Goal: Task Accomplishment & Management: Use online tool/utility

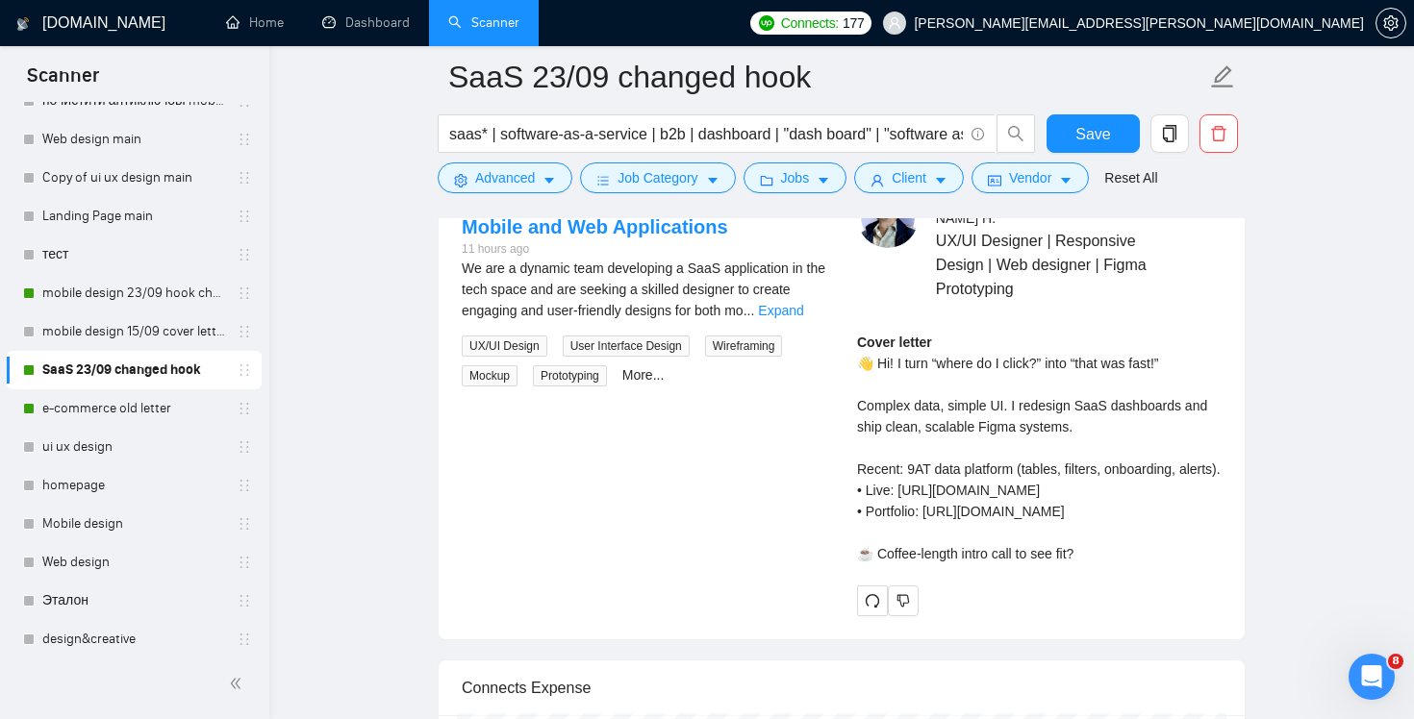
scroll to position [3474, 0]
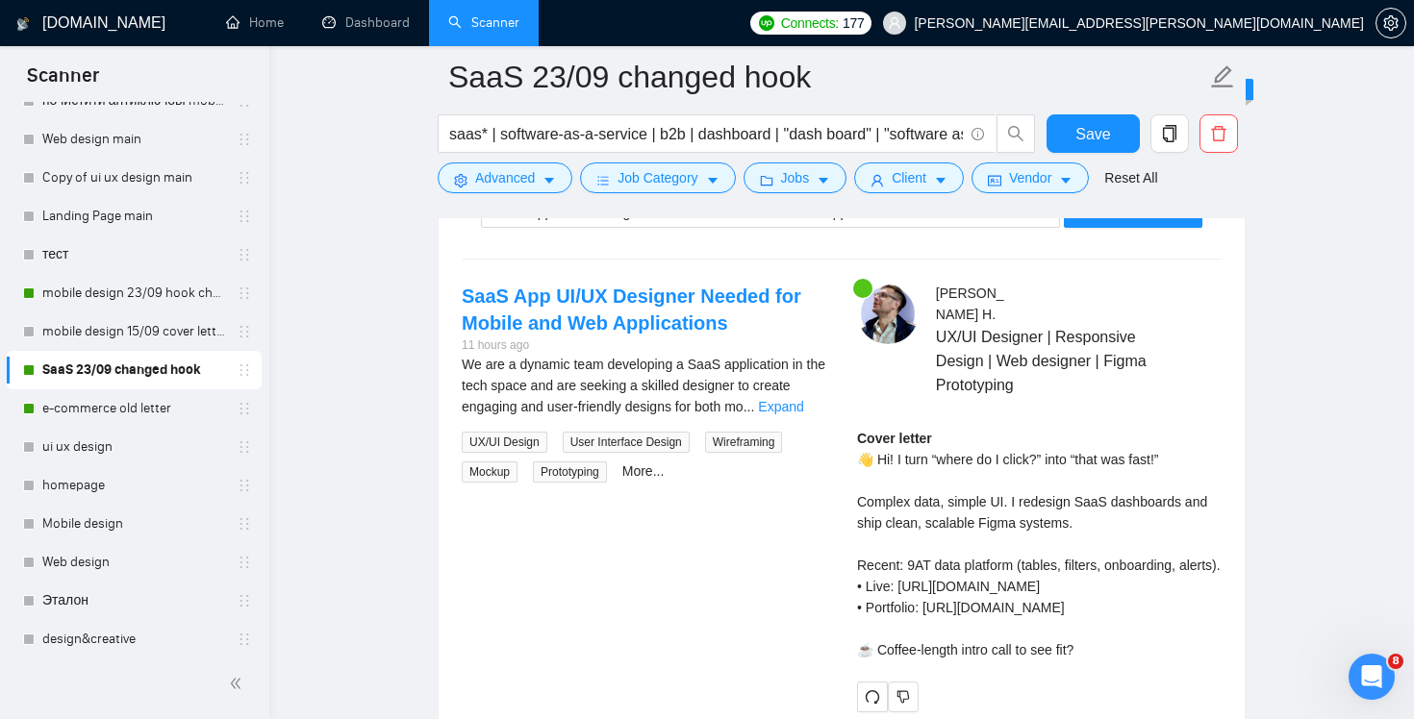
scroll to position [3503, 0]
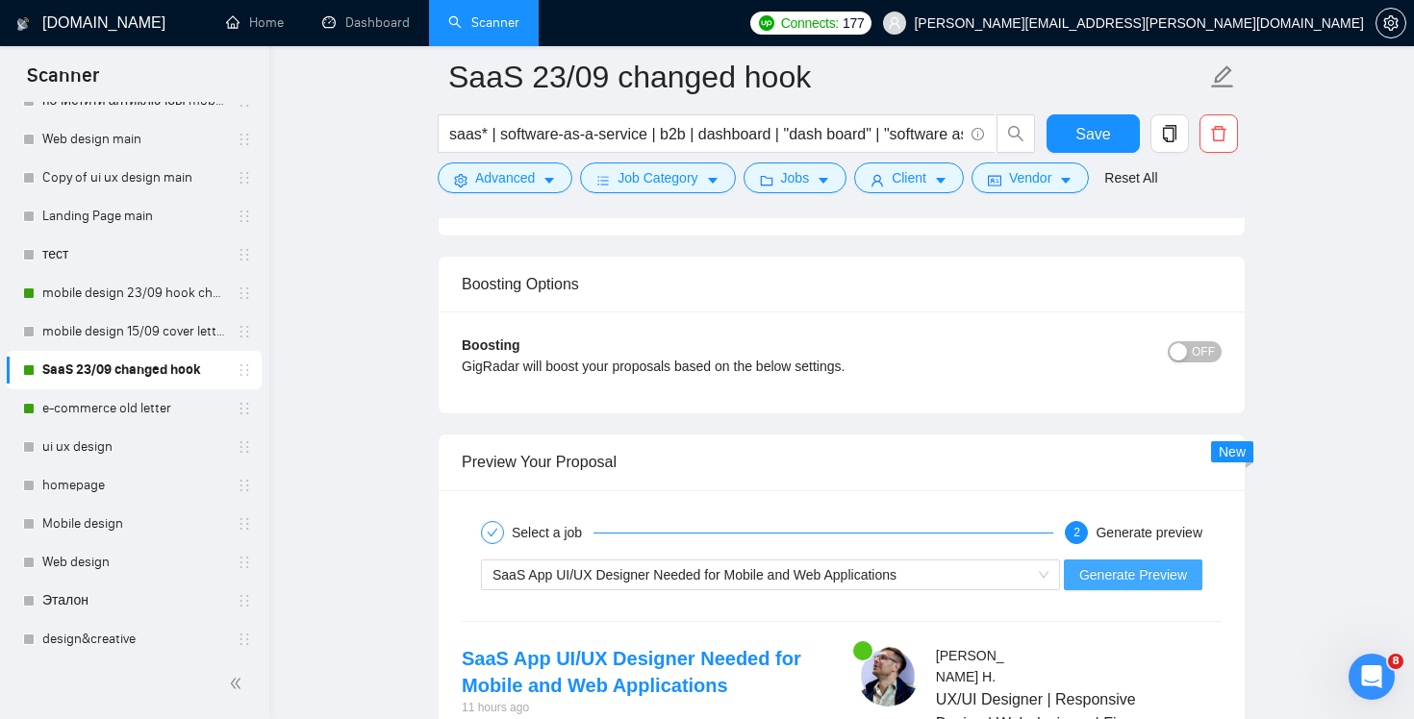
click at [1138, 574] on span "Generate Preview" at bounding box center [1133, 575] width 108 height 21
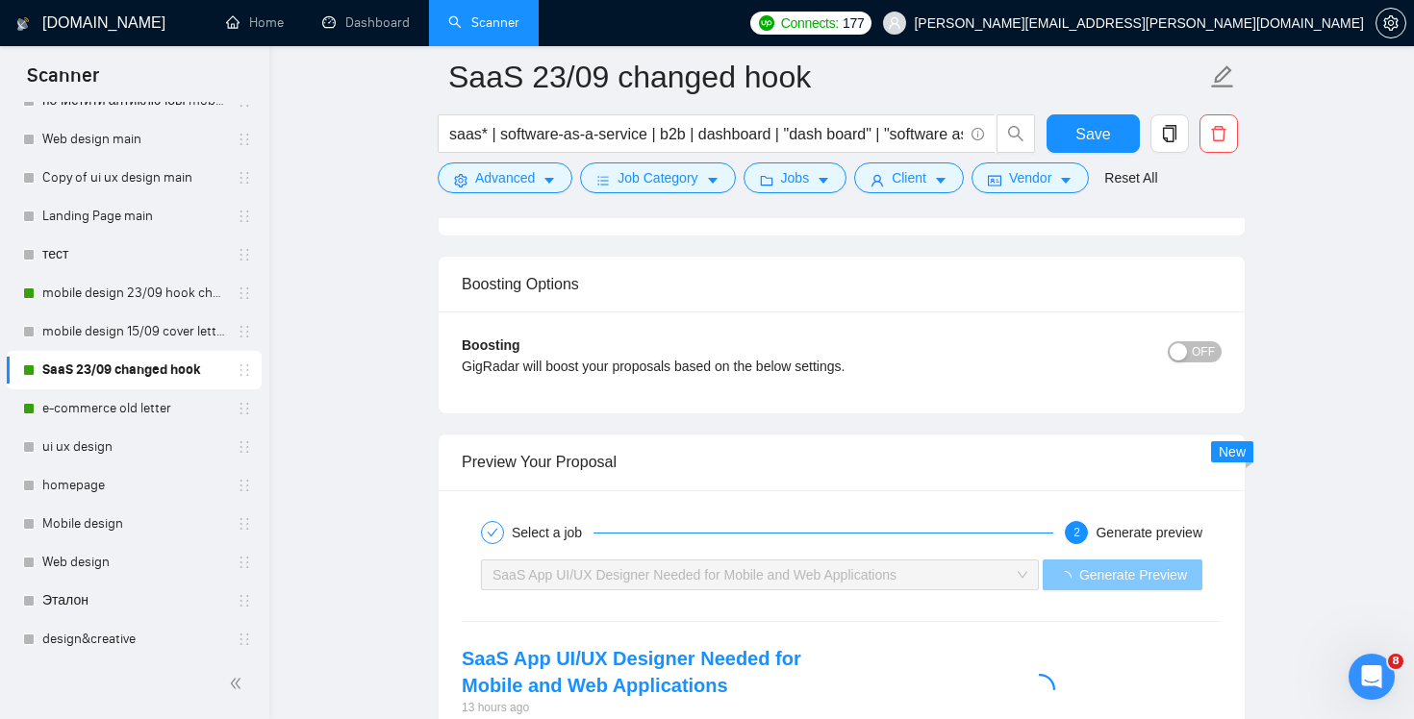
scroll to position [3789, 0]
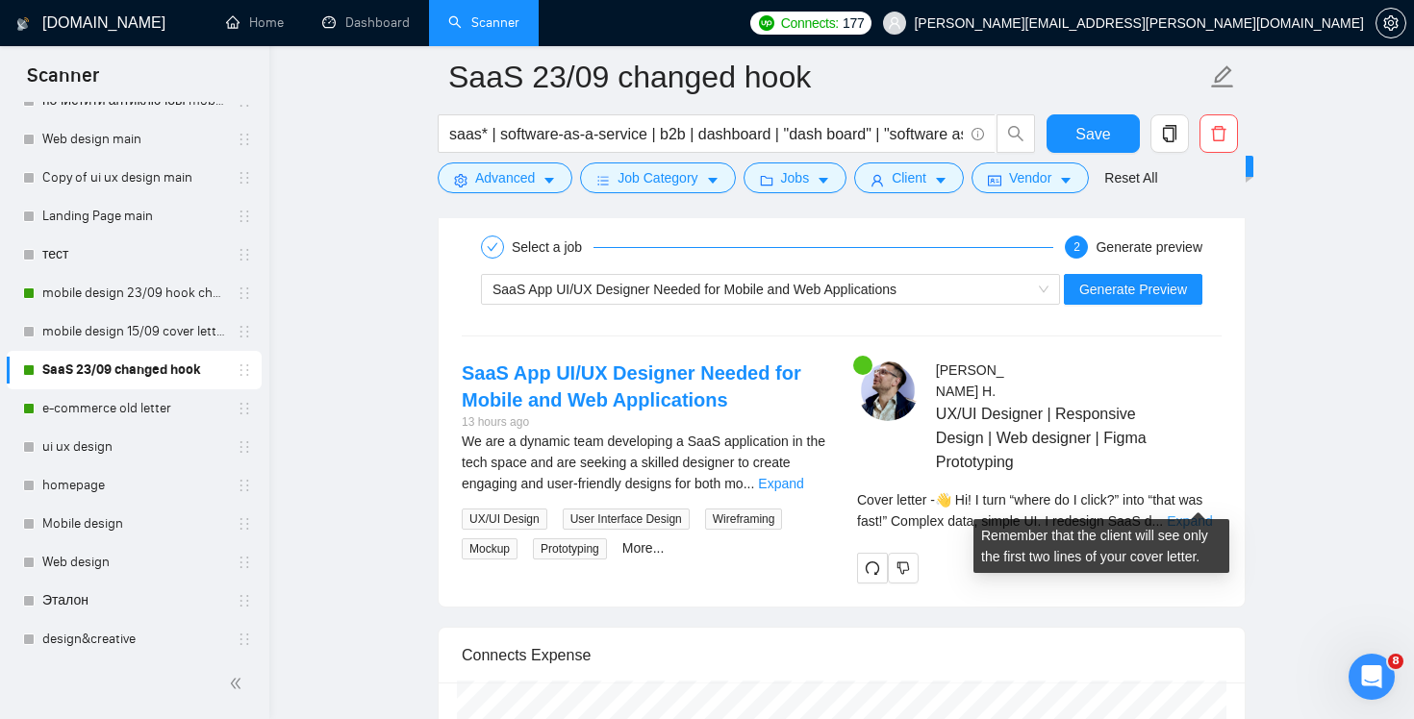
click at [1201, 514] on link "Expand" at bounding box center [1189, 521] width 45 height 15
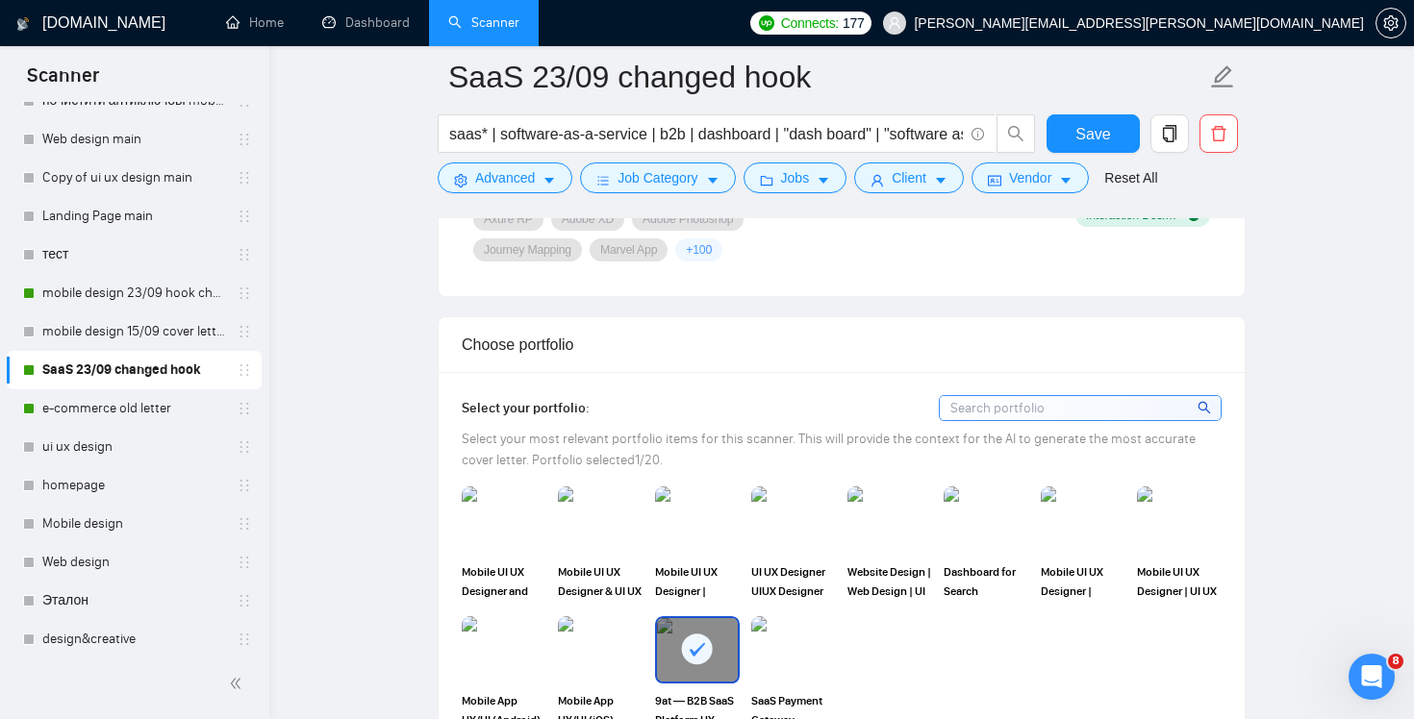
scroll to position [1185, 0]
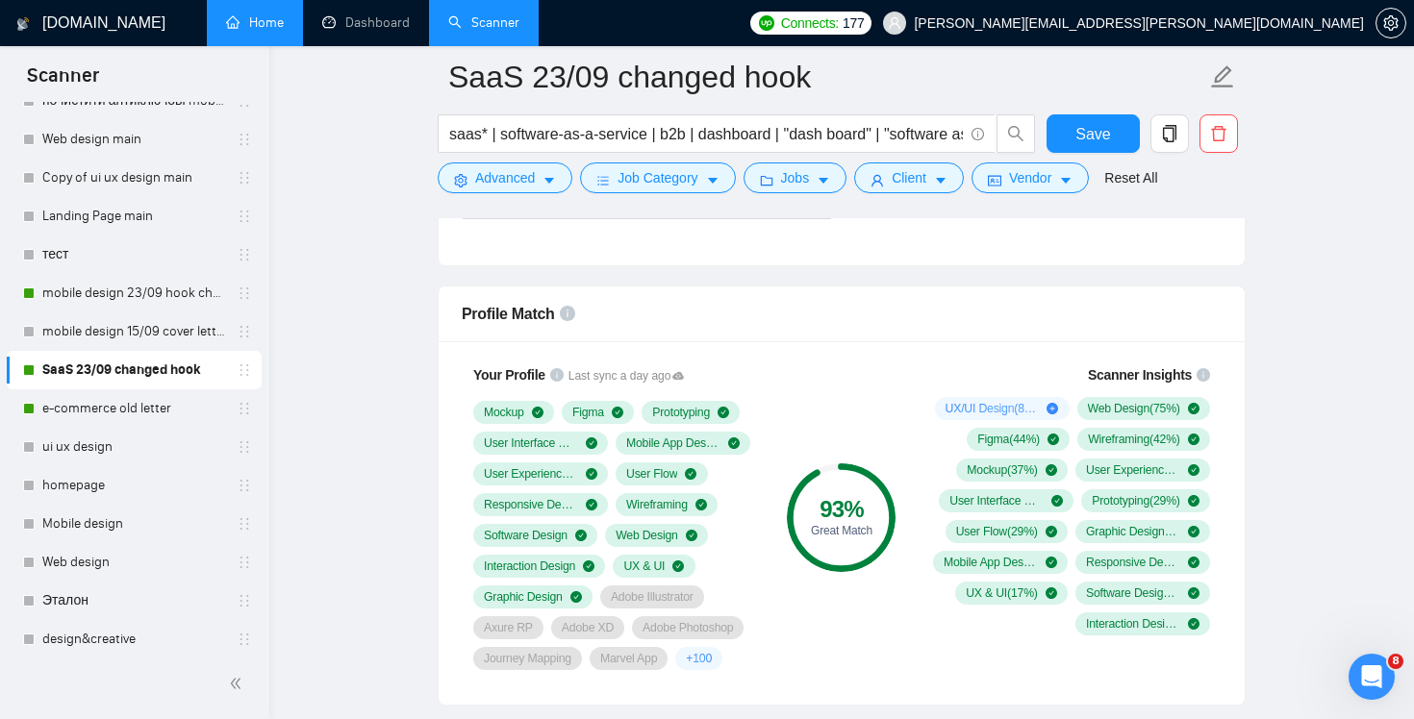
click at [259, 31] on link "Home" at bounding box center [255, 22] width 58 height 16
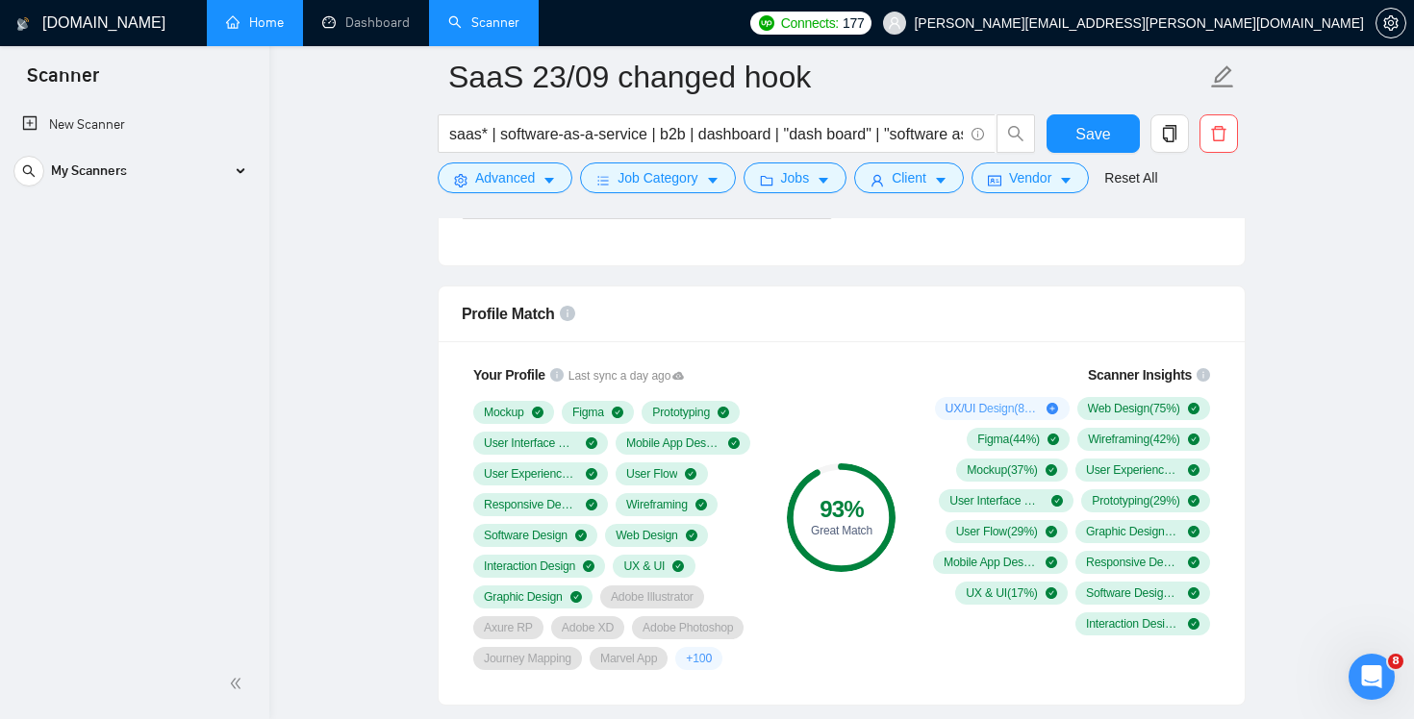
scroll to position [0, 0]
click at [1086, 140] on span "Save" at bounding box center [1092, 134] width 35 height 24
click at [231, 172] on div "My Scanners" at bounding box center [133, 171] width 241 height 38
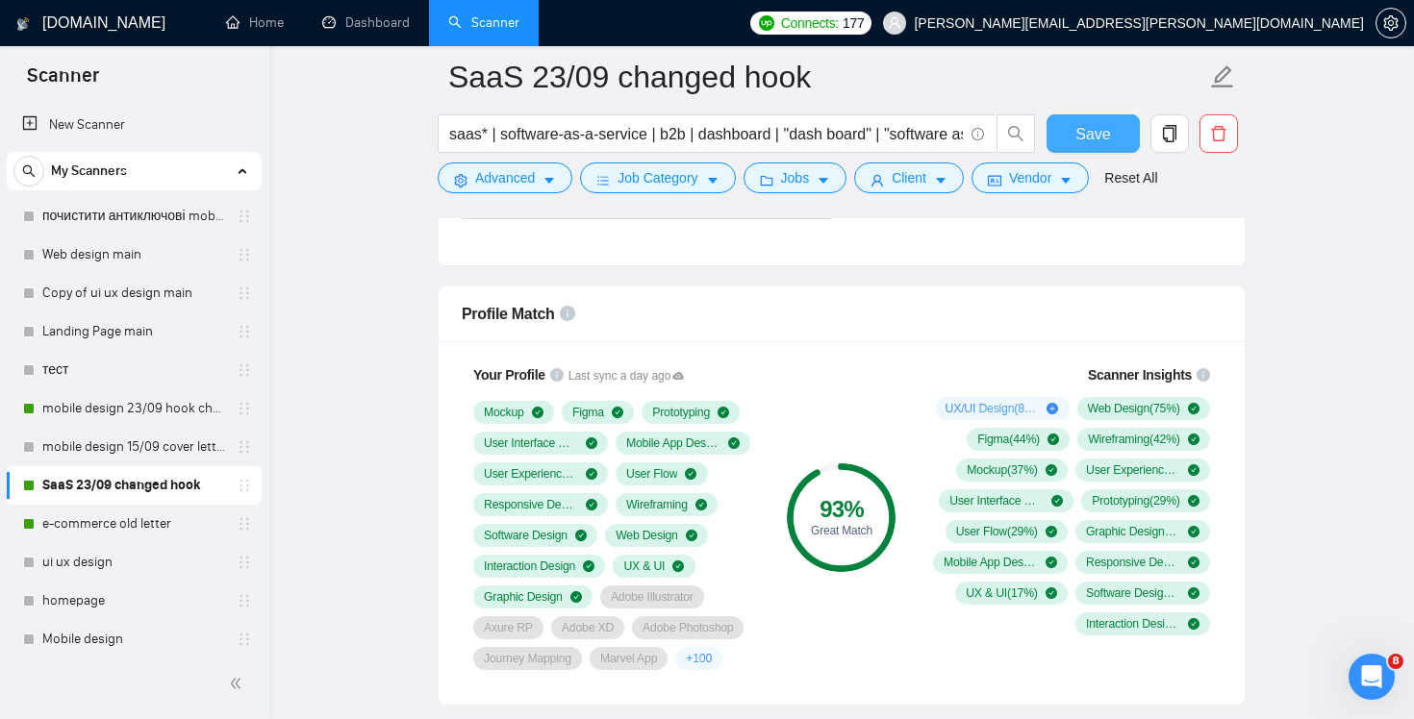
click at [1098, 127] on span "Save" at bounding box center [1092, 134] width 35 height 24
click at [226, 18] on link "Home" at bounding box center [255, 22] width 58 height 16
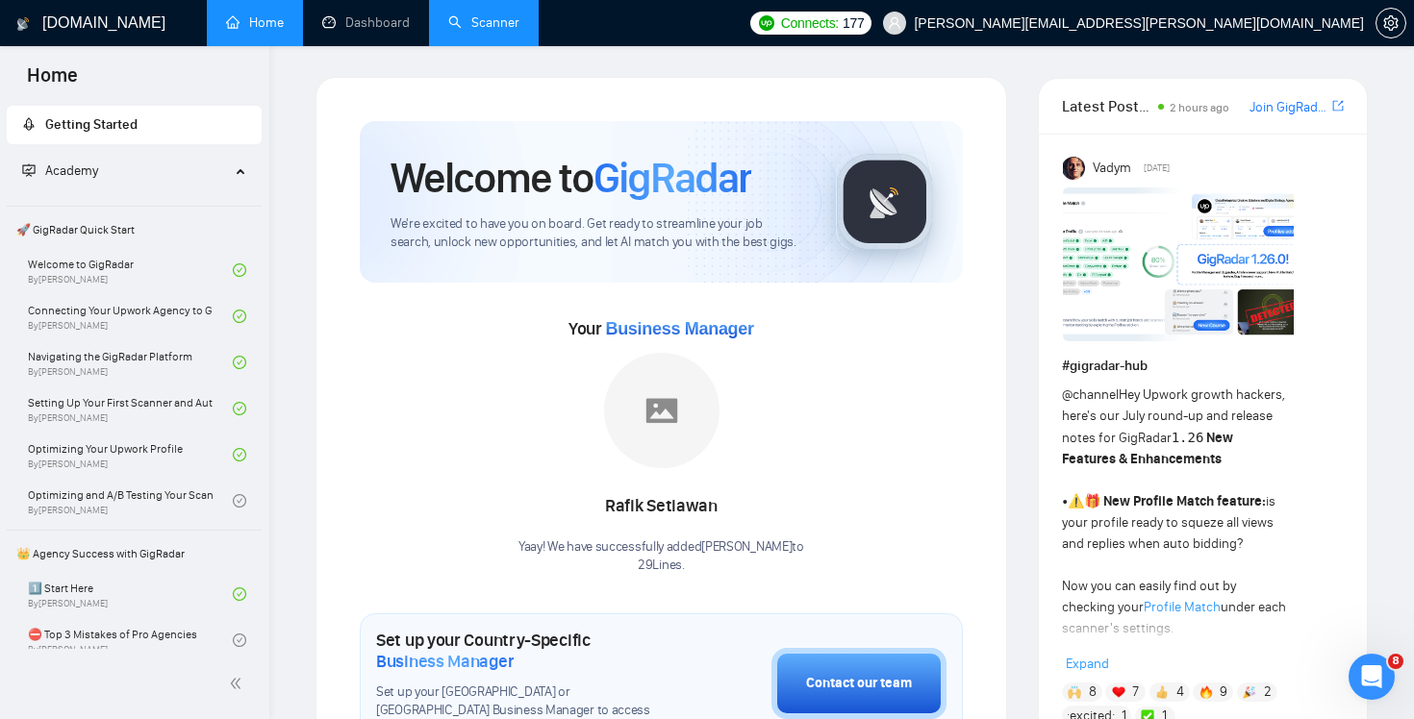
click at [491, 21] on link "Scanner" at bounding box center [483, 22] width 71 height 16
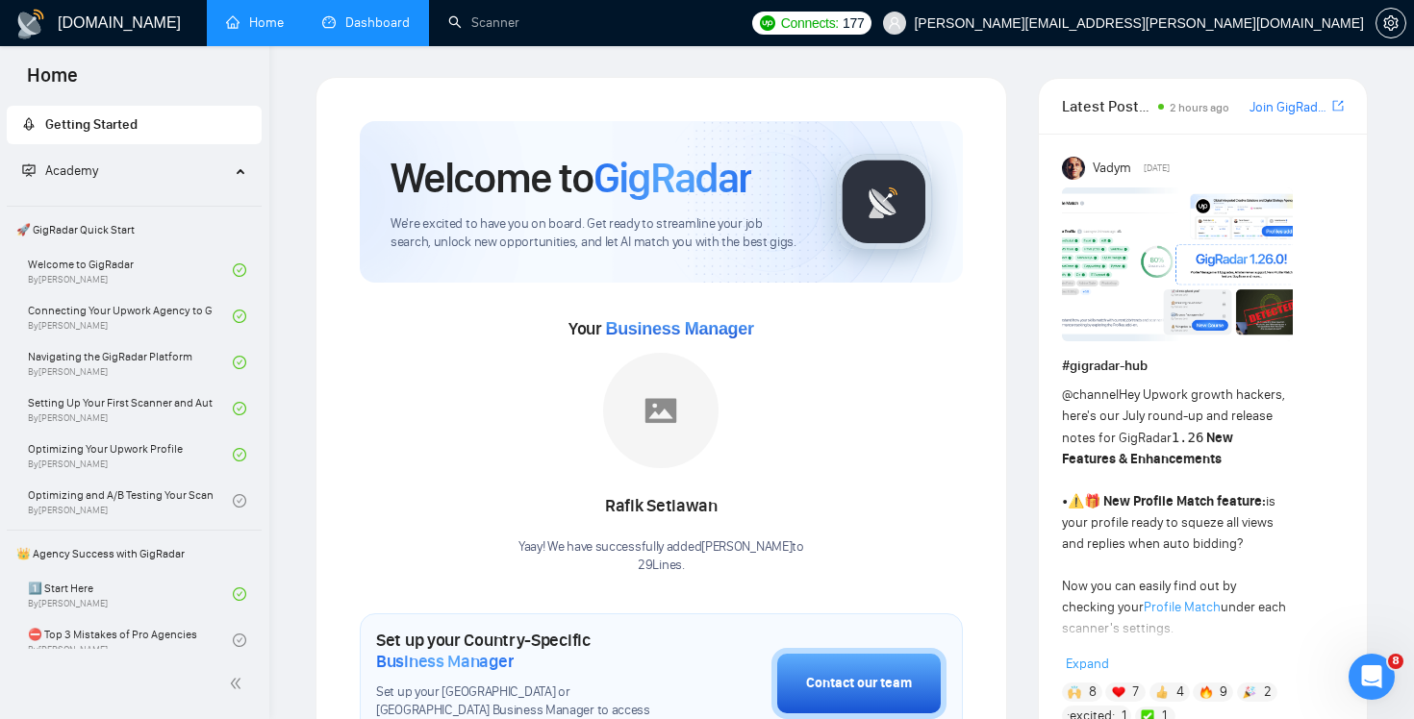
click at [410, 31] on link "Dashboard" at bounding box center [366, 22] width 88 height 16
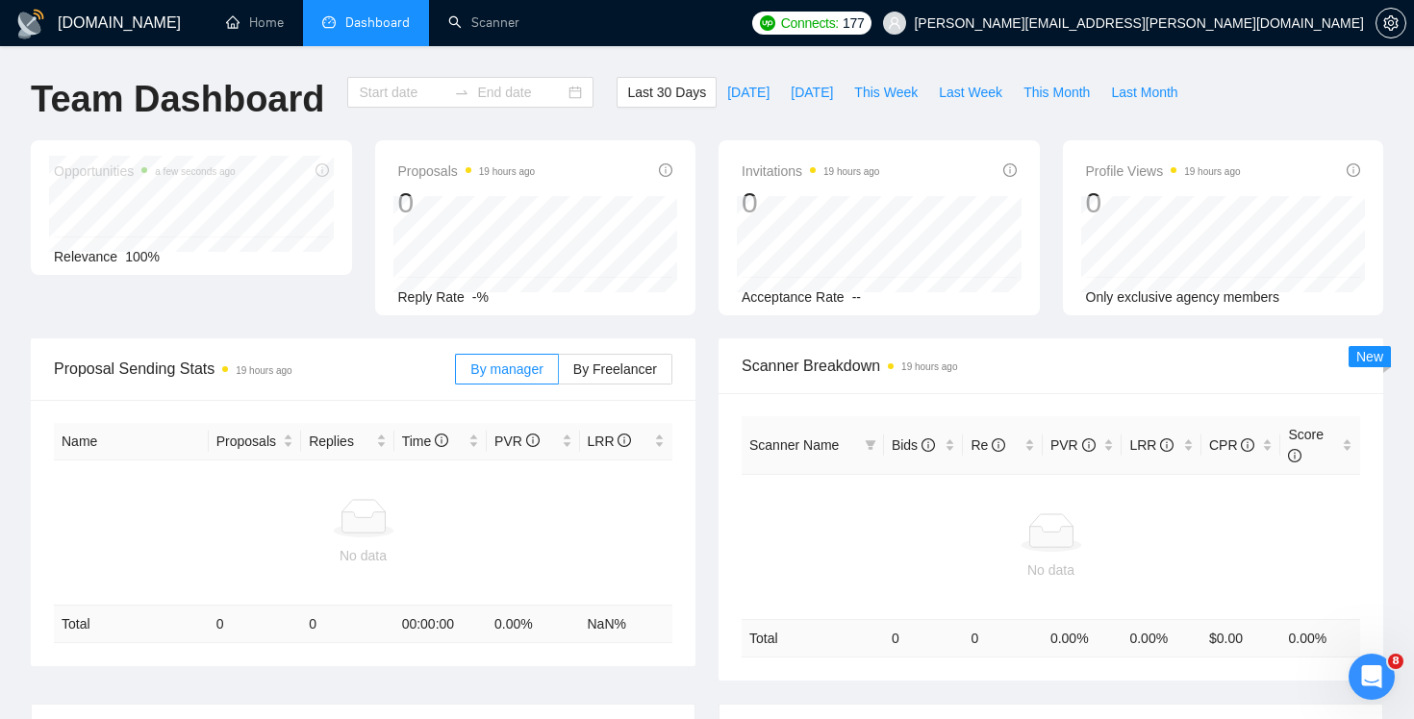
type input "2025-08-24"
type input "2025-09-23"
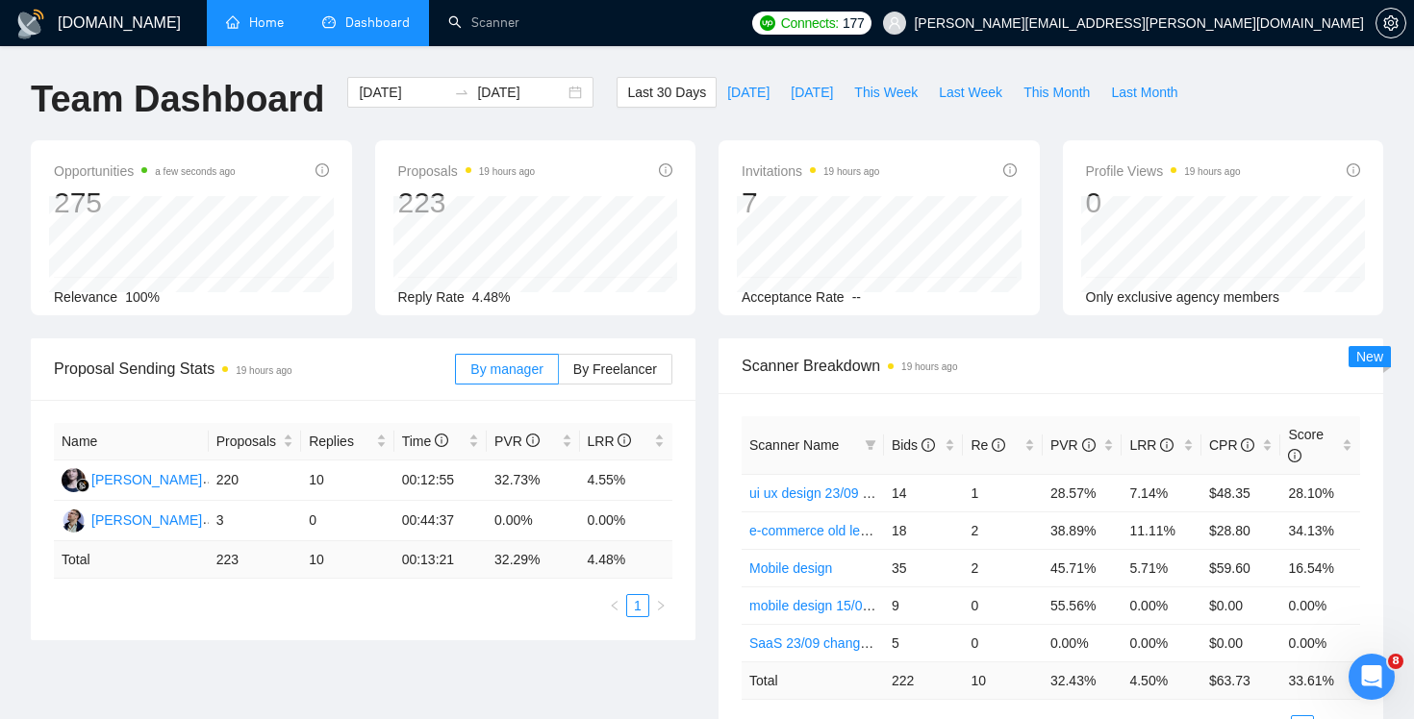
click at [284, 24] on link "Home" at bounding box center [255, 22] width 58 height 16
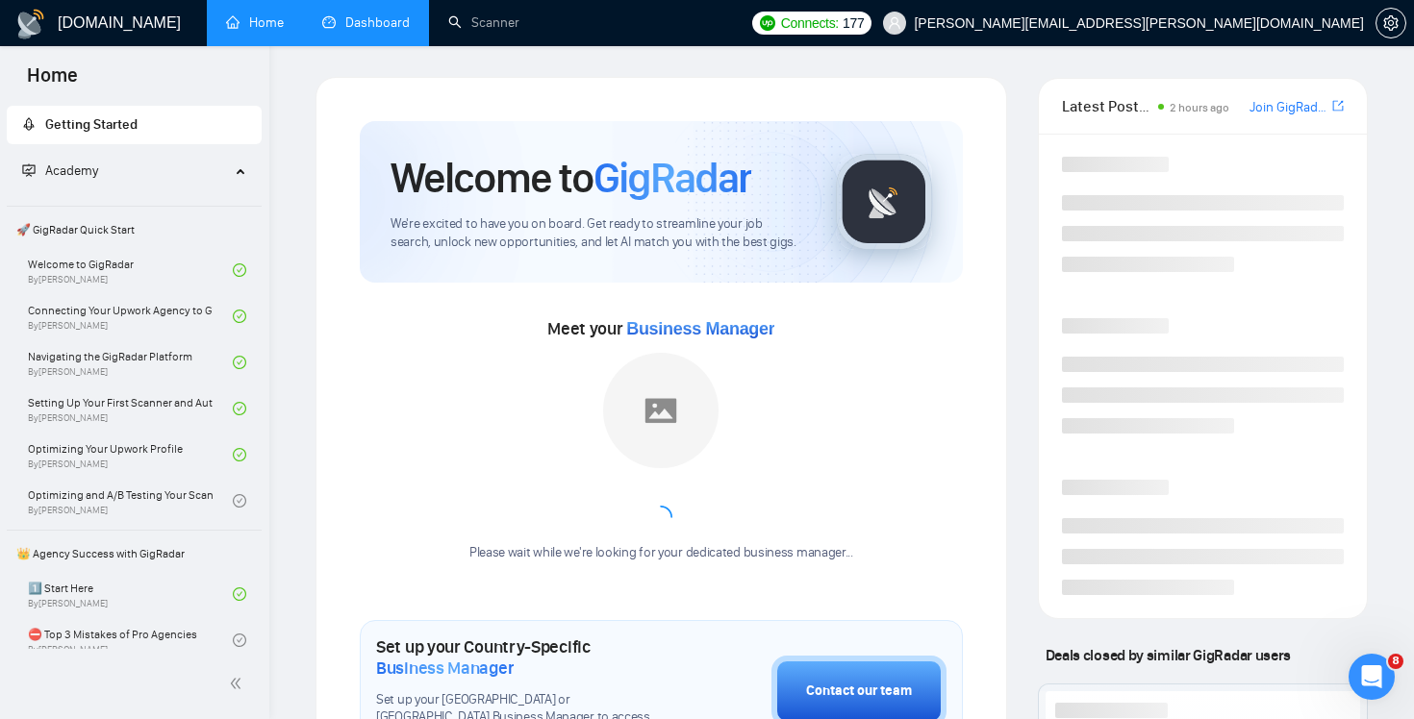
scroll to position [1213, 0]
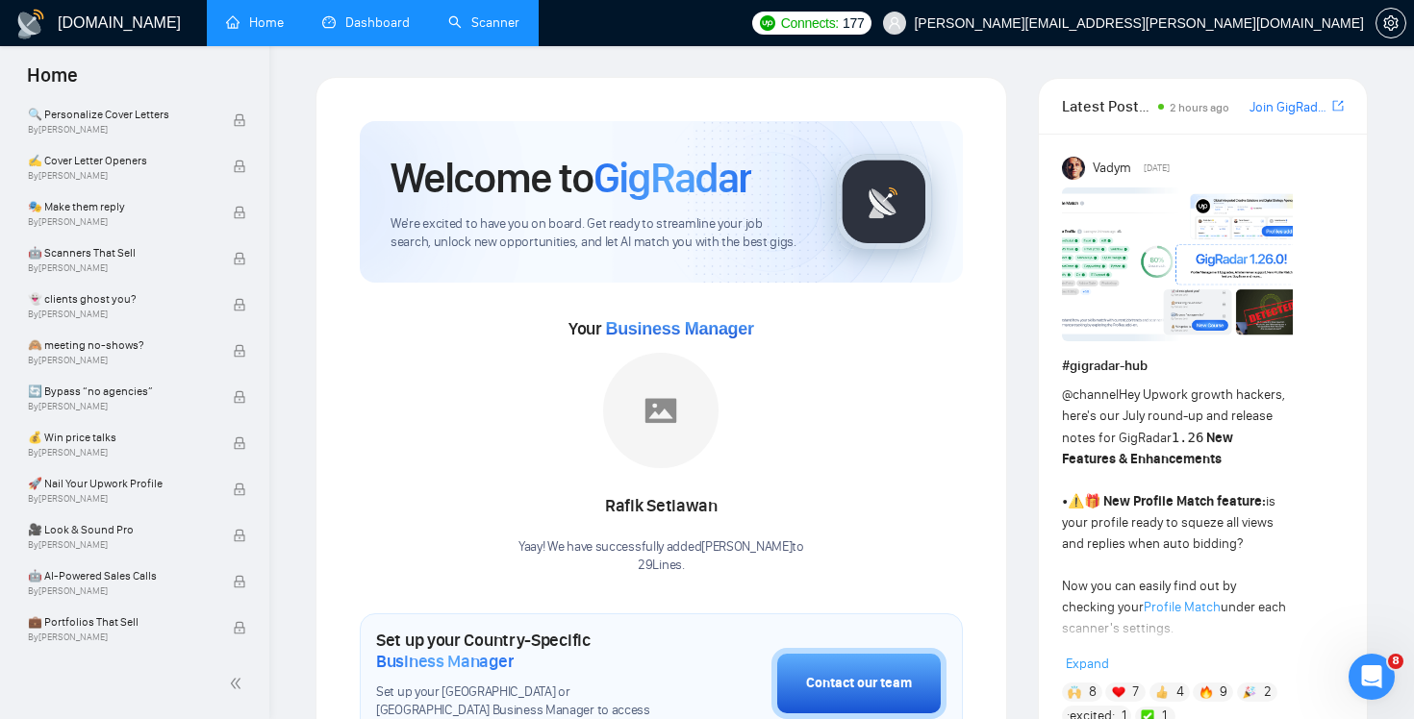
click at [511, 21] on link "Scanner" at bounding box center [483, 22] width 71 height 16
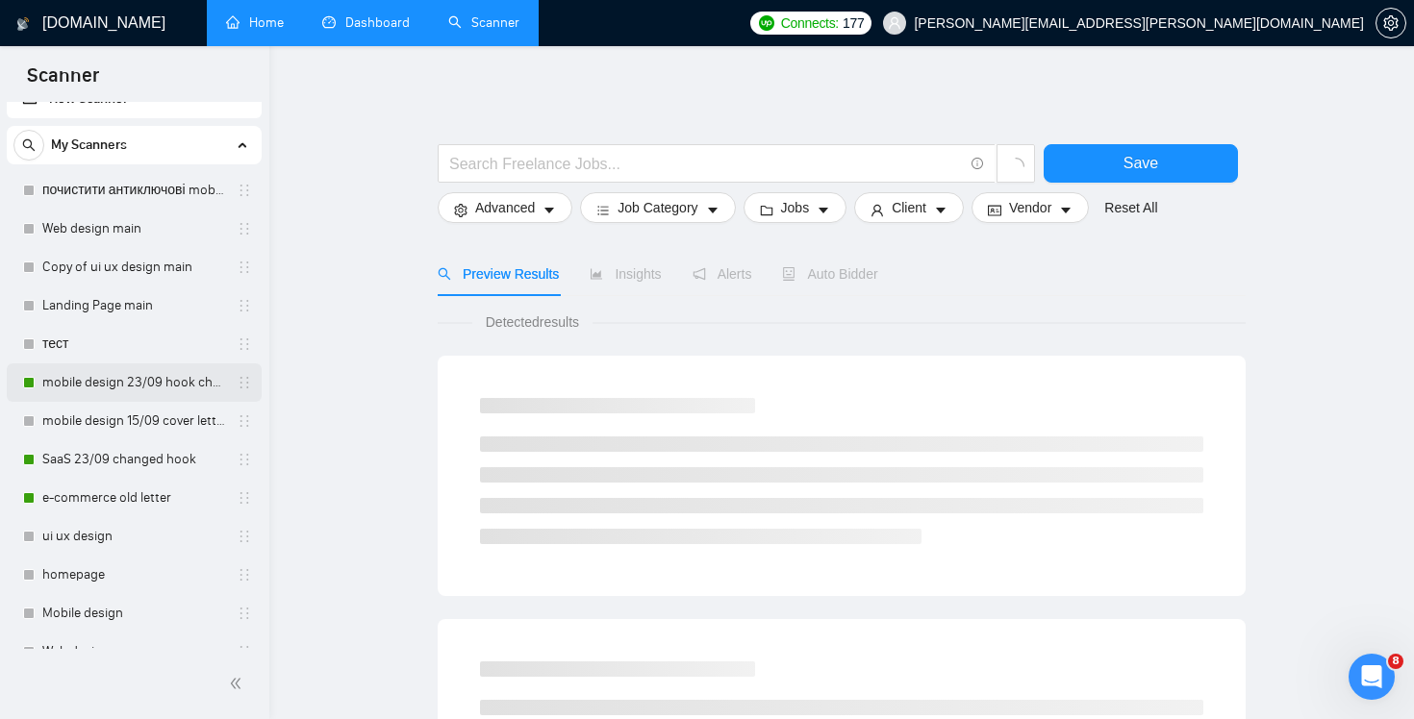
scroll to position [394, 0]
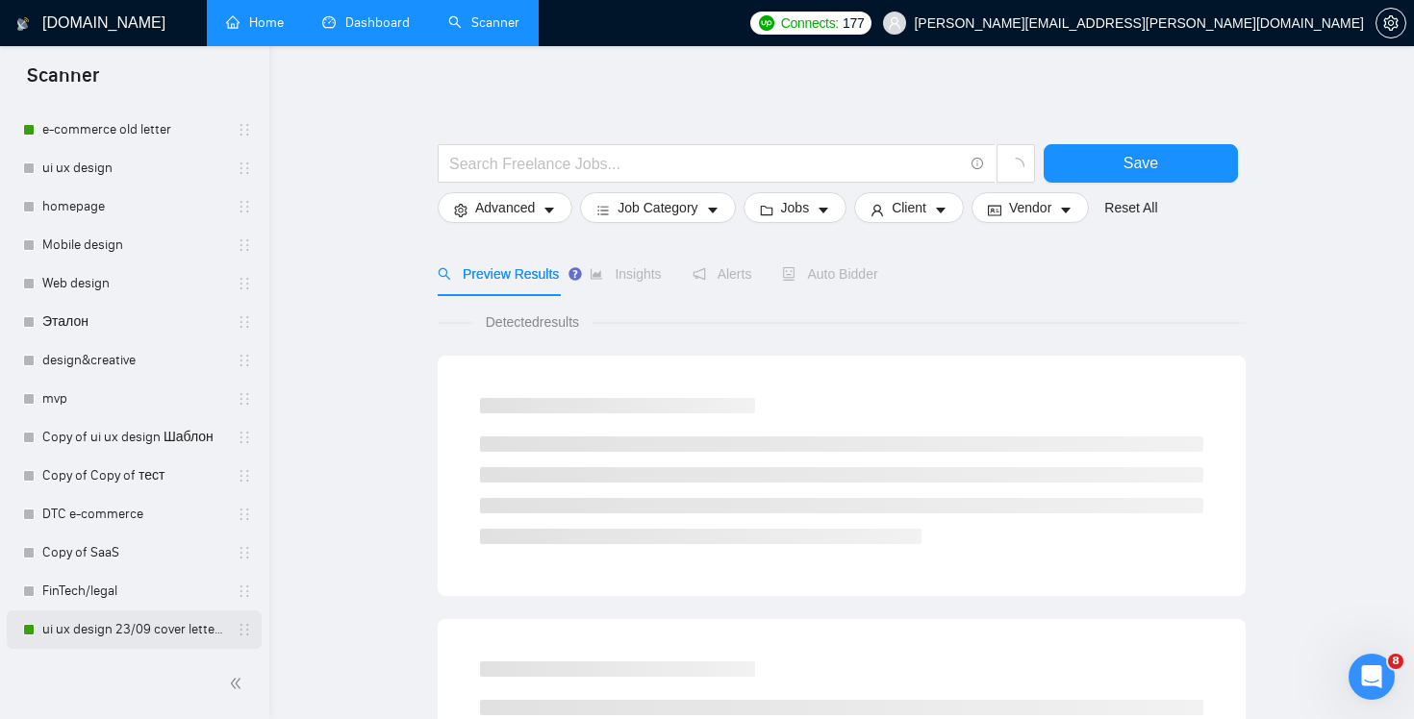
click at [165, 629] on link "ui ux design 23/09 cover letter changed & cases revised" at bounding box center [133, 630] width 183 height 38
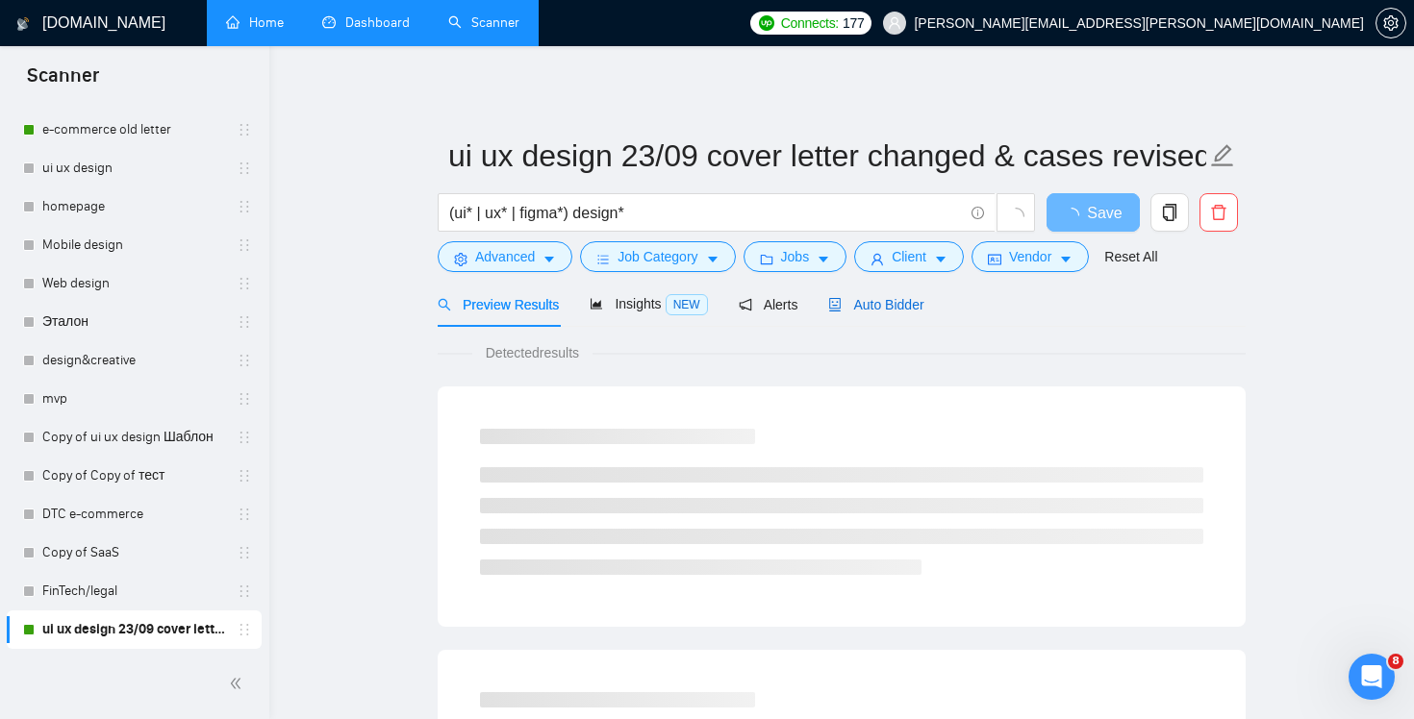
click at [906, 301] on span "Auto Bidder" at bounding box center [875, 304] width 95 height 15
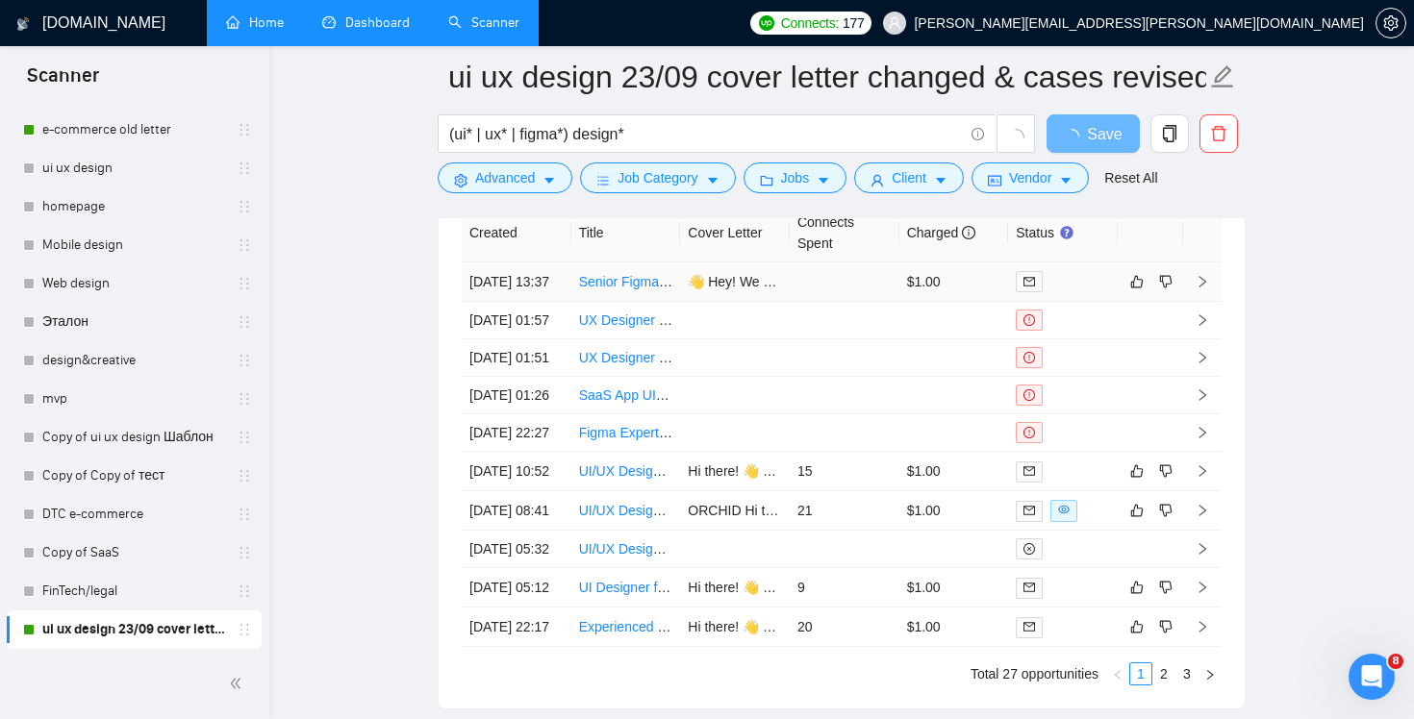
scroll to position [4702, 0]
click at [793, 305] on td at bounding box center [845, 284] width 110 height 39
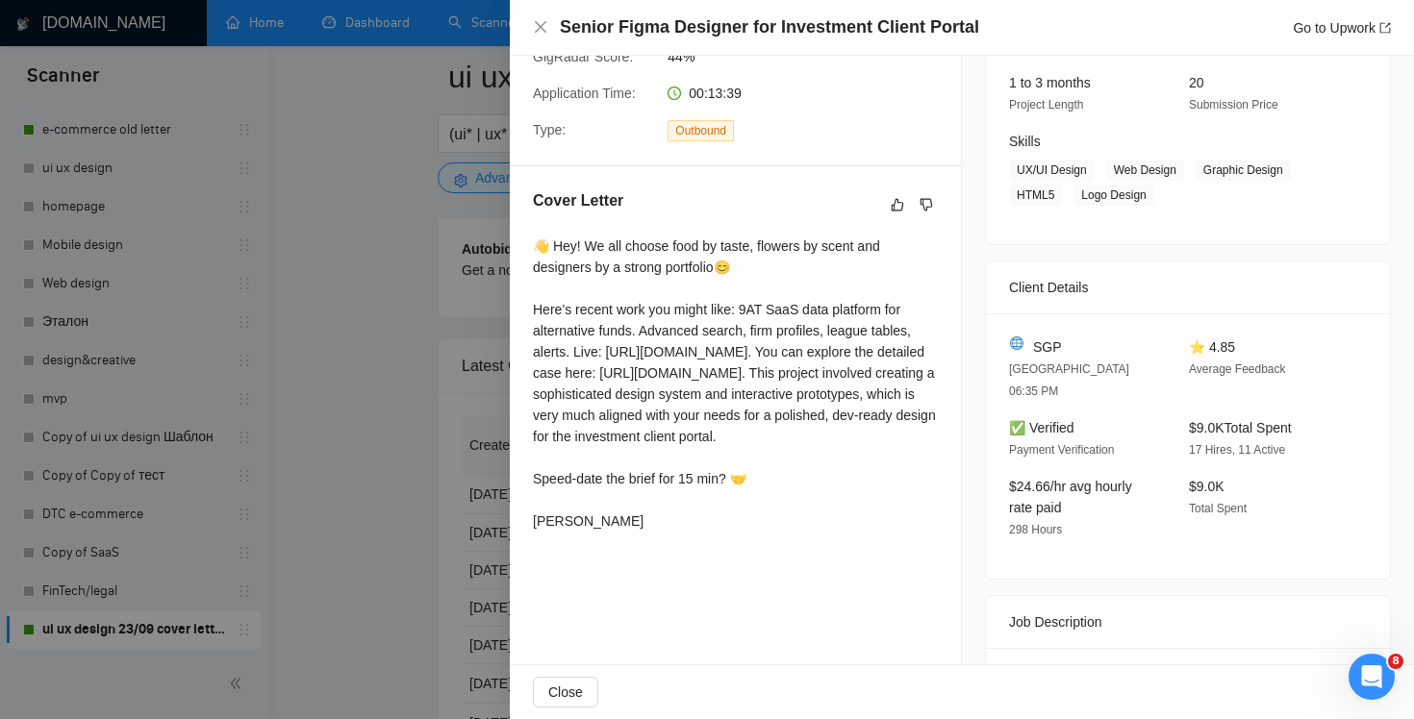
scroll to position [266, 0]
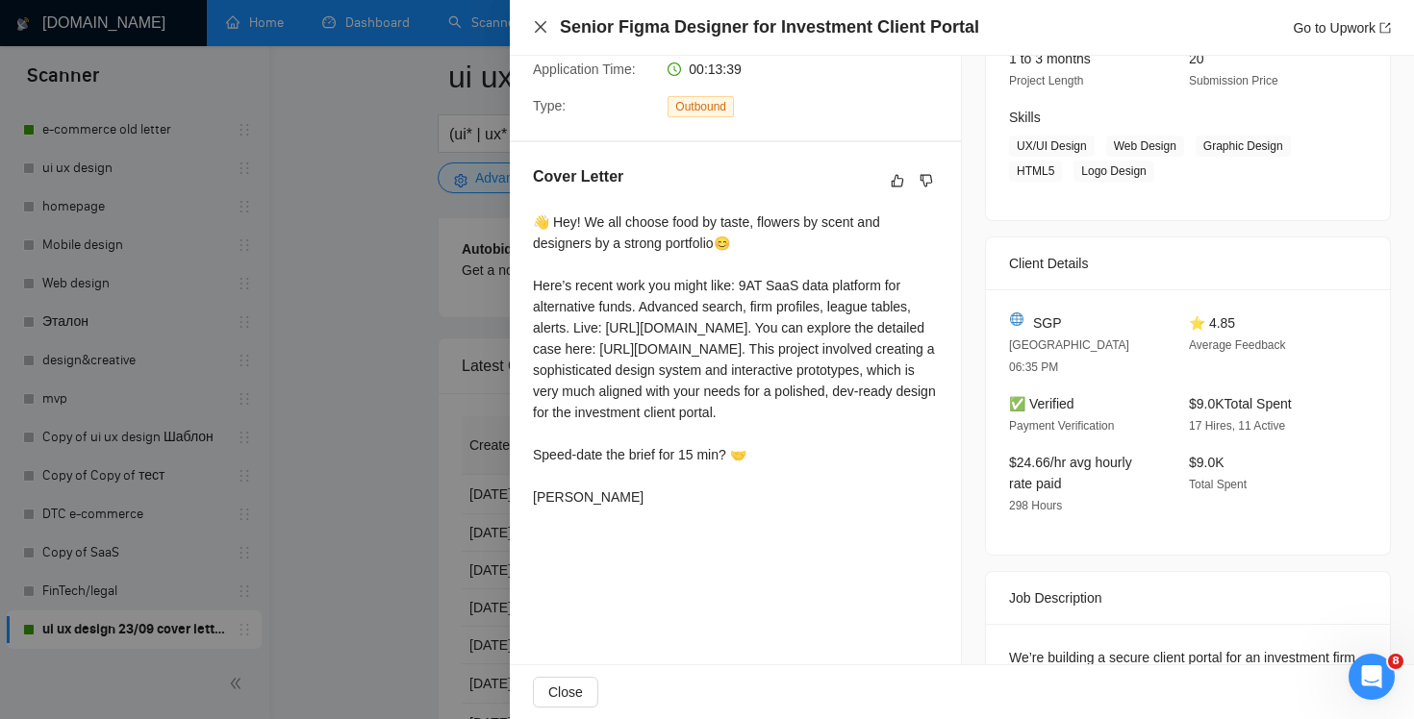
click at [535, 30] on icon "close" at bounding box center [540, 26] width 15 height 15
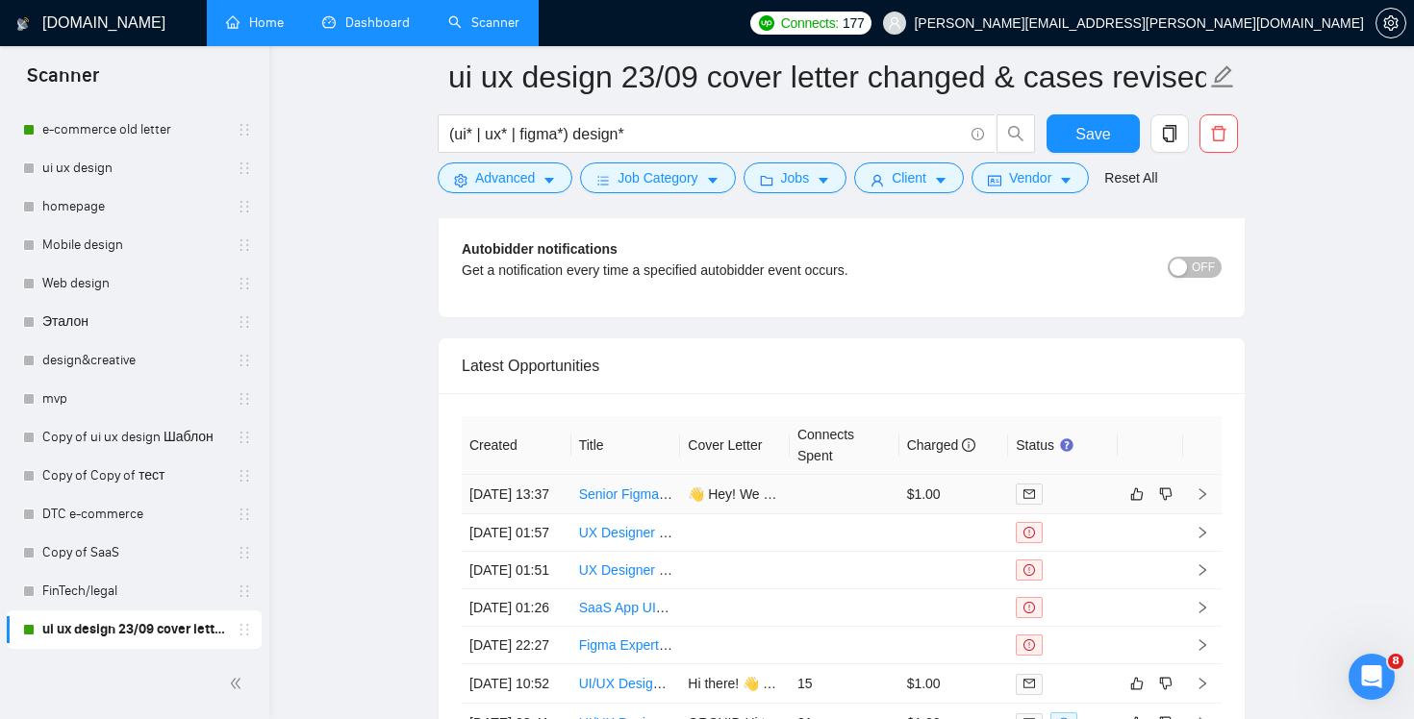
click at [831, 514] on td at bounding box center [845, 494] width 110 height 39
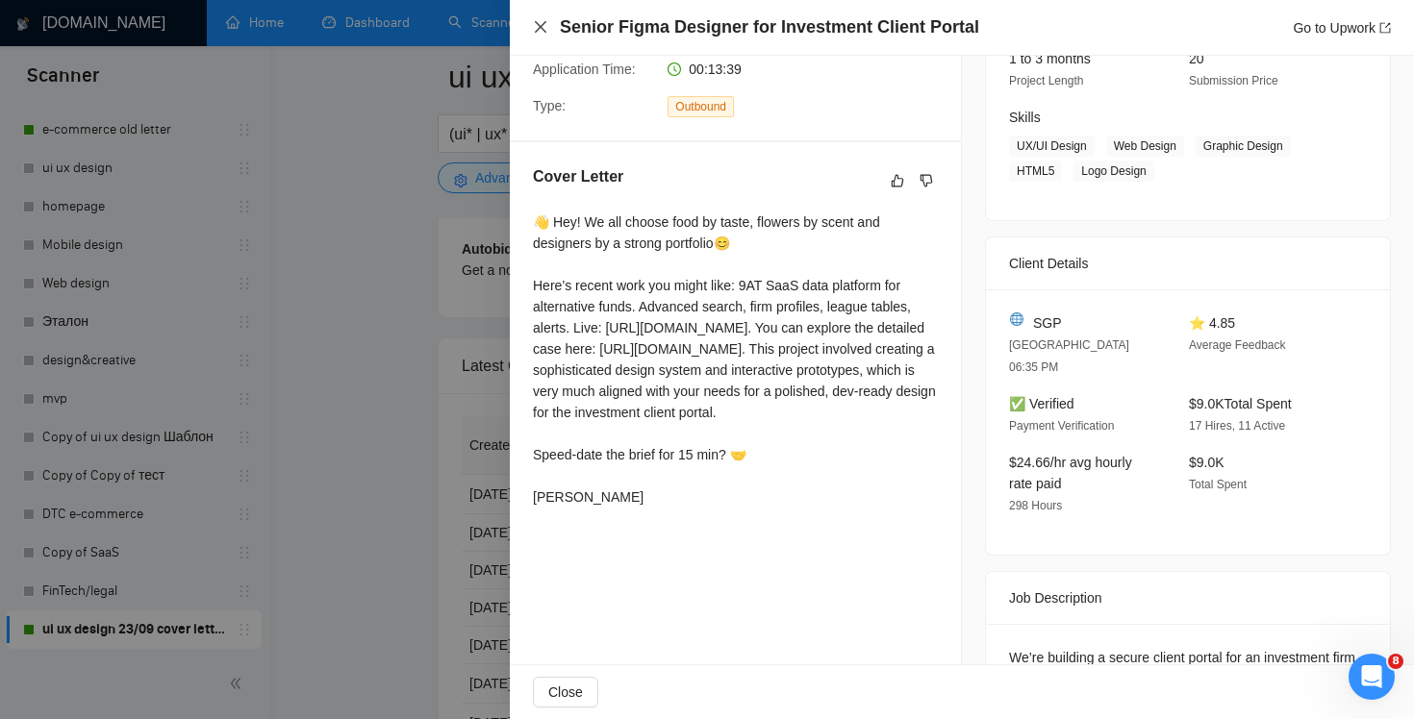
click at [547, 31] on icon "close" at bounding box center [540, 26] width 15 height 15
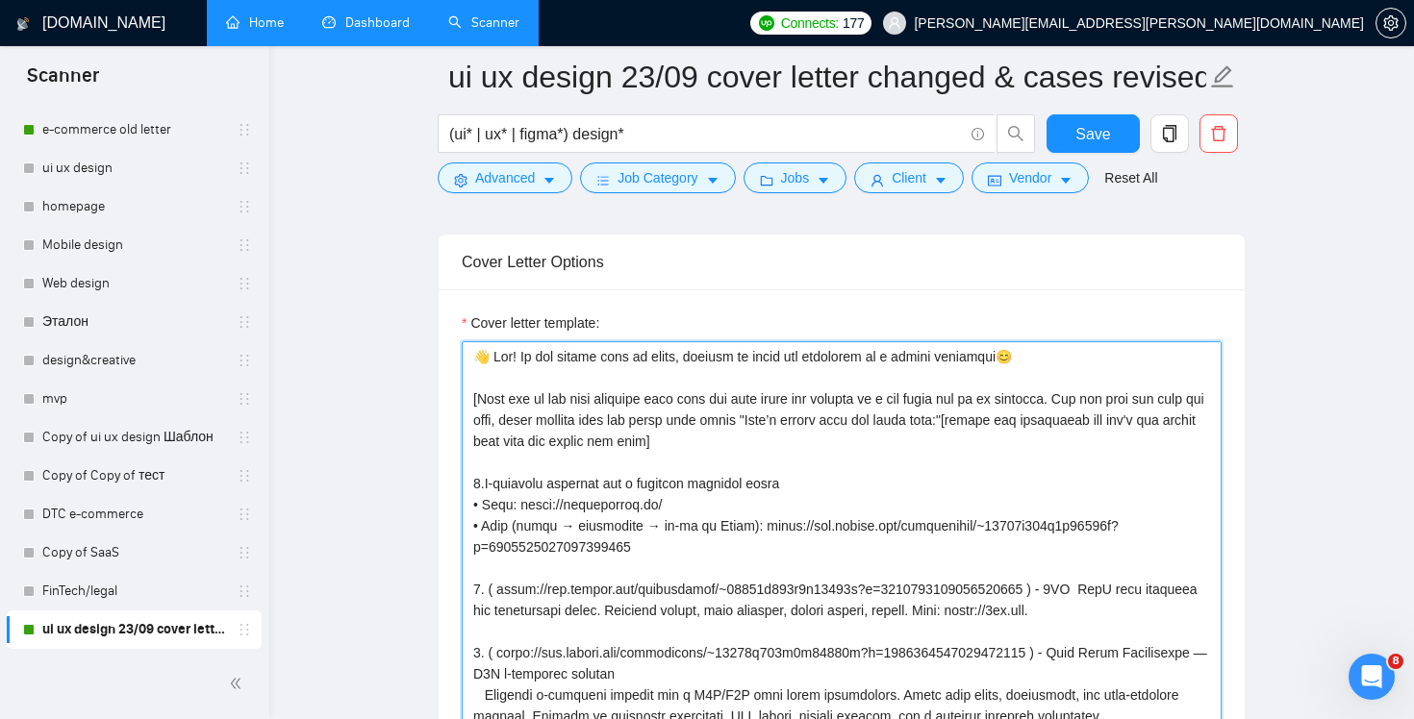
click at [1030, 369] on textarea "Cover letter template:" at bounding box center [842, 557] width 760 height 433
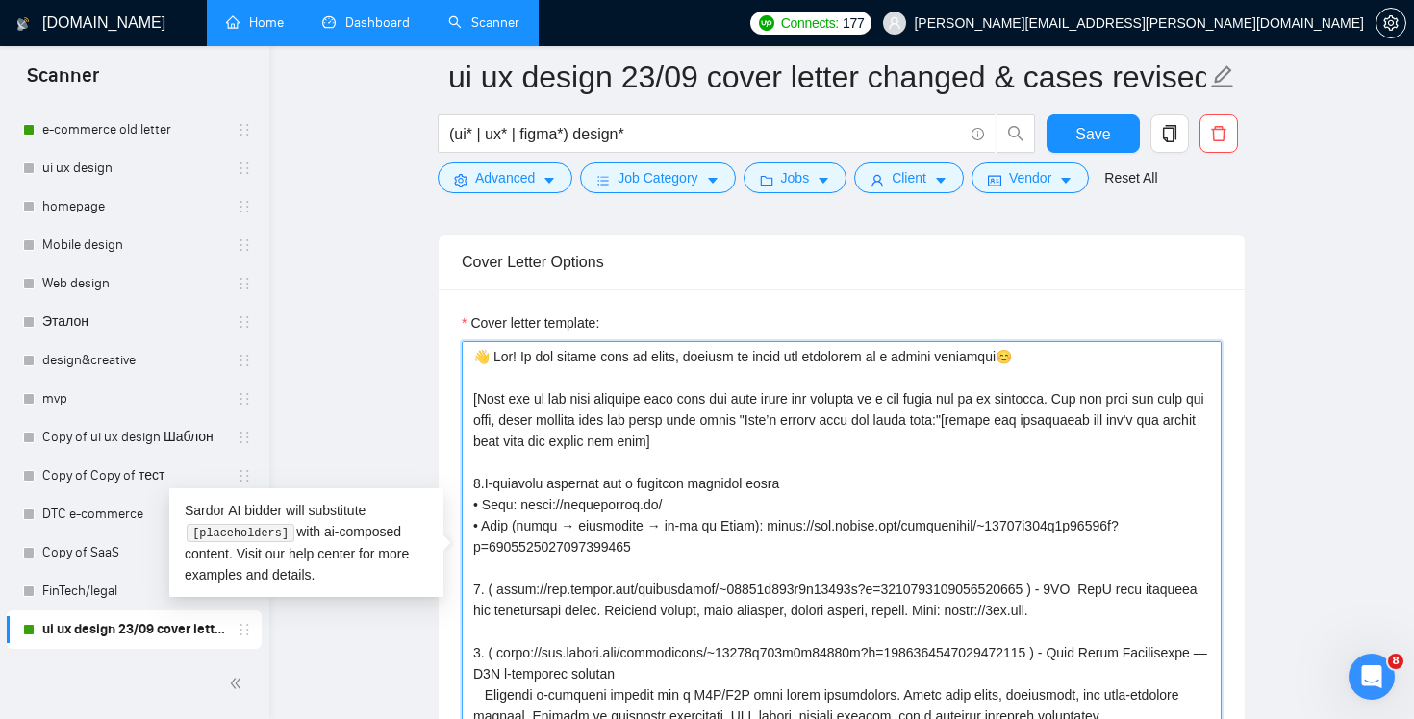
click at [1046, 364] on textarea "Cover letter template:" at bounding box center [842, 557] width 760 height 433
type textarea "👋 Hey! We all choose food by taste, flowers by scent and designers by a strong …"
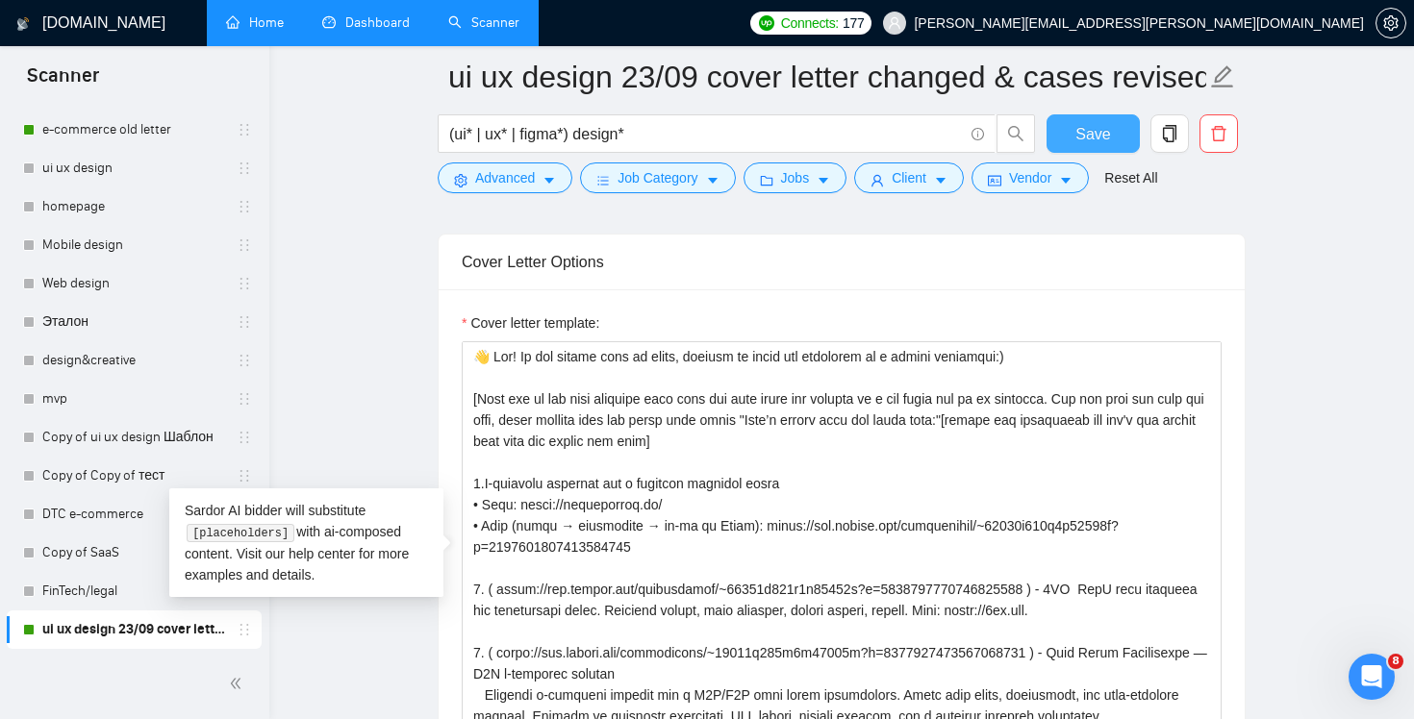
click at [1094, 142] on span "Save" at bounding box center [1092, 134] width 35 height 24
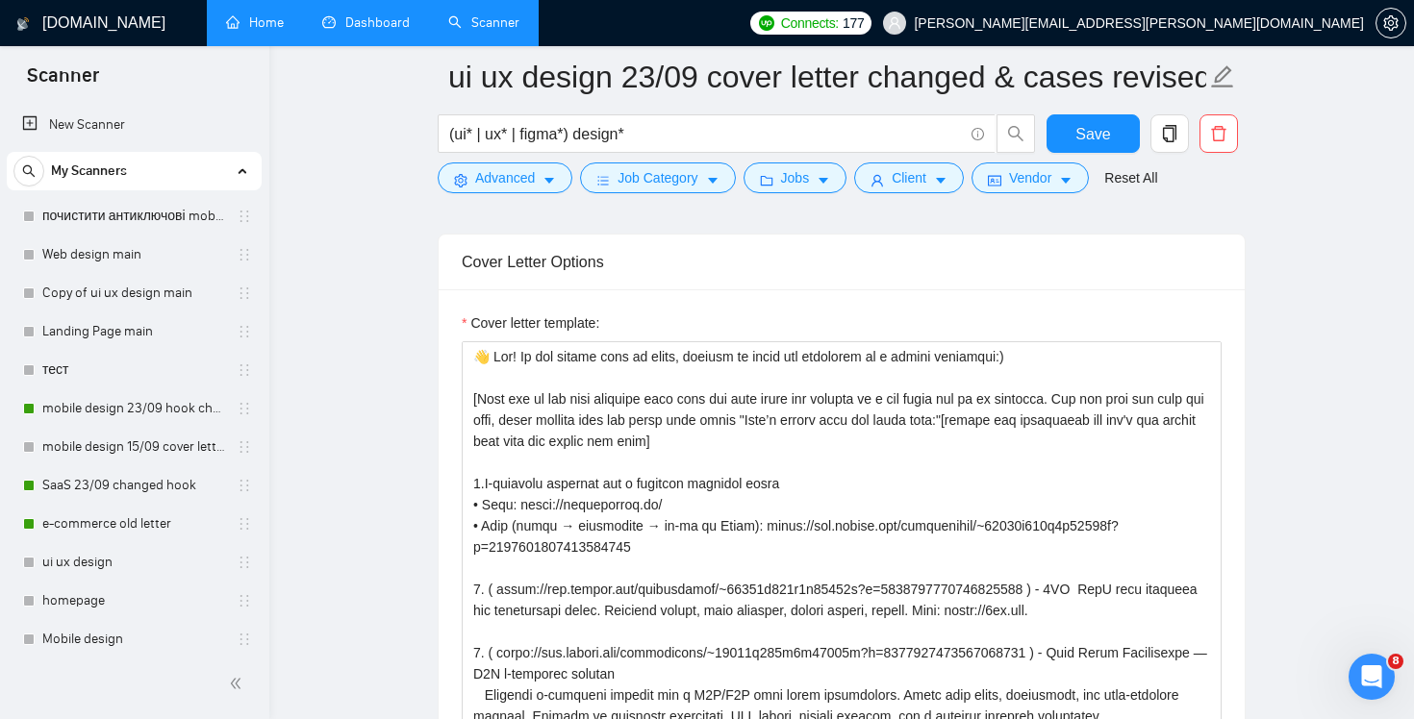
click at [265, 23] on link "Home" at bounding box center [255, 22] width 58 height 16
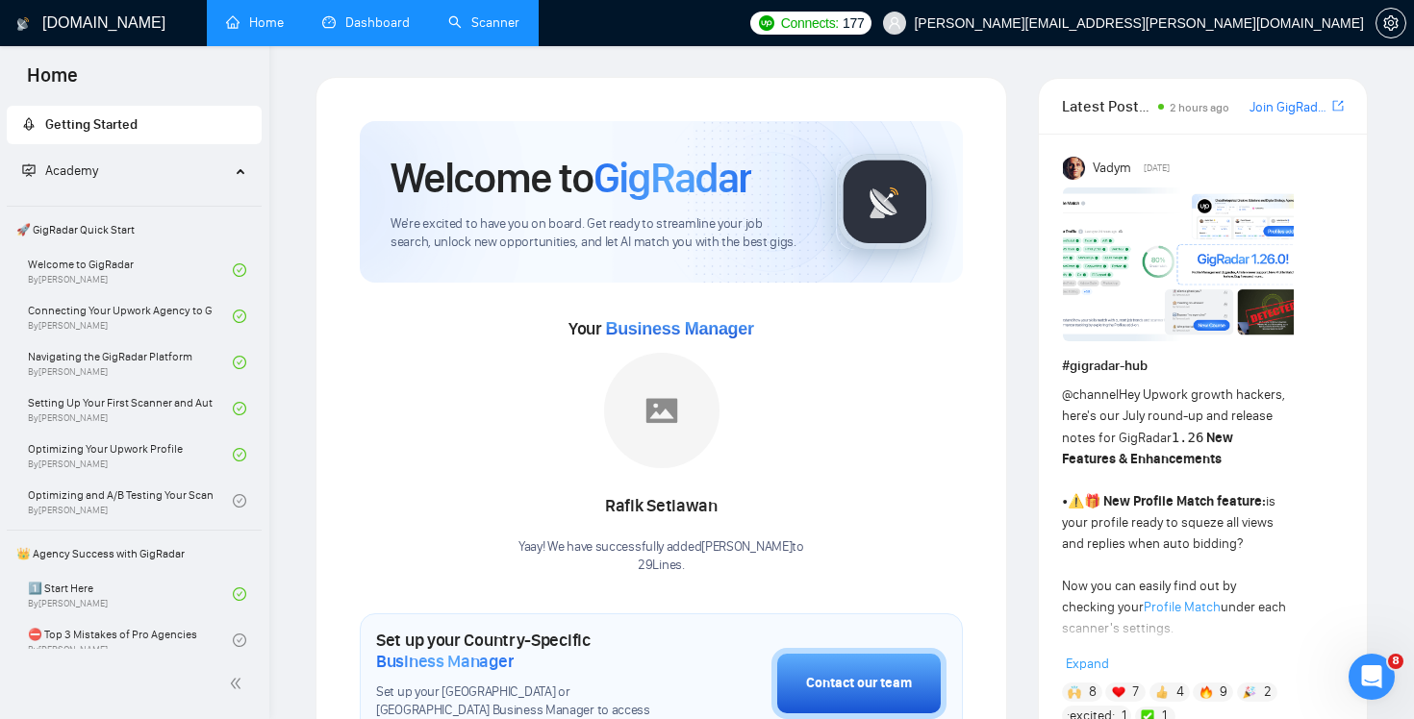
click at [340, 14] on link "Dashboard" at bounding box center [366, 22] width 88 height 16
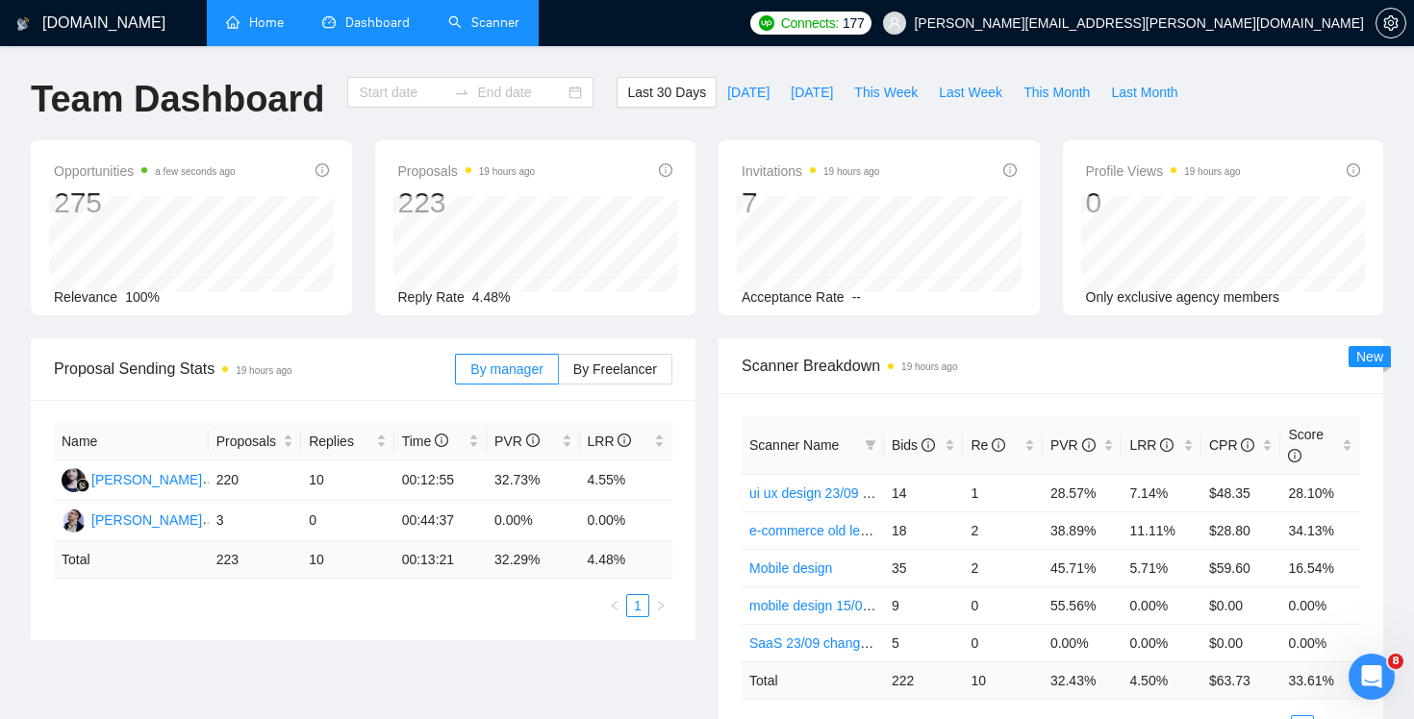
type input "2025-08-24"
type input "2025-09-23"
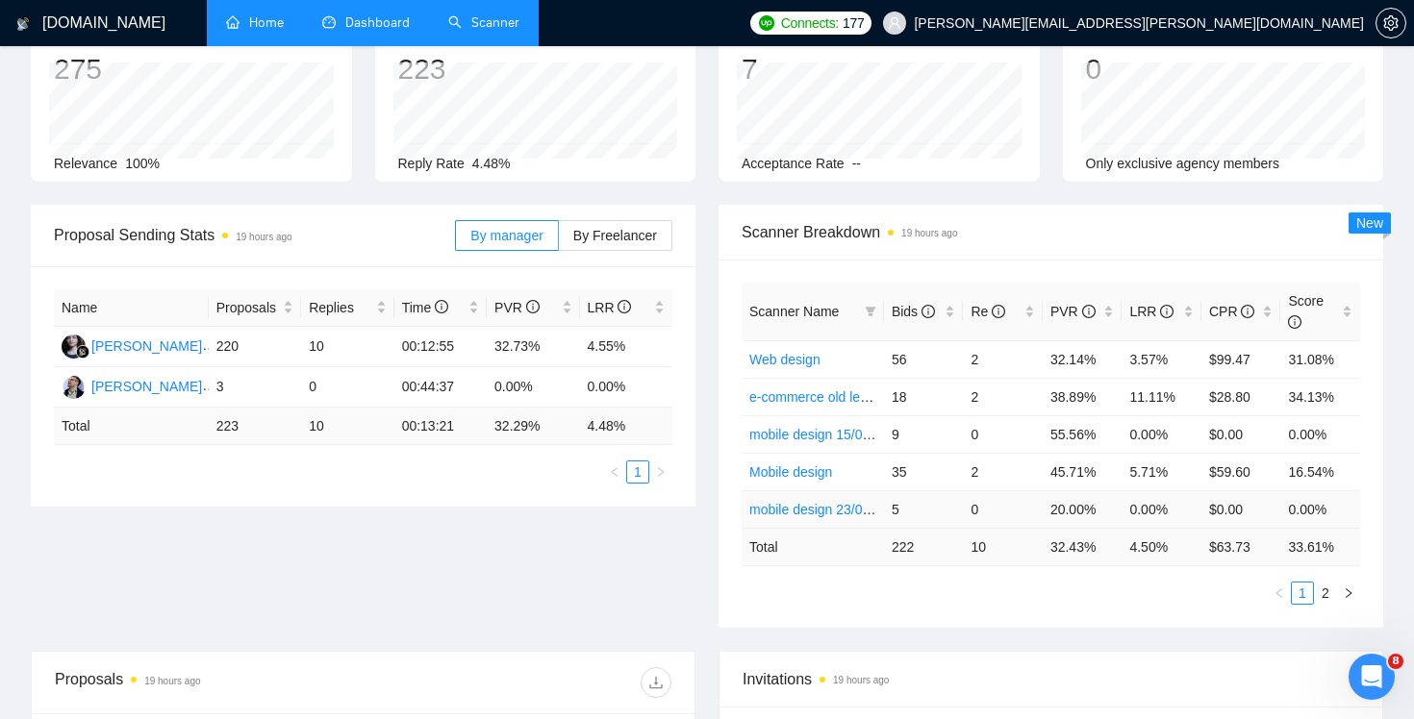
scroll to position [183, 0]
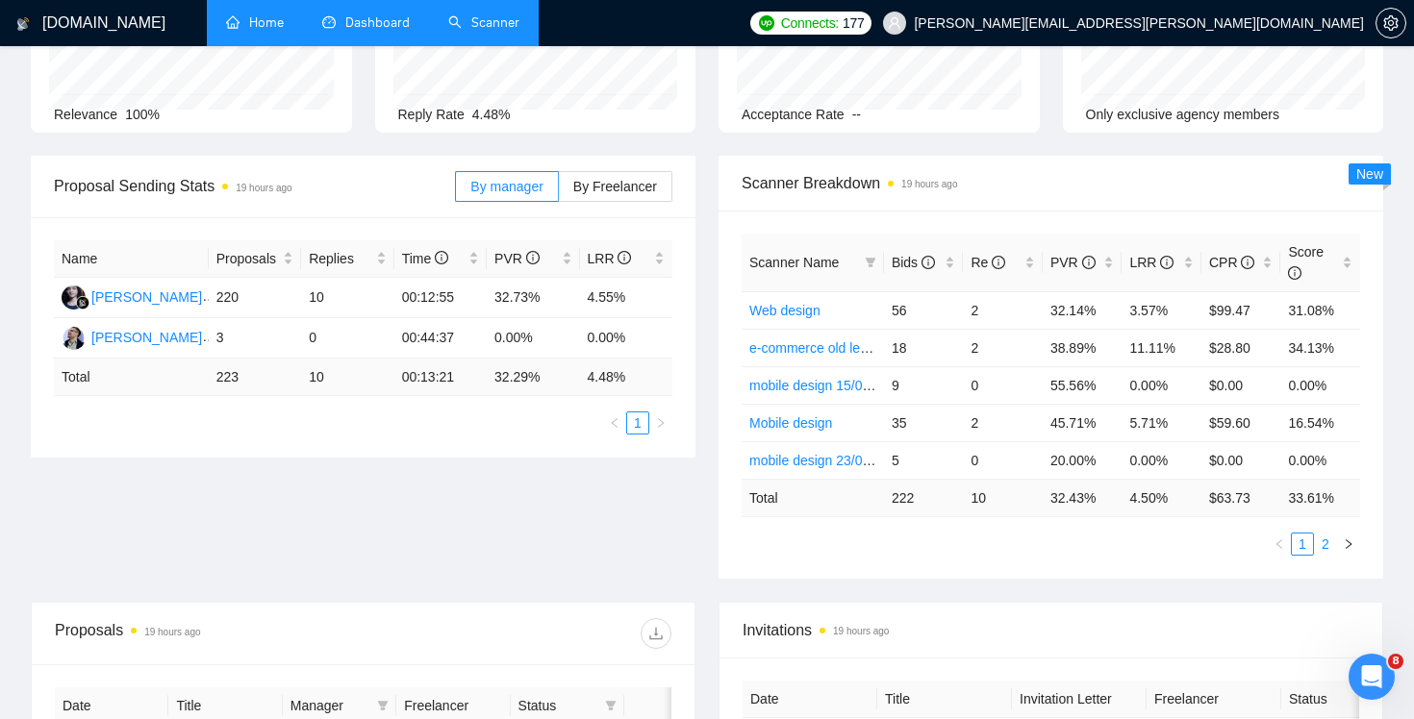
click at [1328, 543] on link "2" at bounding box center [1325, 544] width 21 height 21
click at [1299, 541] on link "1" at bounding box center [1302, 544] width 21 height 21
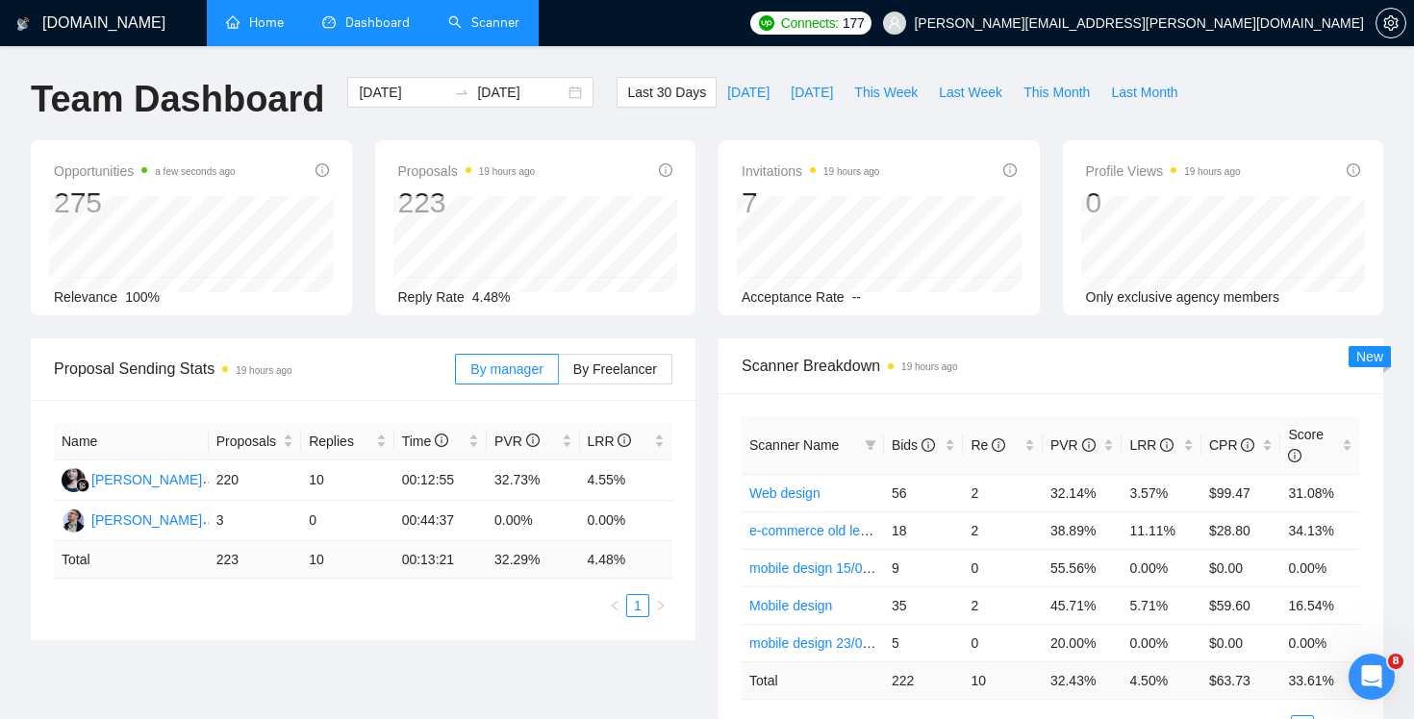
click at [499, 30] on link "Scanner" at bounding box center [483, 22] width 71 height 16
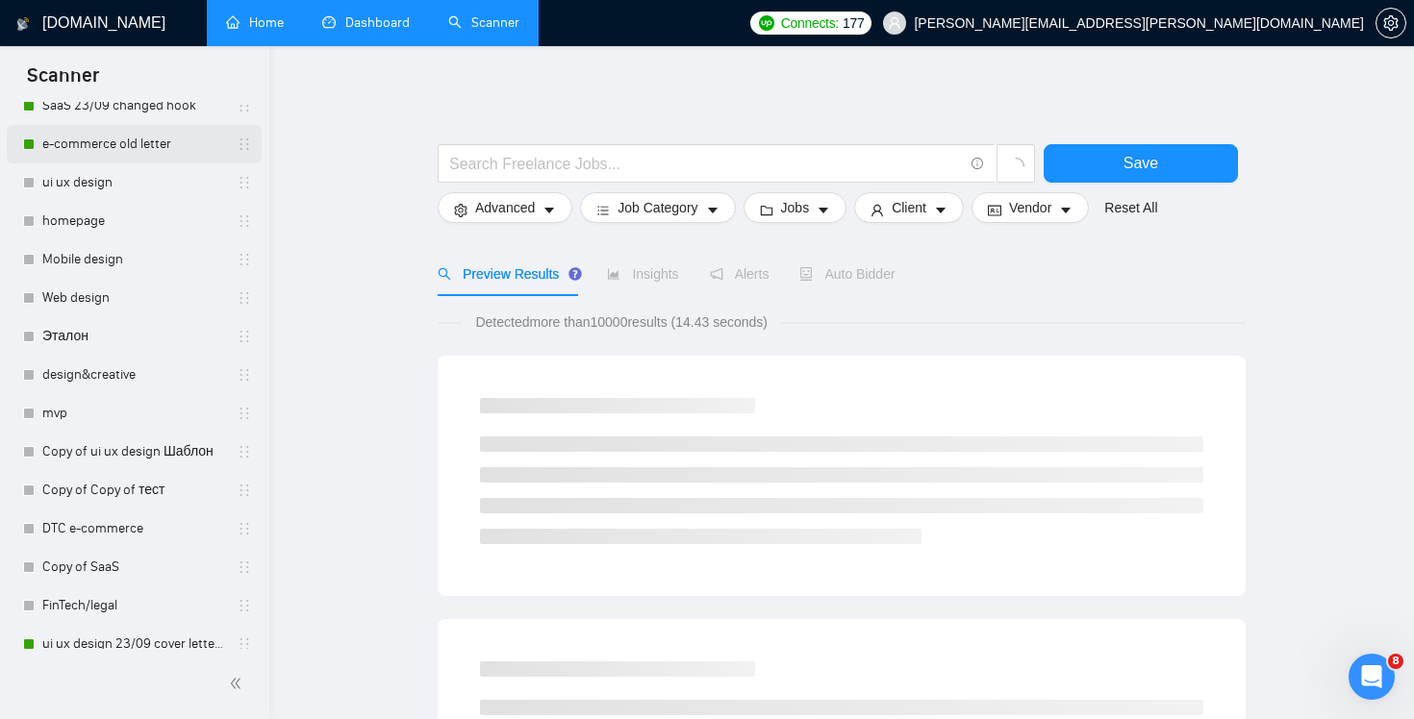
scroll to position [394, 0]
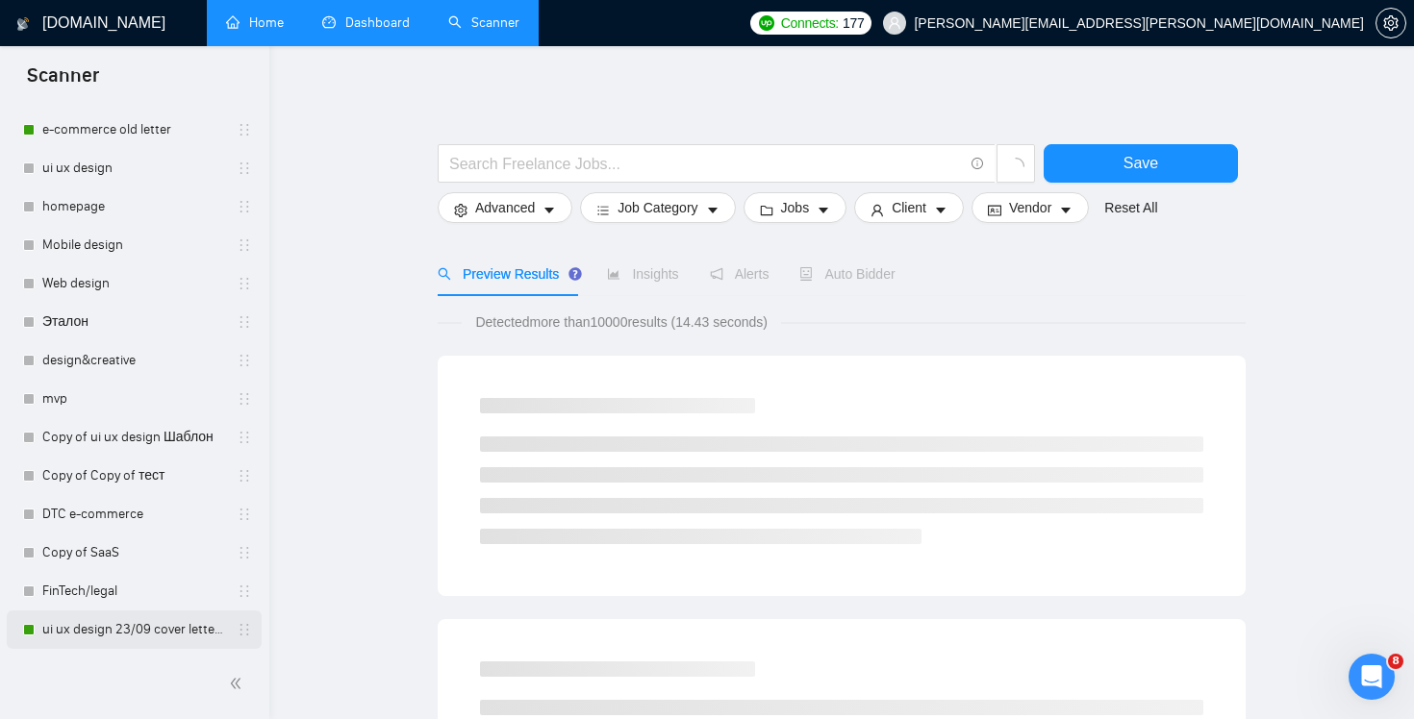
click at [135, 631] on link "ui ux design 23/09 cover letter changed & cases revised" at bounding box center [133, 630] width 183 height 38
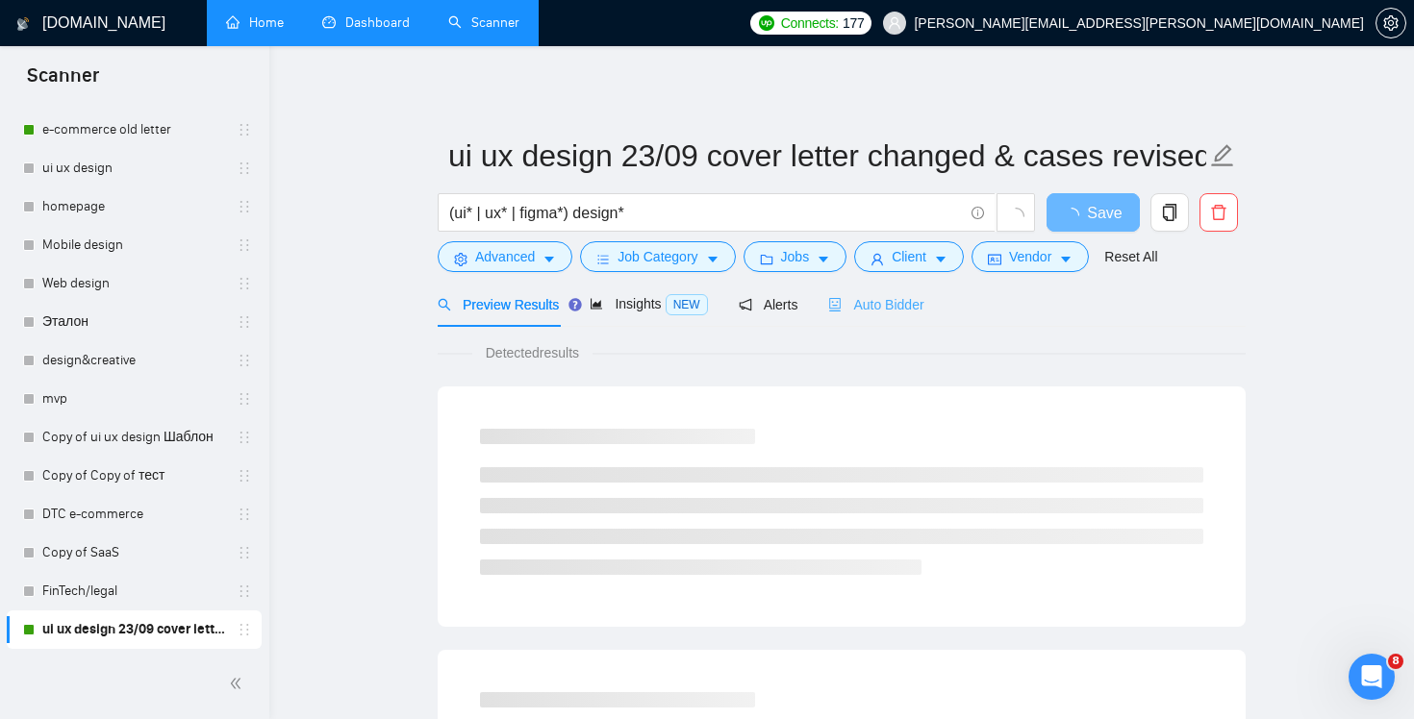
click at [918, 289] on div "Auto Bidder" at bounding box center [875, 304] width 95 height 45
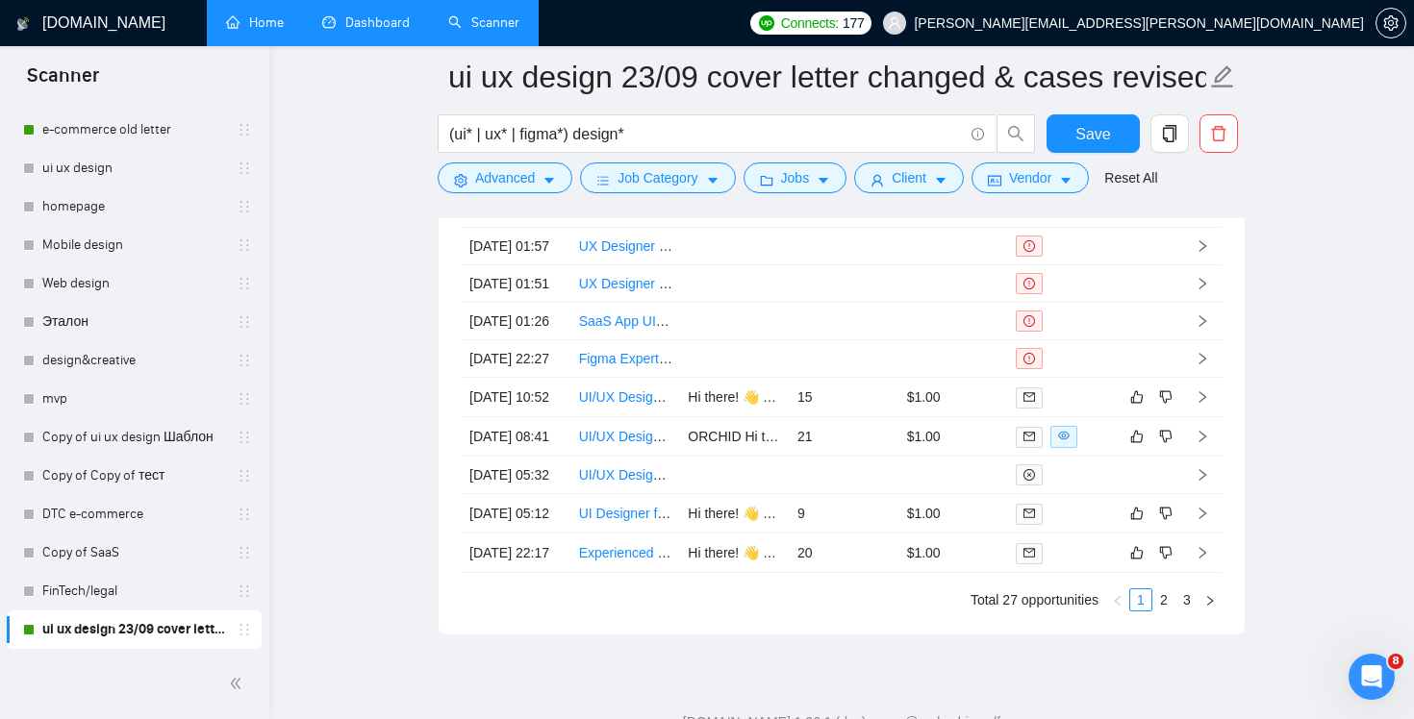
scroll to position [4850, 0]
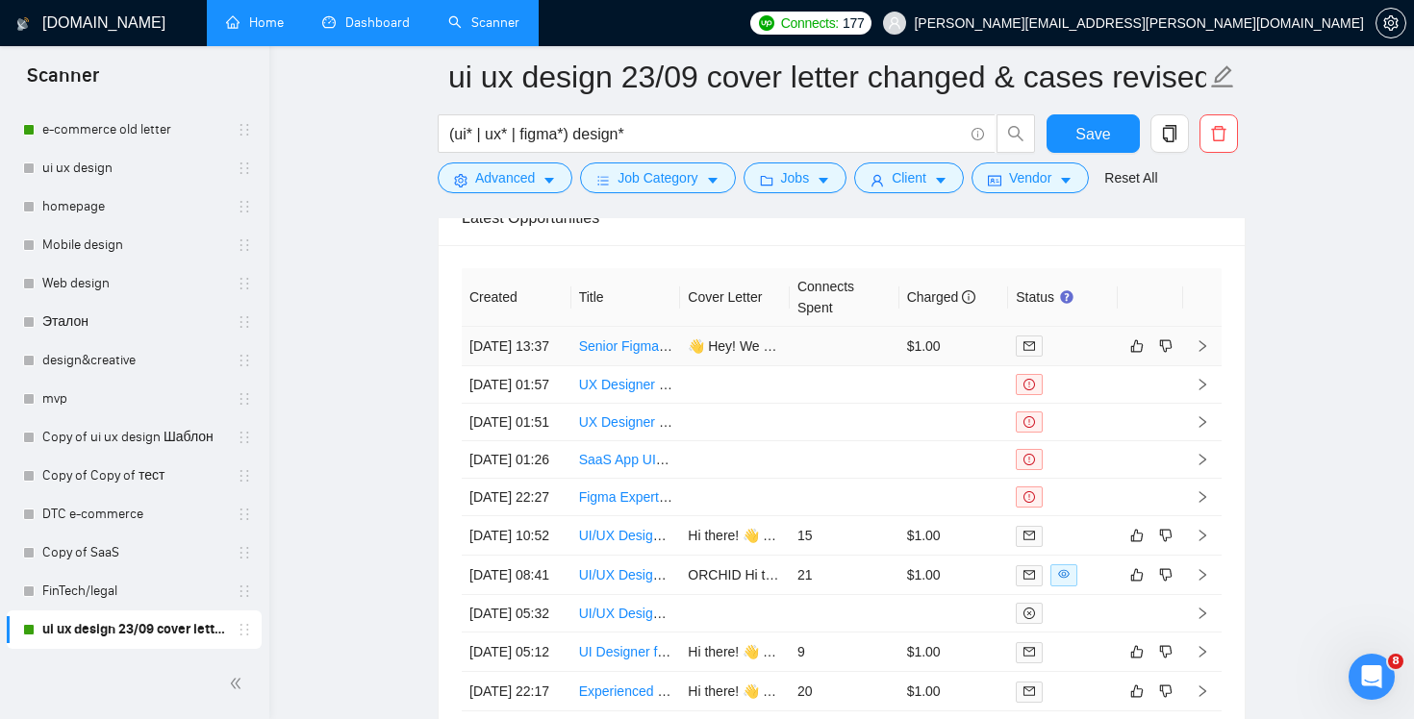
click at [861, 366] on td at bounding box center [845, 346] width 110 height 39
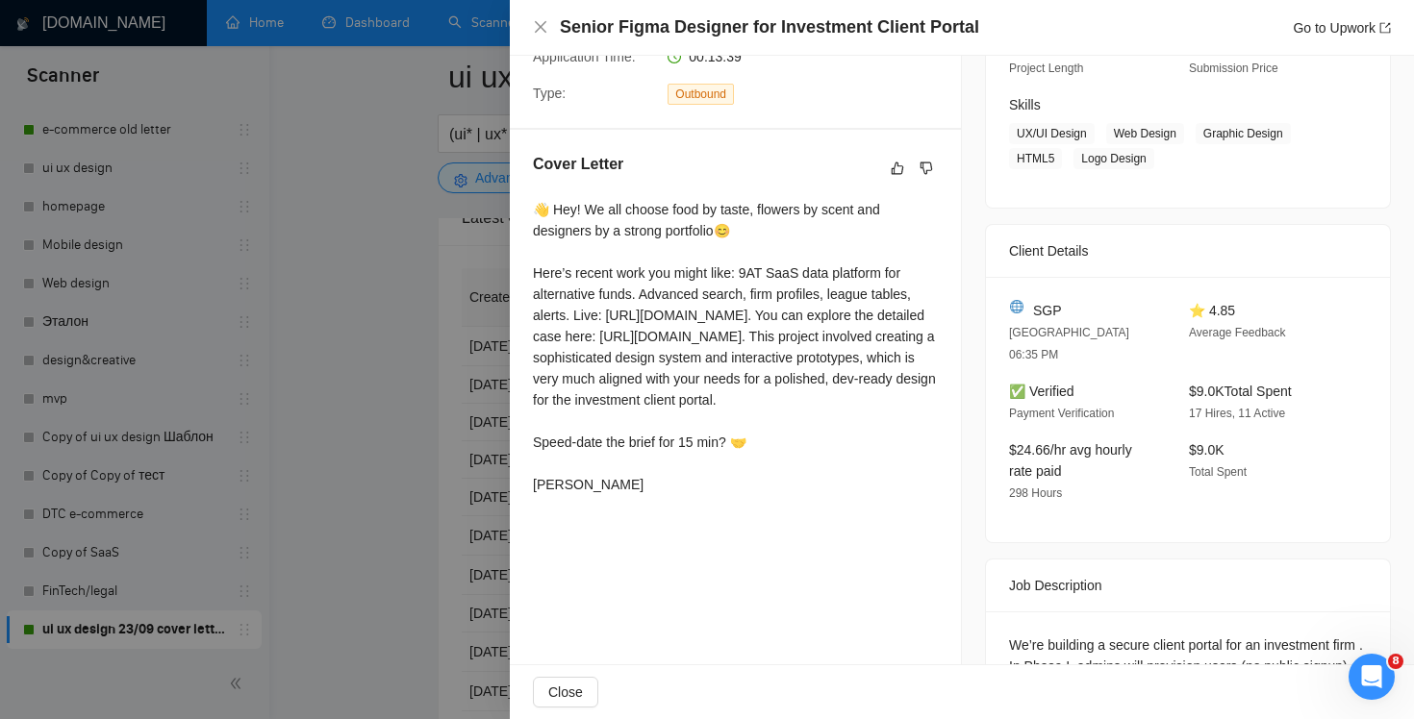
scroll to position [262, 0]
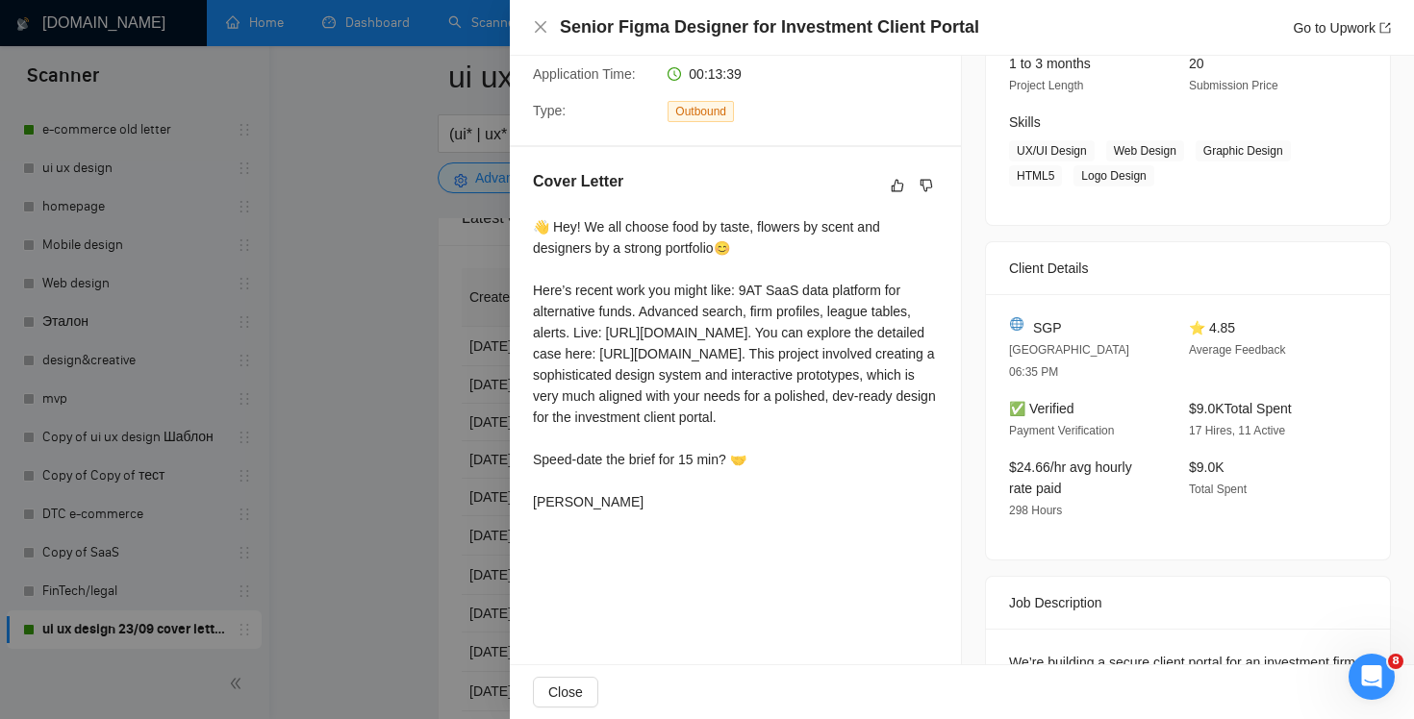
drag, startPoint x: 527, startPoint y: 221, endPoint x: 752, endPoint y: 542, distance: 392.3
click at [752, 542] on div "Cover Letter 👋 Hey! We all choose food by taste, flowers by scent and designers…" at bounding box center [735, 345] width 451 height 396
click at [678, 405] on div "👋 Hey! We all choose food by taste, flowers by scent and designers by a strong …" at bounding box center [735, 364] width 405 height 296
click at [1032, 337] on div "SGP Singapore 06:35 PM" at bounding box center [1083, 349] width 164 height 65
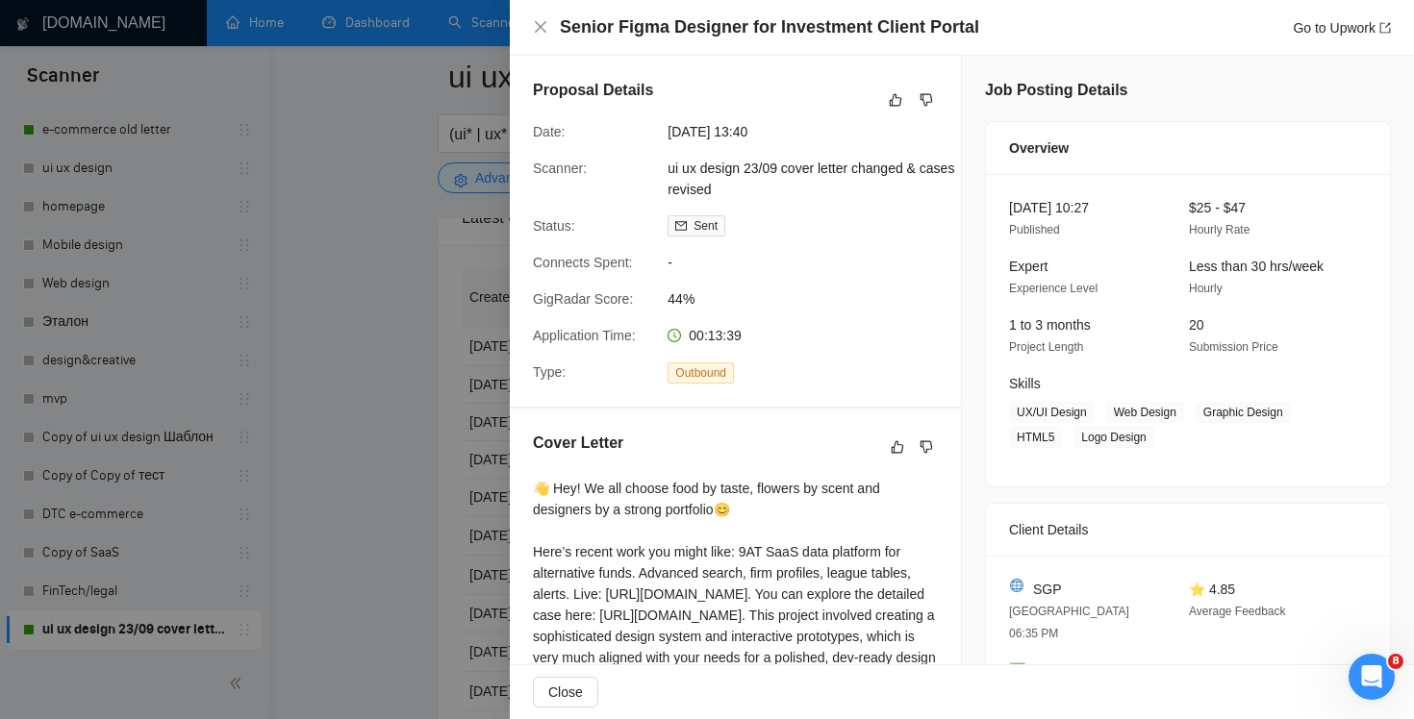
scroll to position [300, 0]
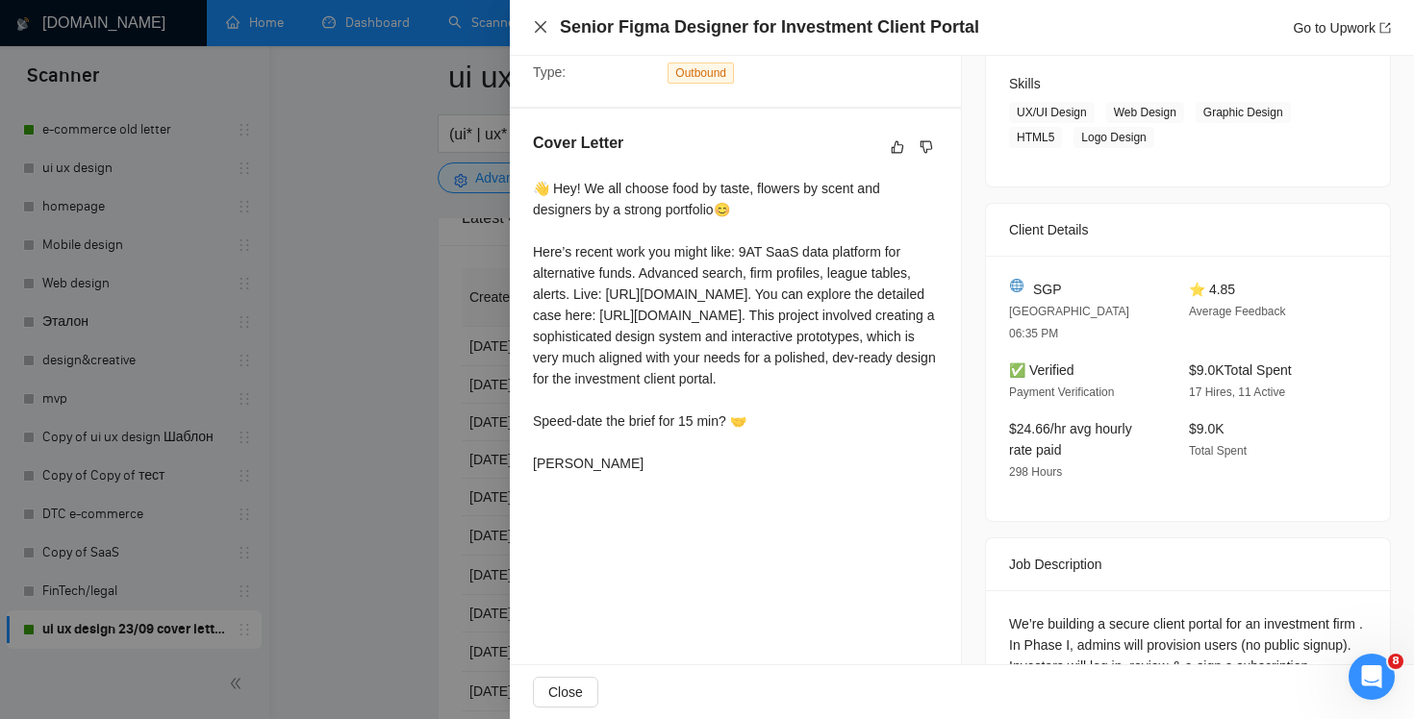
click at [537, 25] on icon "close" at bounding box center [540, 26] width 15 height 15
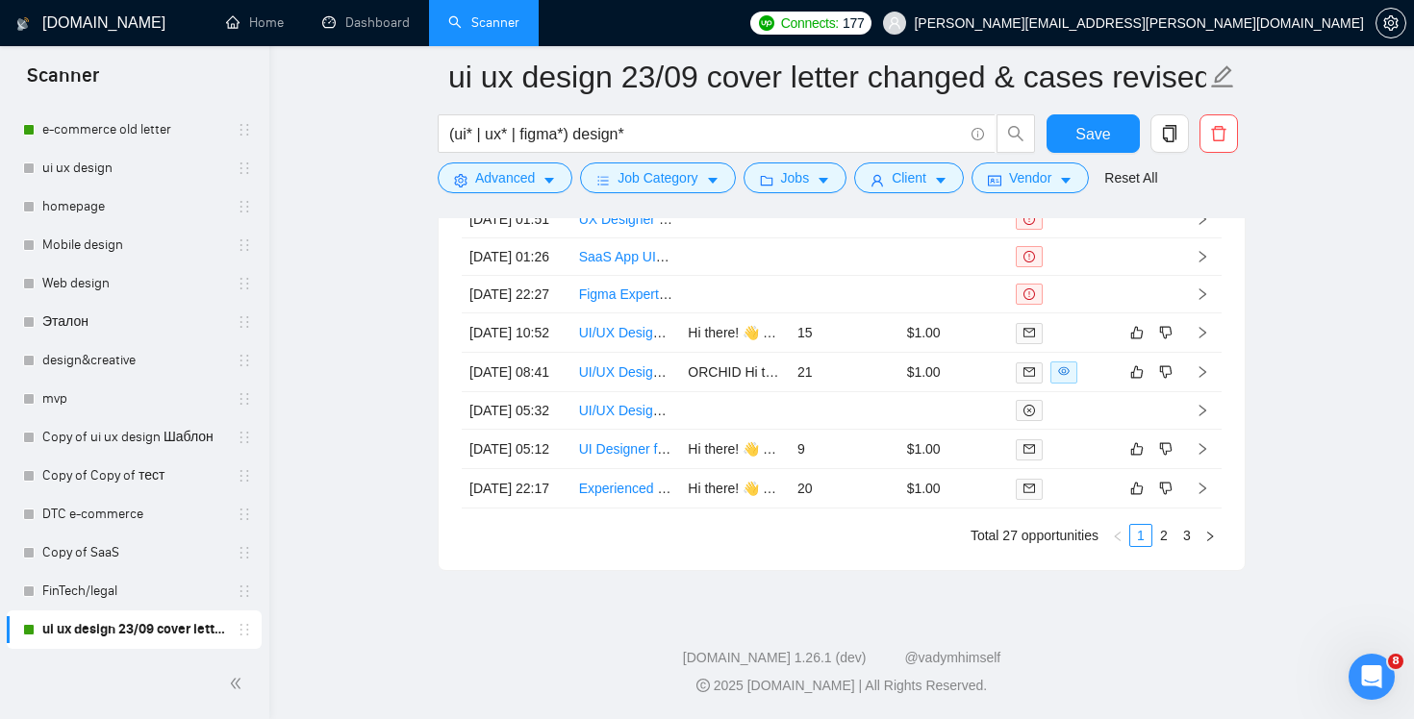
scroll to position [5191, 0]
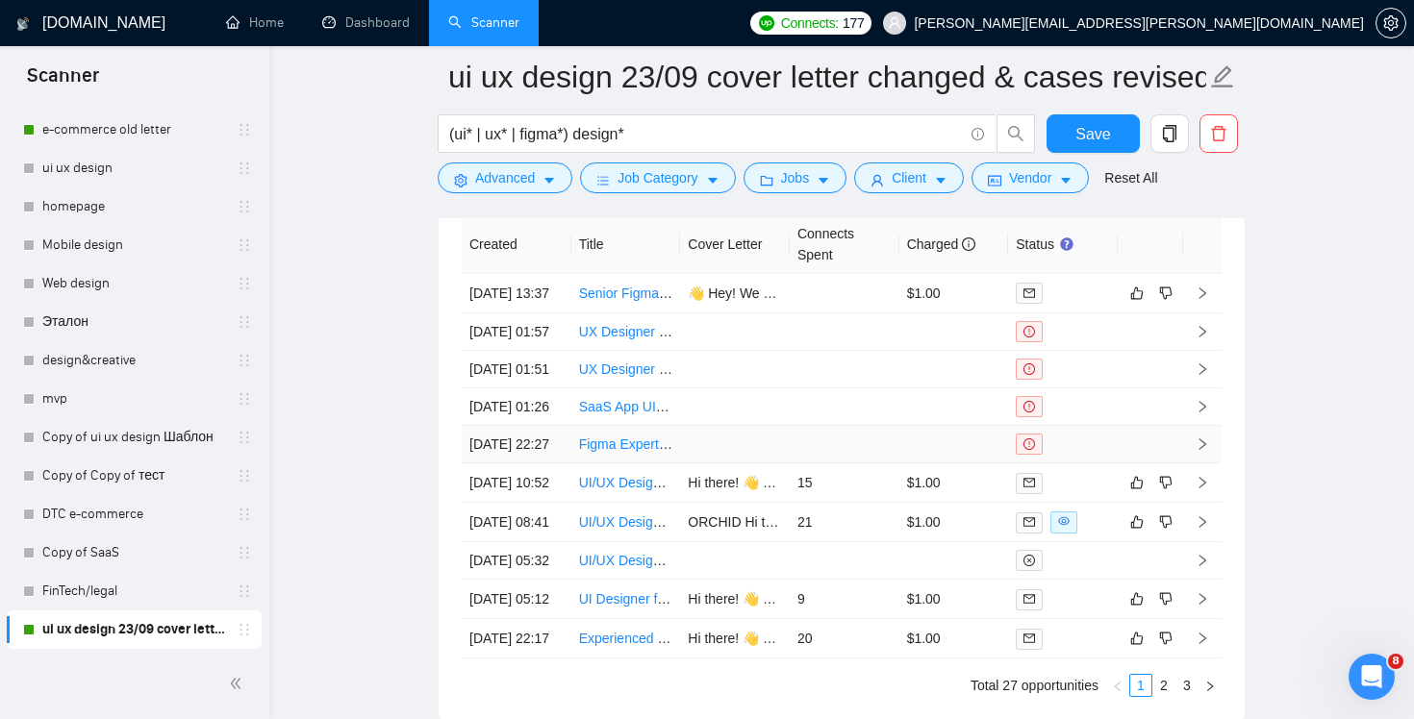
scroll to position [4902, 0]
click at [845, 315] on td at bounding box center [845, 294] width 110 height 39
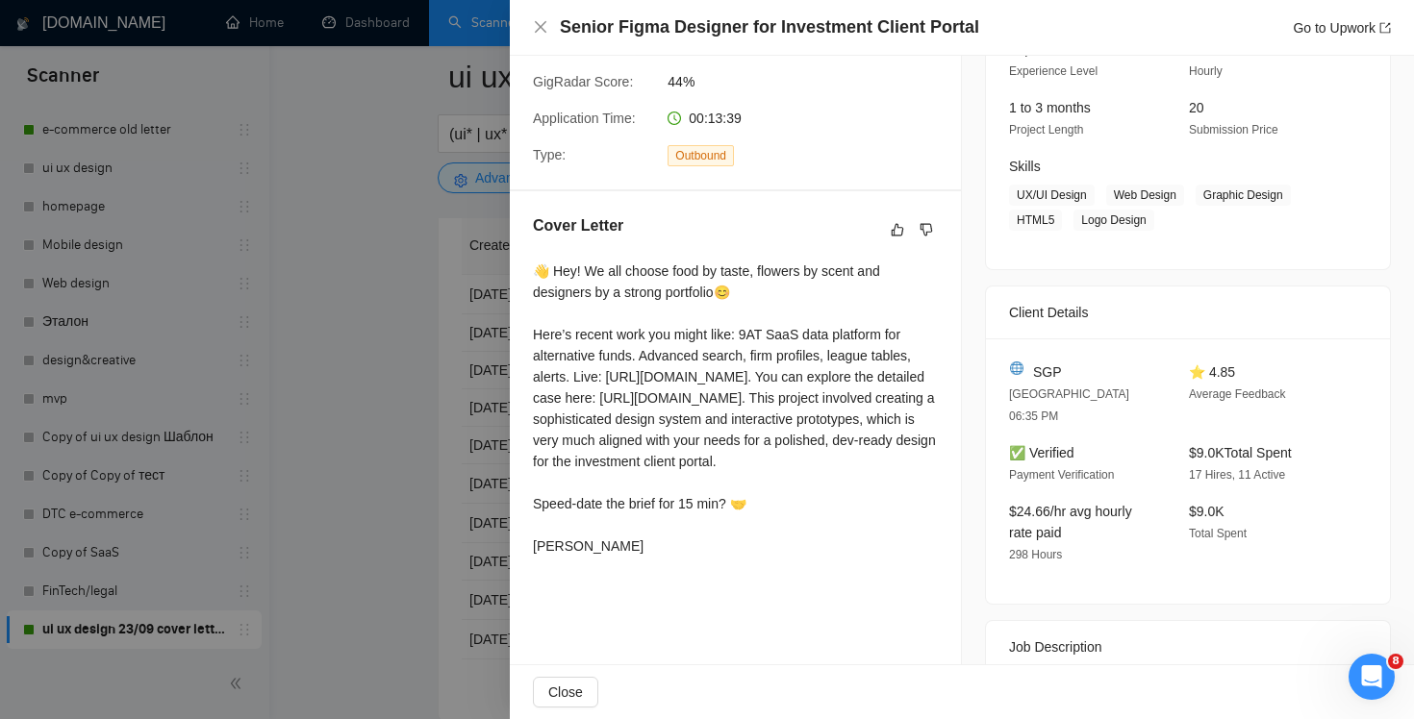
scroll to position [215, 0]
click at [547, 28] on icon "close" at bounding box center [540, 26] width 15 height 15
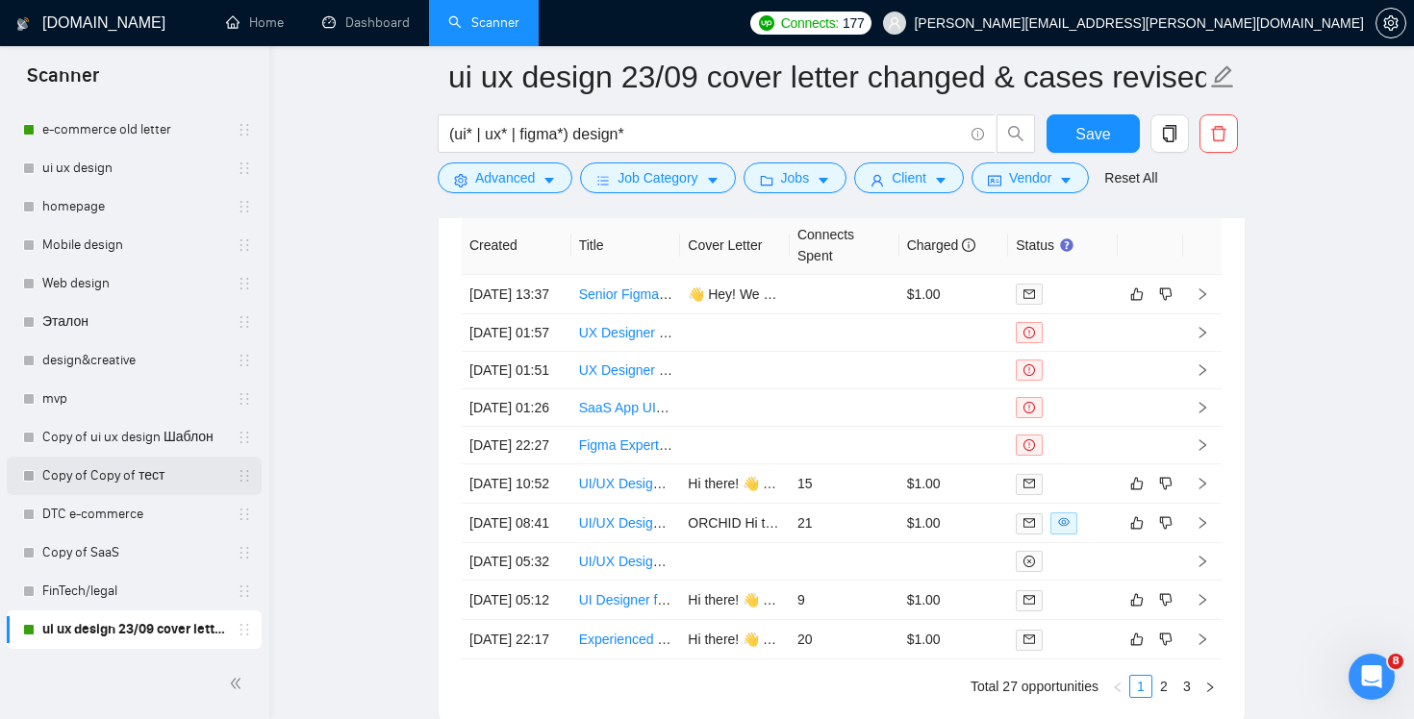
scroll to position [186, 0]
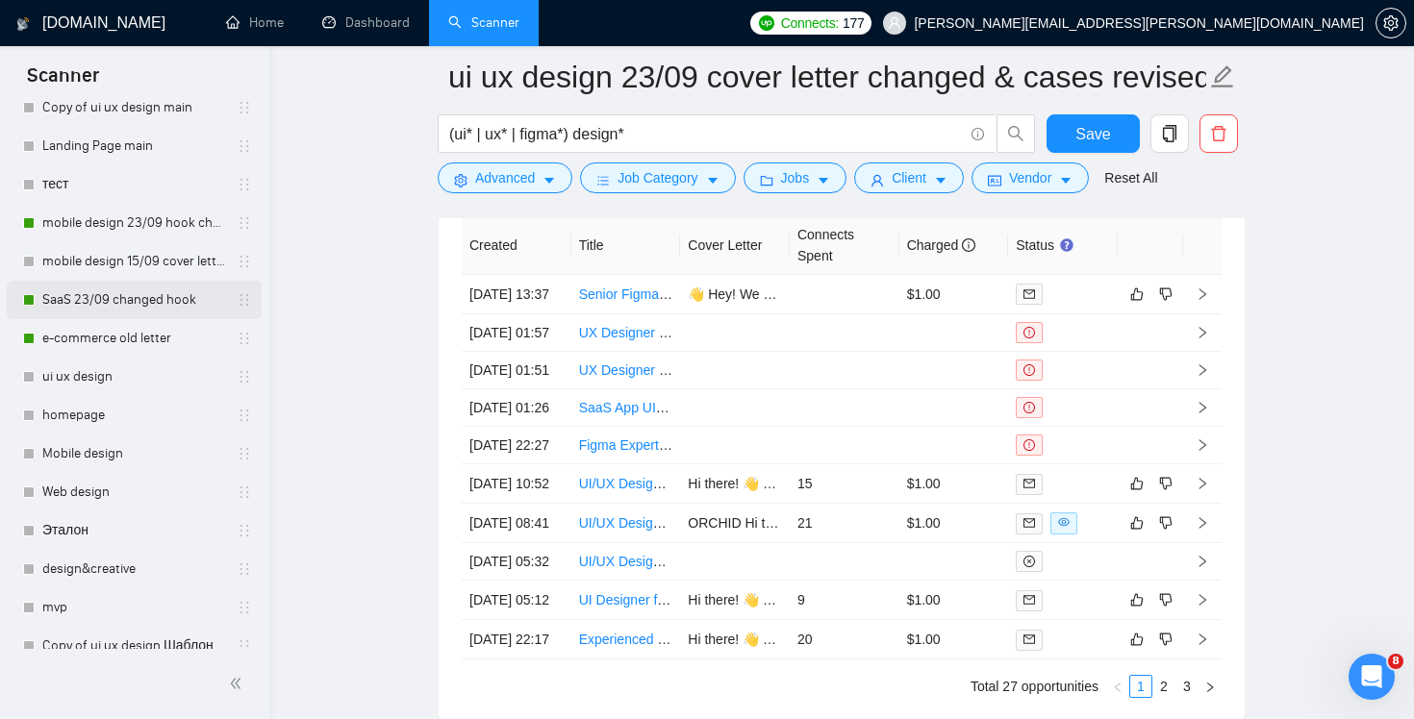
click at [109, 295] on link "SaaS 23/09 changed hook" at bounding box center [133, 300] width 183 height 38
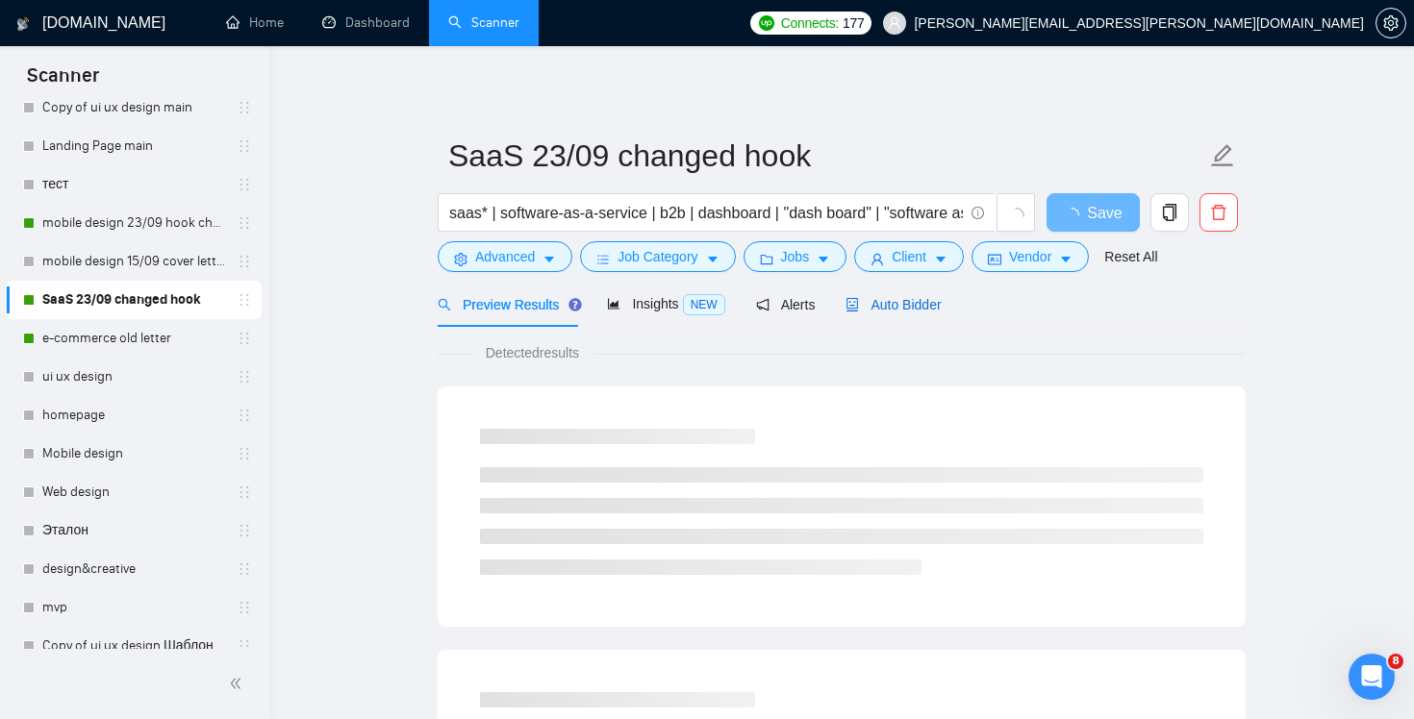
click at [912, 297] on span "Auto Bidder" at bounding box center [892, 304] width 95 height 15
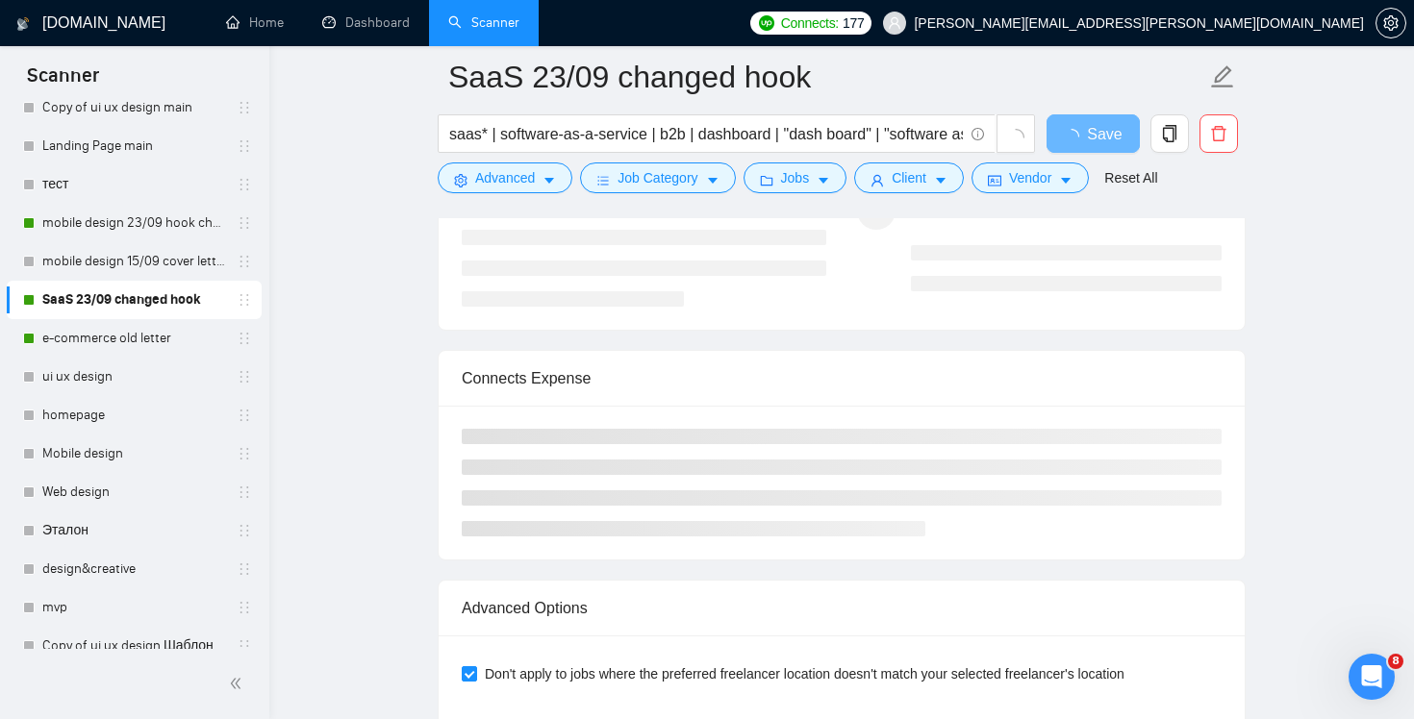
scroll to position [3647, 0]
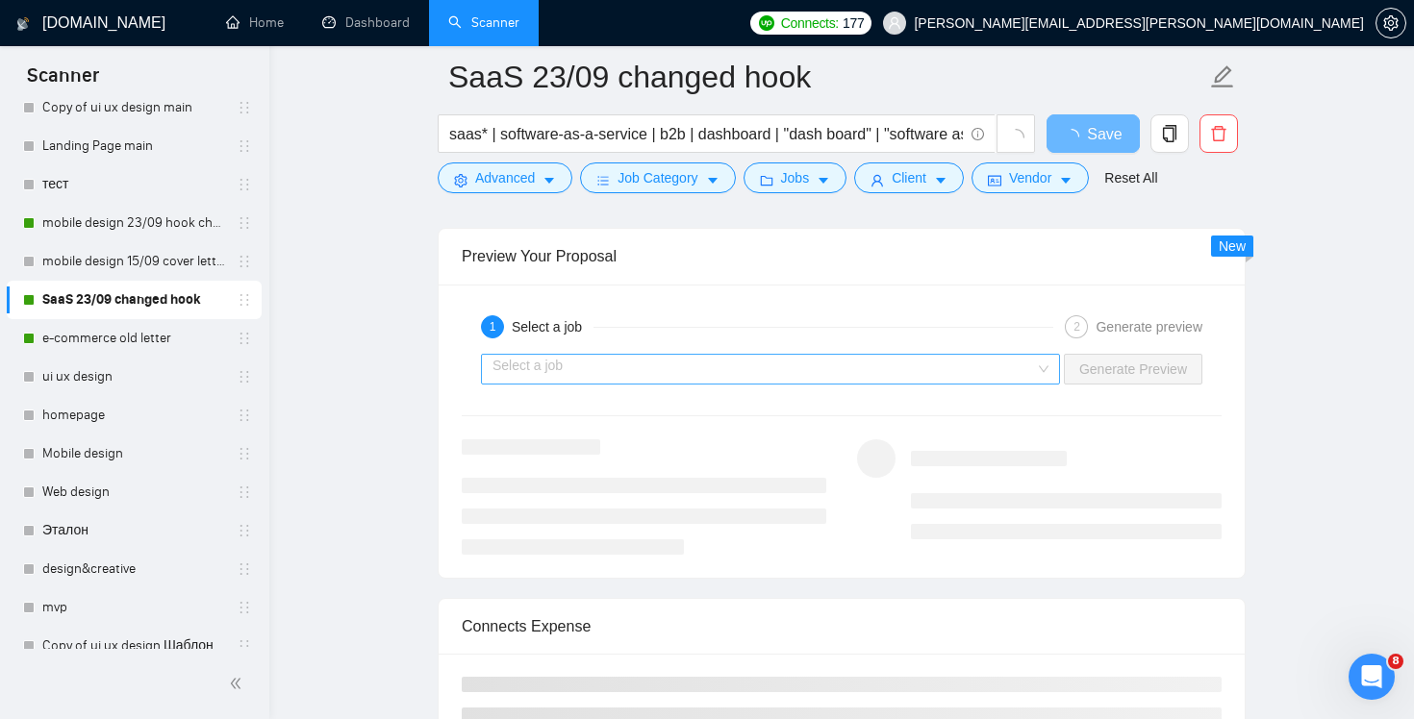
click at [962, 371] on input "search" at bounding box center [763, 369] width 542 height 29
click at [1040, 372] on div "Select a job" at bounding box center [770, 369] width 579 height 31
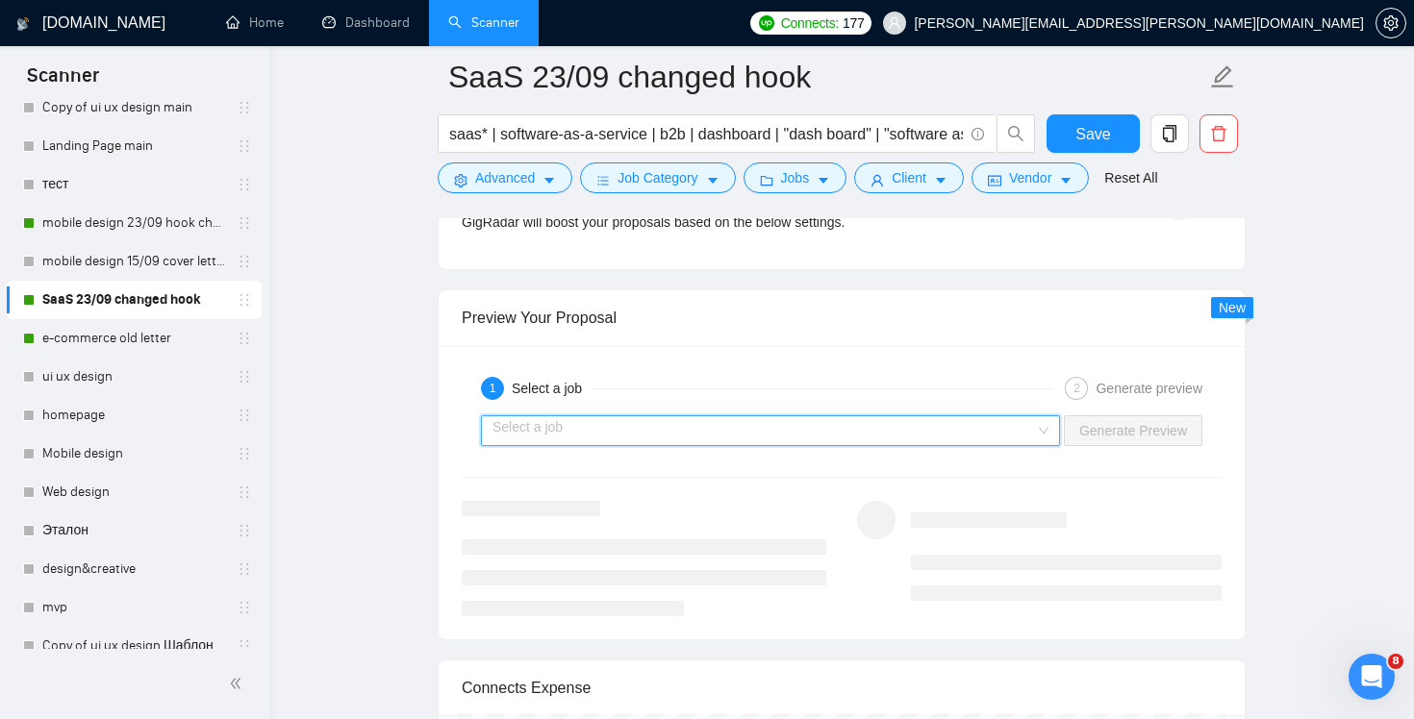
click at [1038, 418] on div "Select a job" at bounding box center [770, 431] width 579 height 31
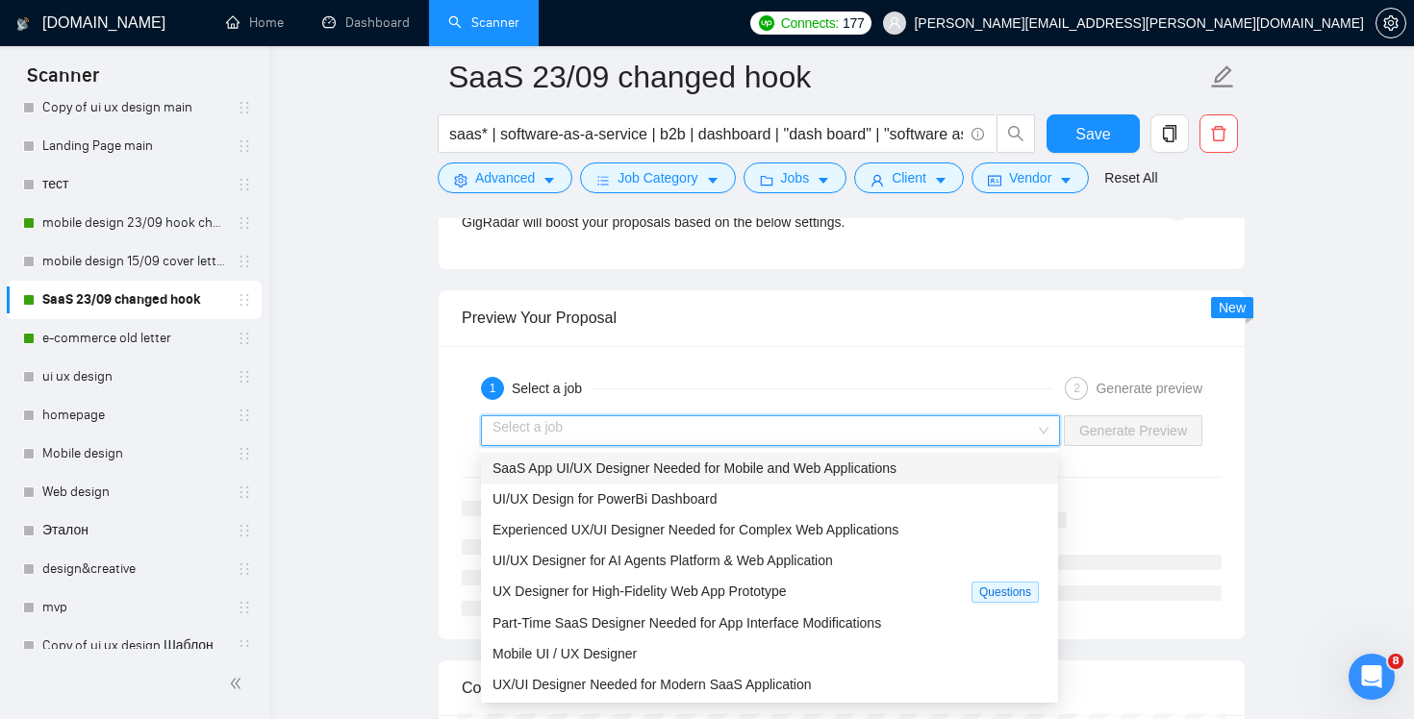
click at [896, 462] on span "SaaS App UI/UX Designer Needed for Mobile and Web Applications" at bounding box center [694, 468] width 404 height 15
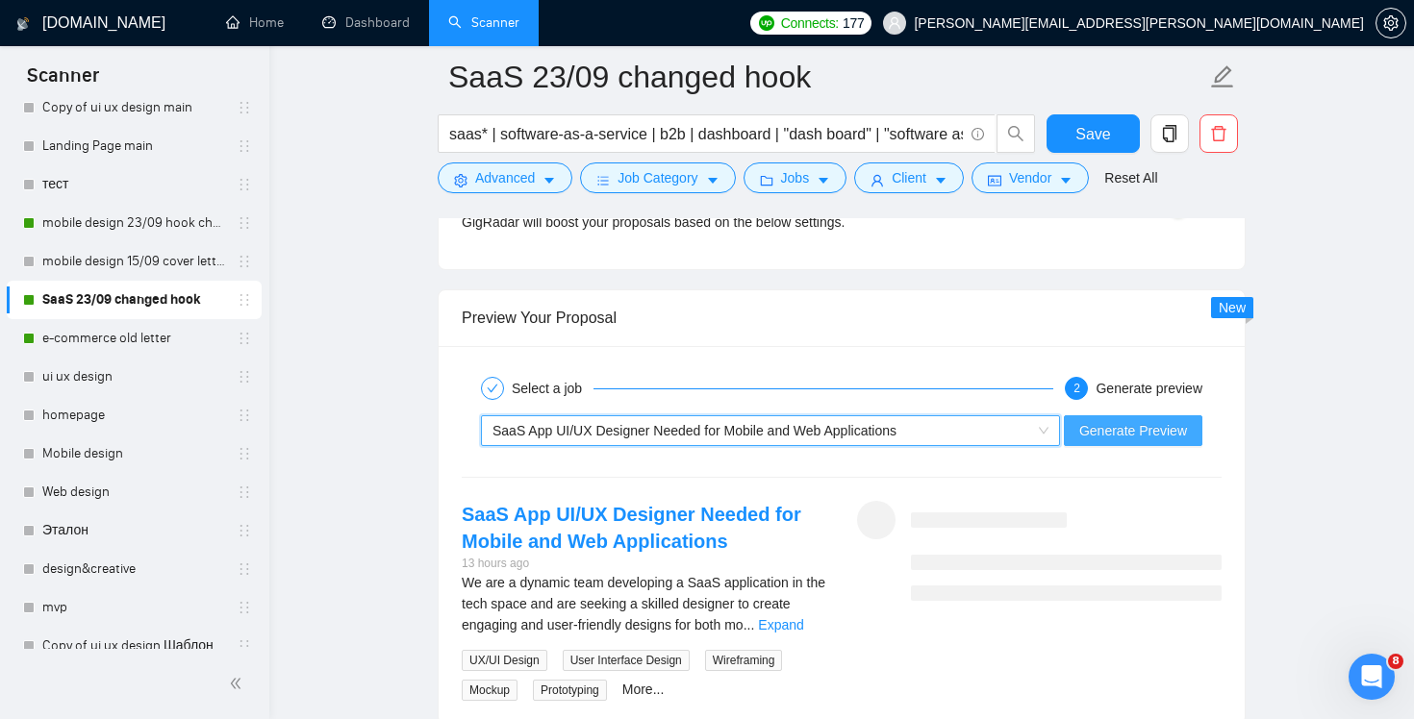
click at [1114, 428] on span "Generate Preview" at bounding box center [1133, 430] width 108 height 21
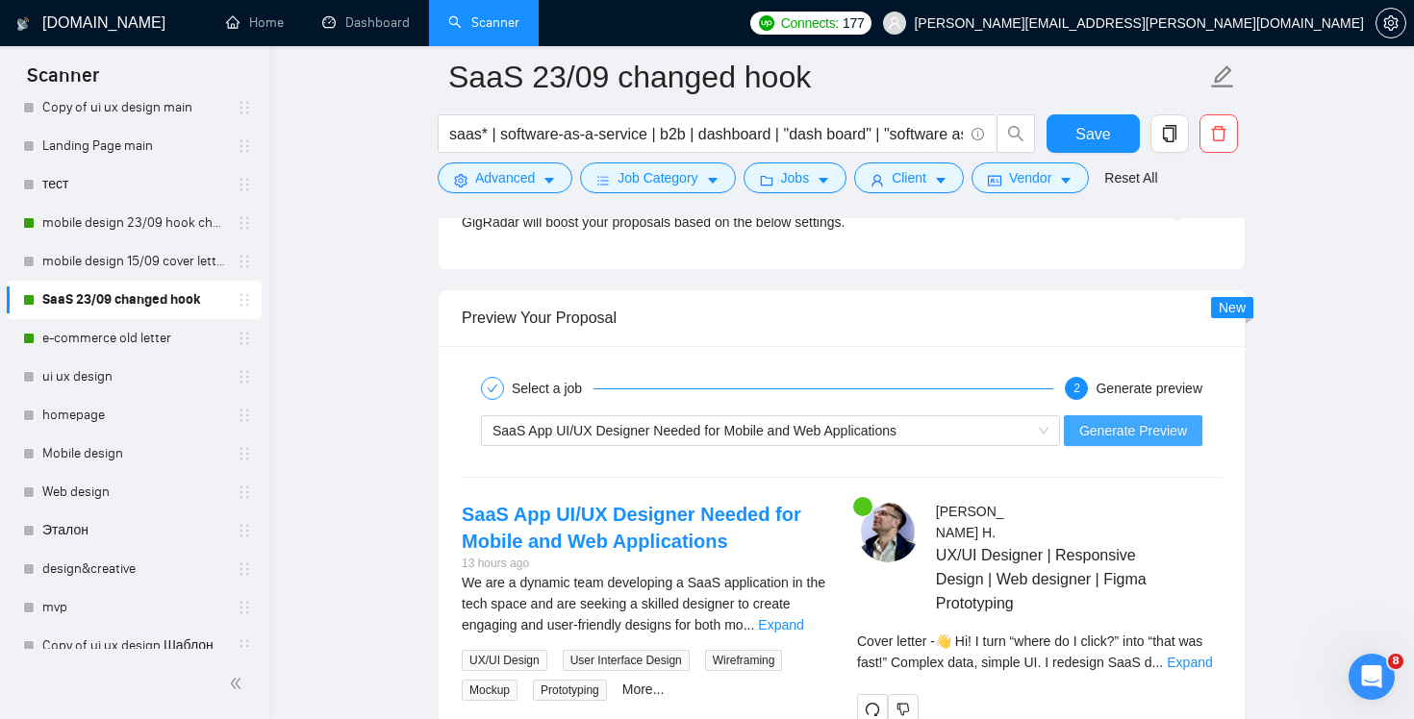
scroll to position [3809, 0]
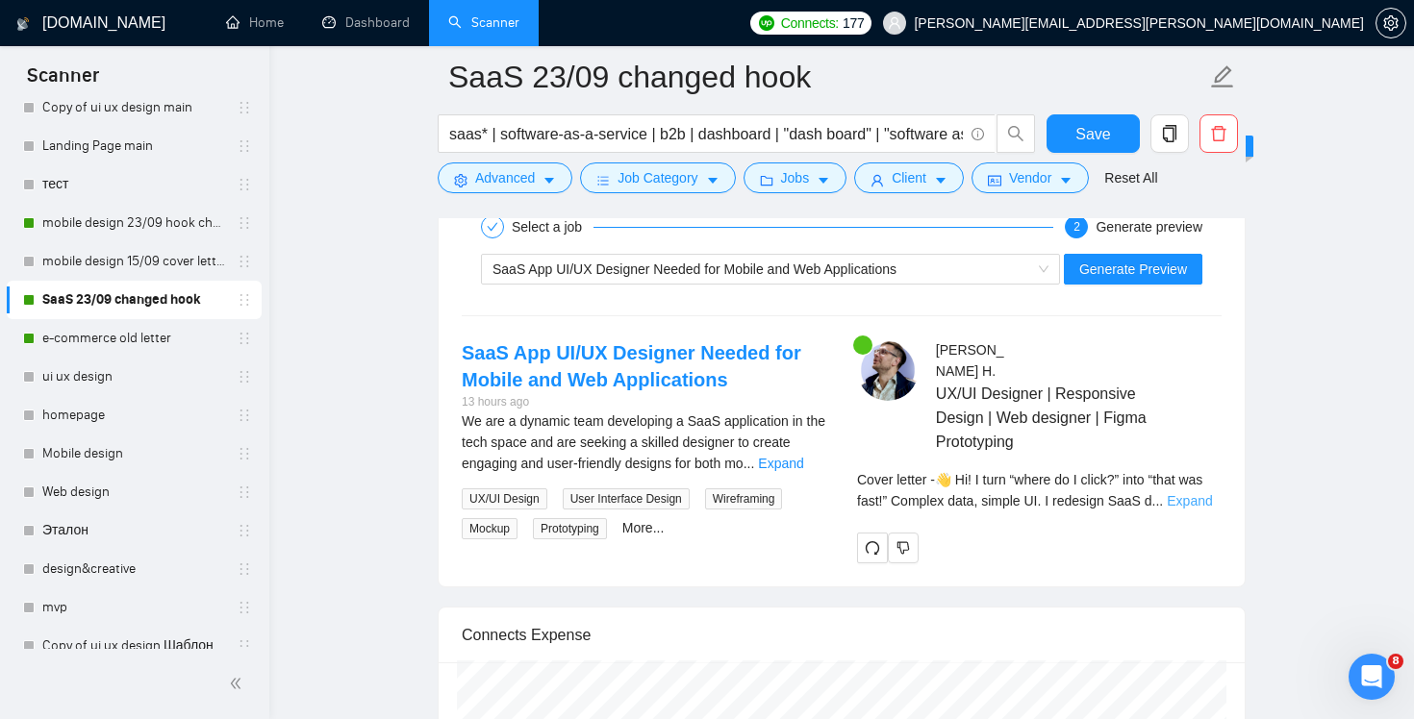
click at [1200, 493] on link "Expand" at bounding box center [1189, 500] width 45 height 15
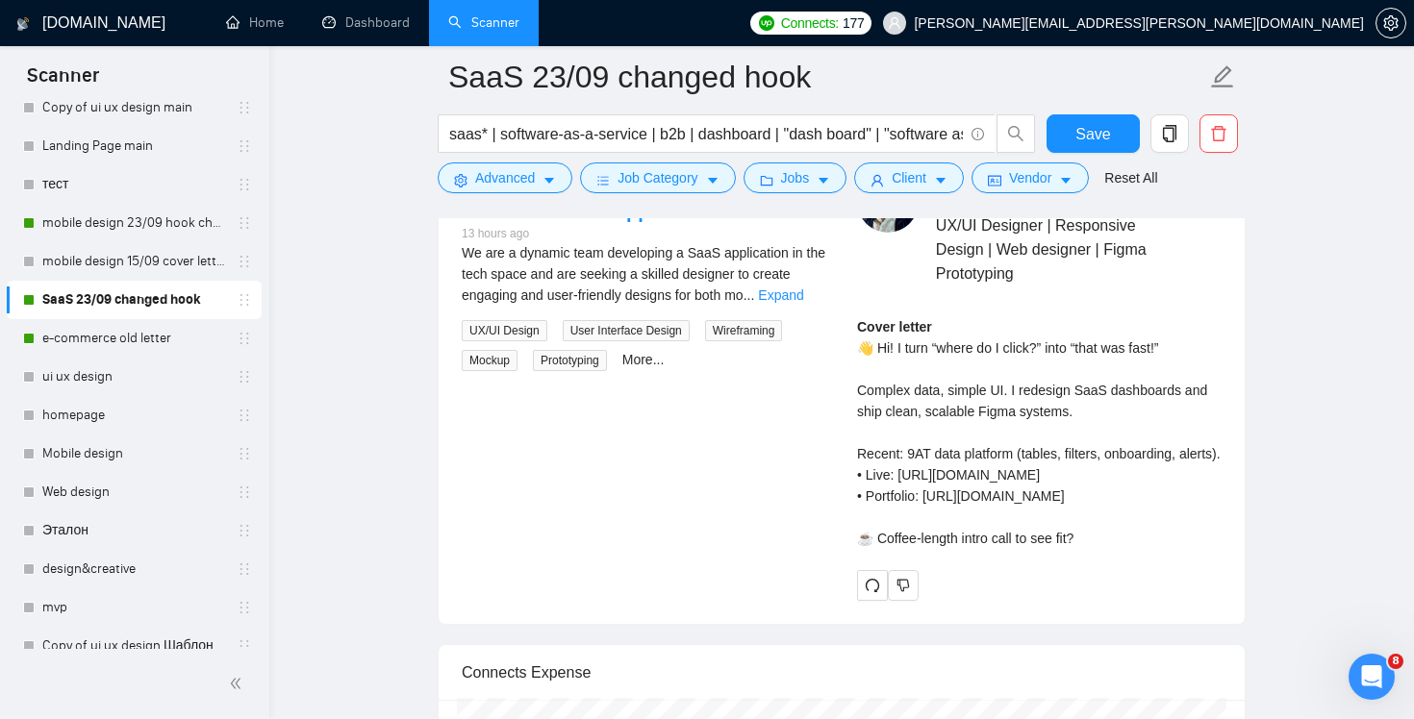
scroll to position [3976, 0]
click at [67, 229] on link "mobile design 23/09 hook changed" at bounding box center [133, 223] width 183 height 38
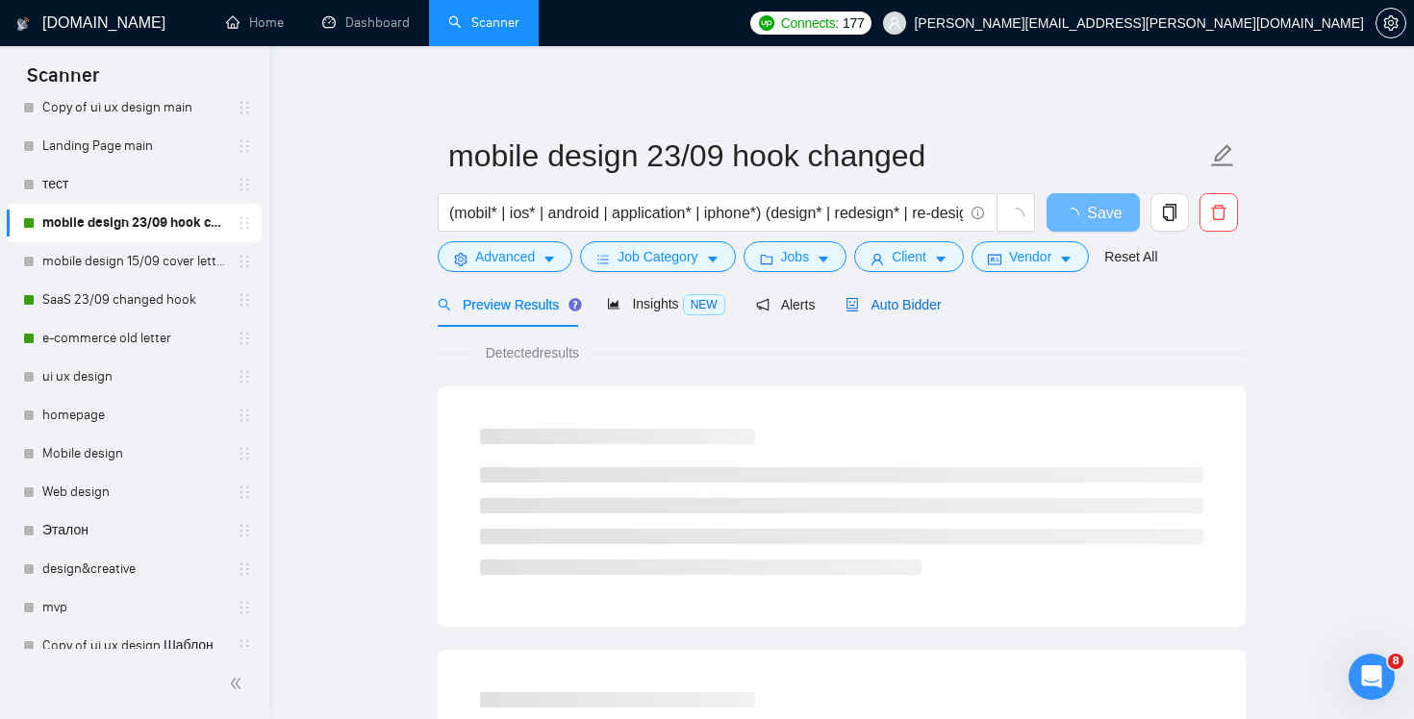
click at [920, 298] on span "Auto Bidder" at bounding box center [892, 304] width 95 height 15
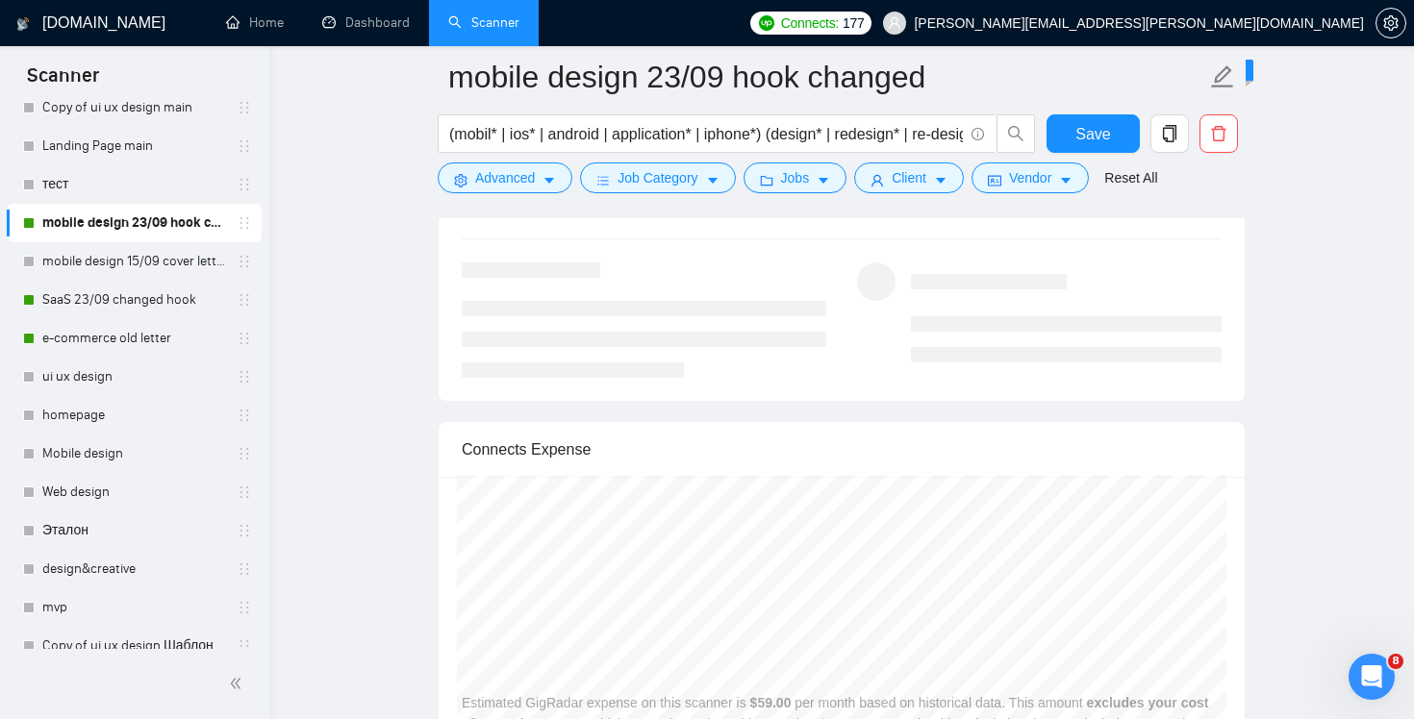
scroll to position [3567, 0]
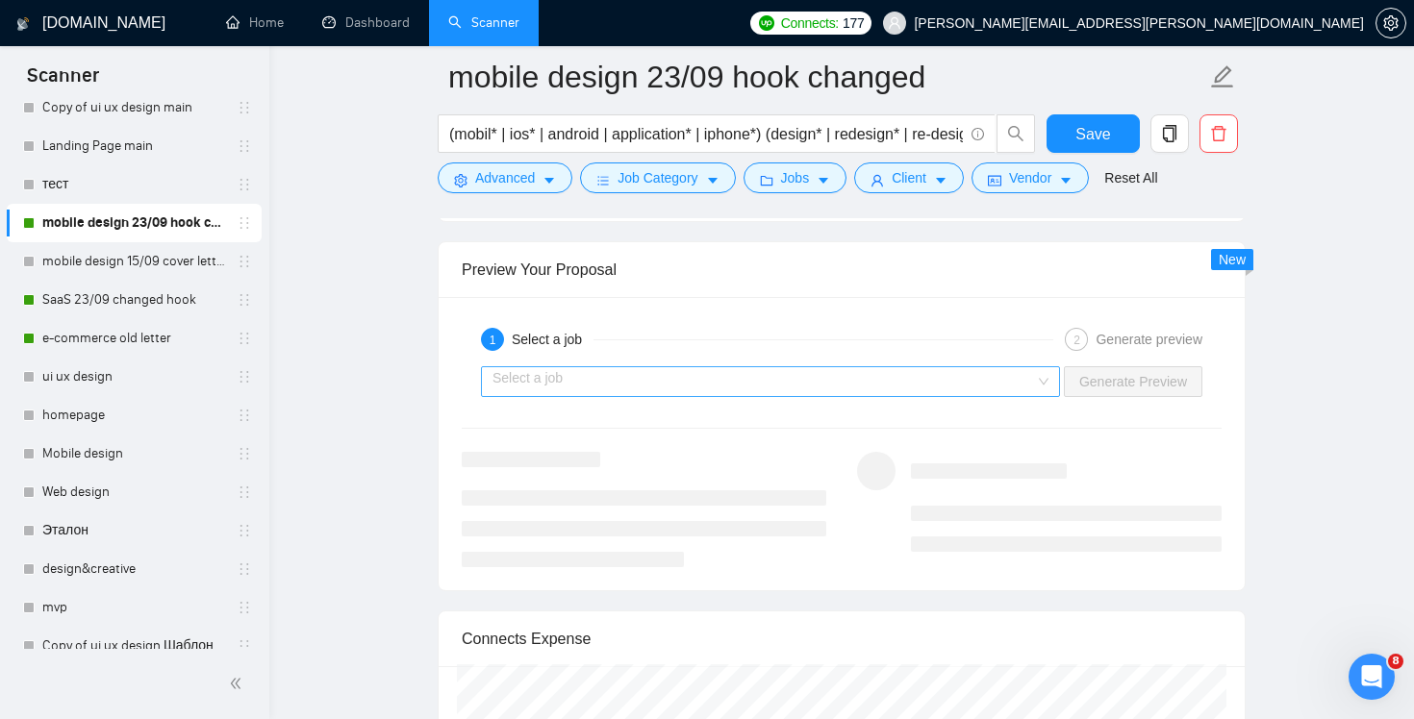
click at [1032, 378] on input "search" at bounding box center [763, 381] width 542 height 29
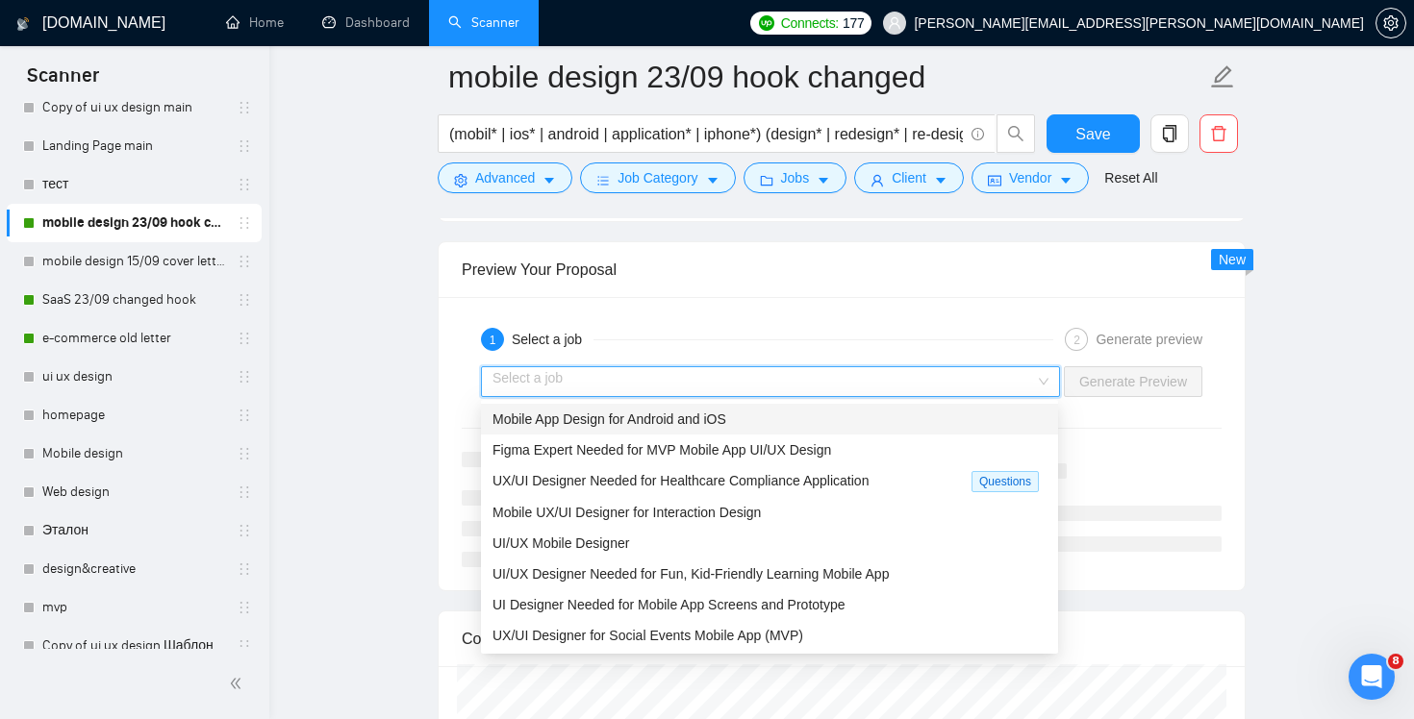
click at [939, 423] on div "Mobile App Design for Android and iOS" at bounding box center [769, 419] width 554 height 21
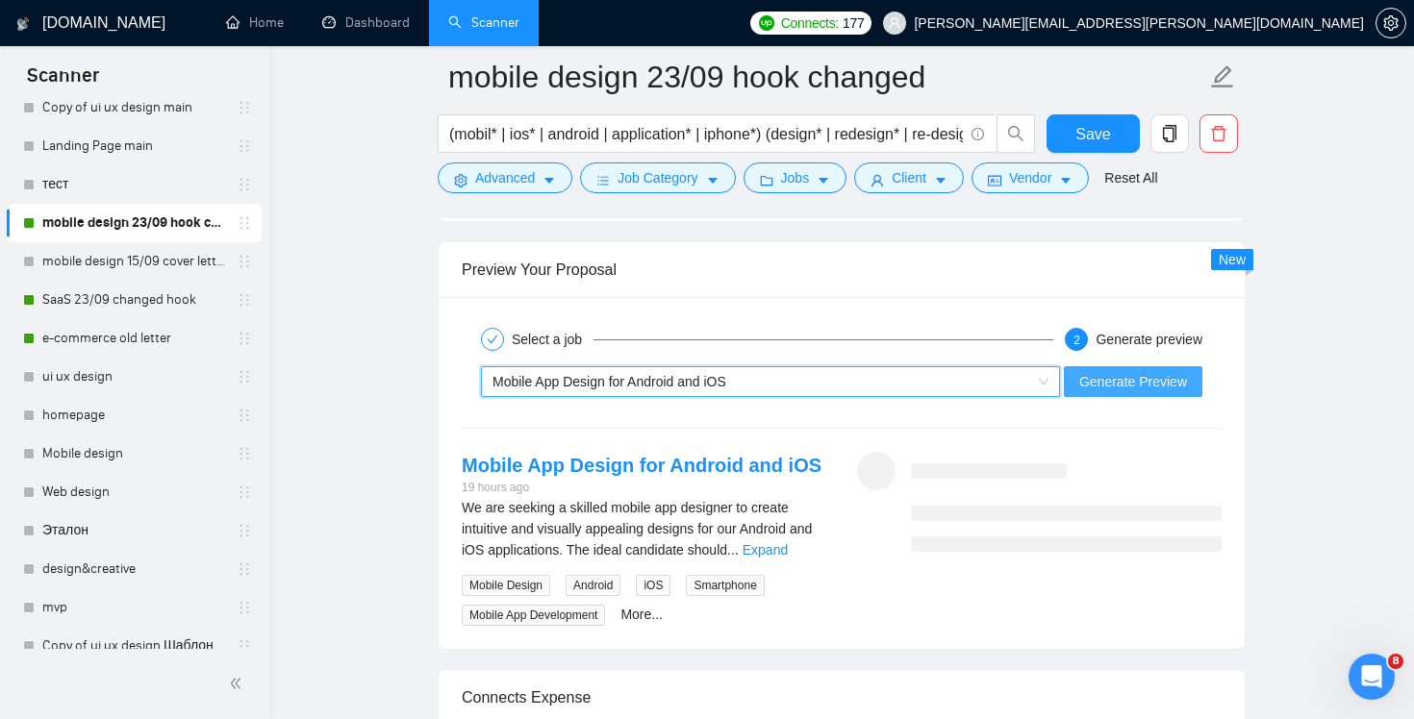
click at [1148, 382] on span "Generate Preview" at bounding box center [1133, 381] width 108 height 21
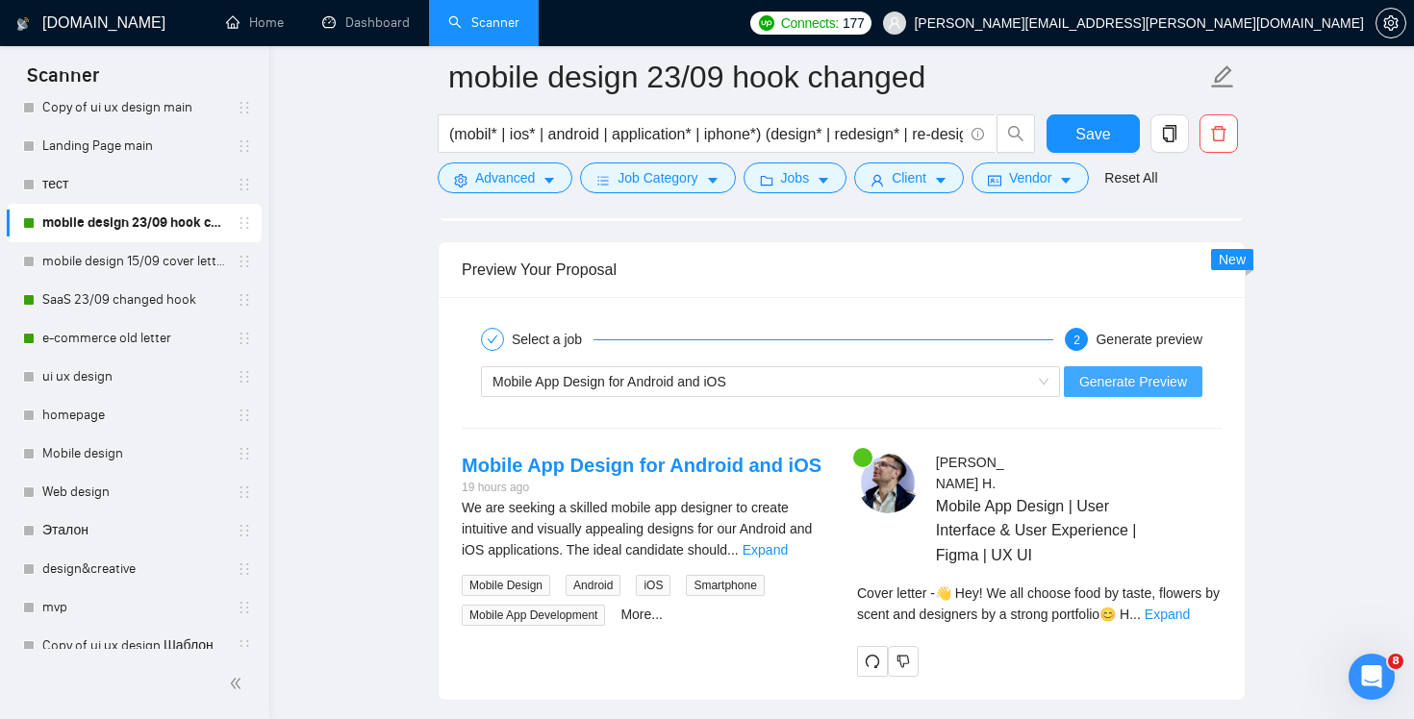
scroll to position [3662, 0]
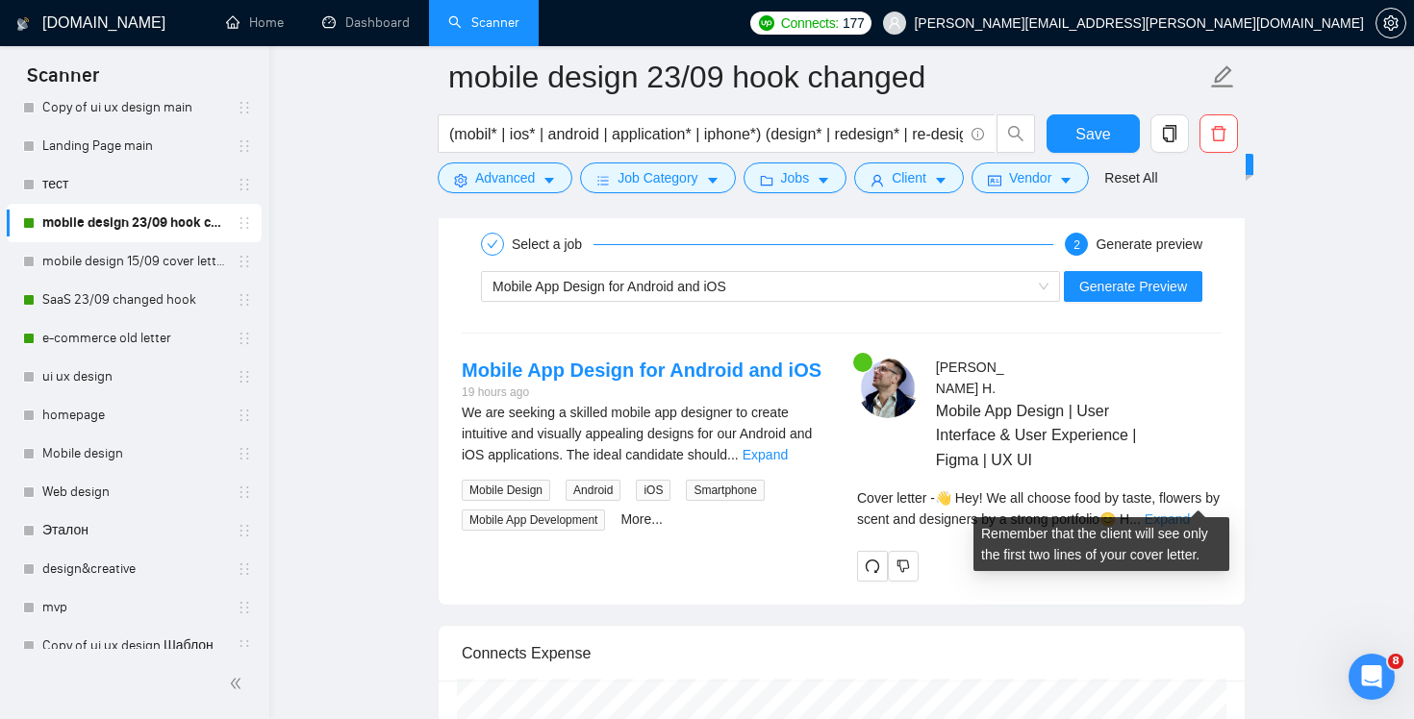
click at [1190, 512] on link "Expand" at bounding box center [1167, 519] width 45 height 15
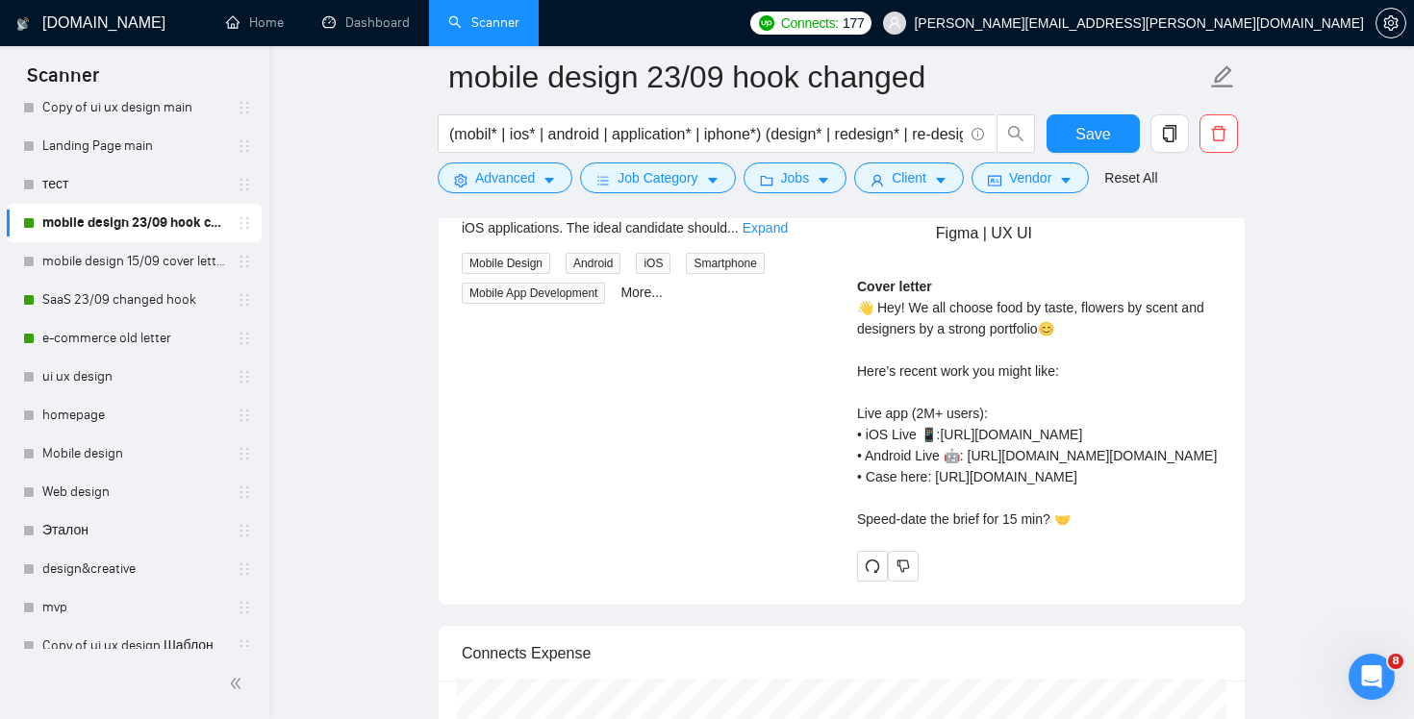
scroll to position [3888, 0]
click at [110, 348] on link "e-commerce old letter" at bounding box center [133, 338] width 183 height 38
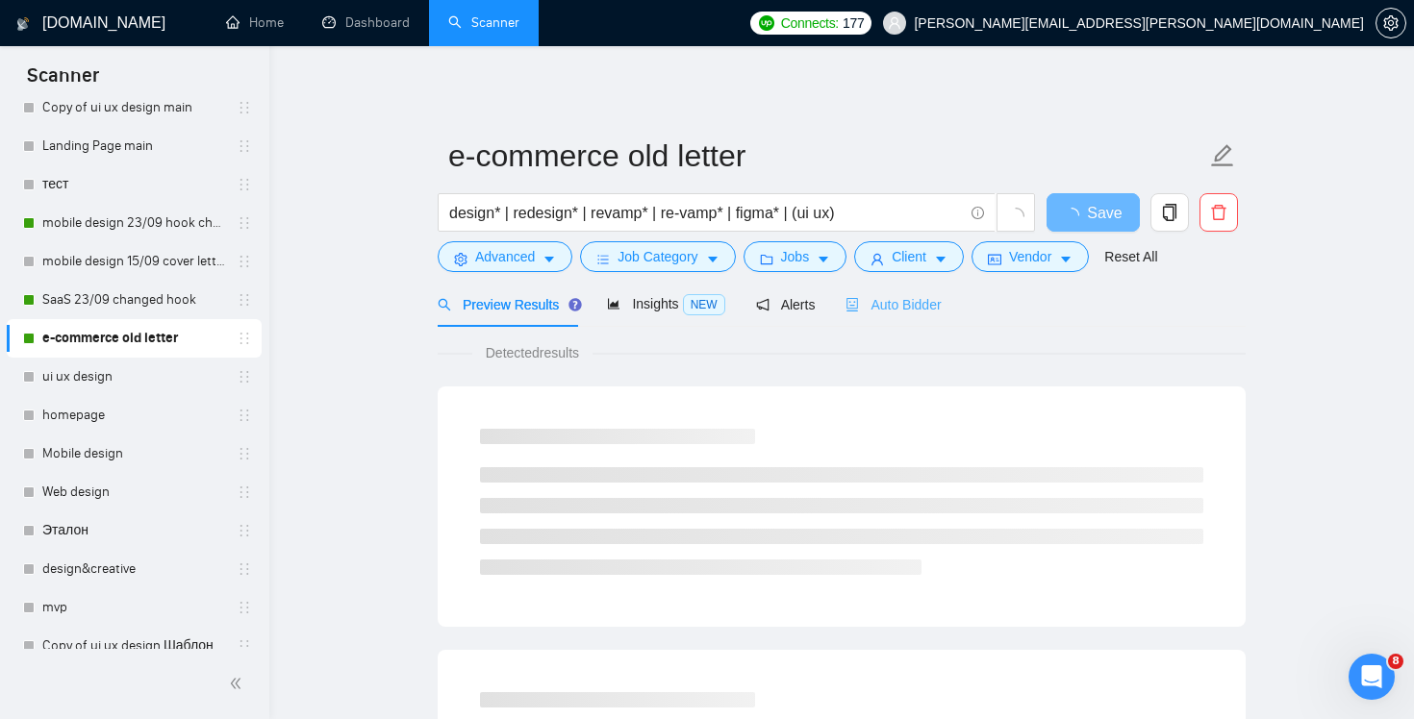
click at [936, 290] on div "Auto Bidder" at bounding box center [892, 304] width 95 height 45
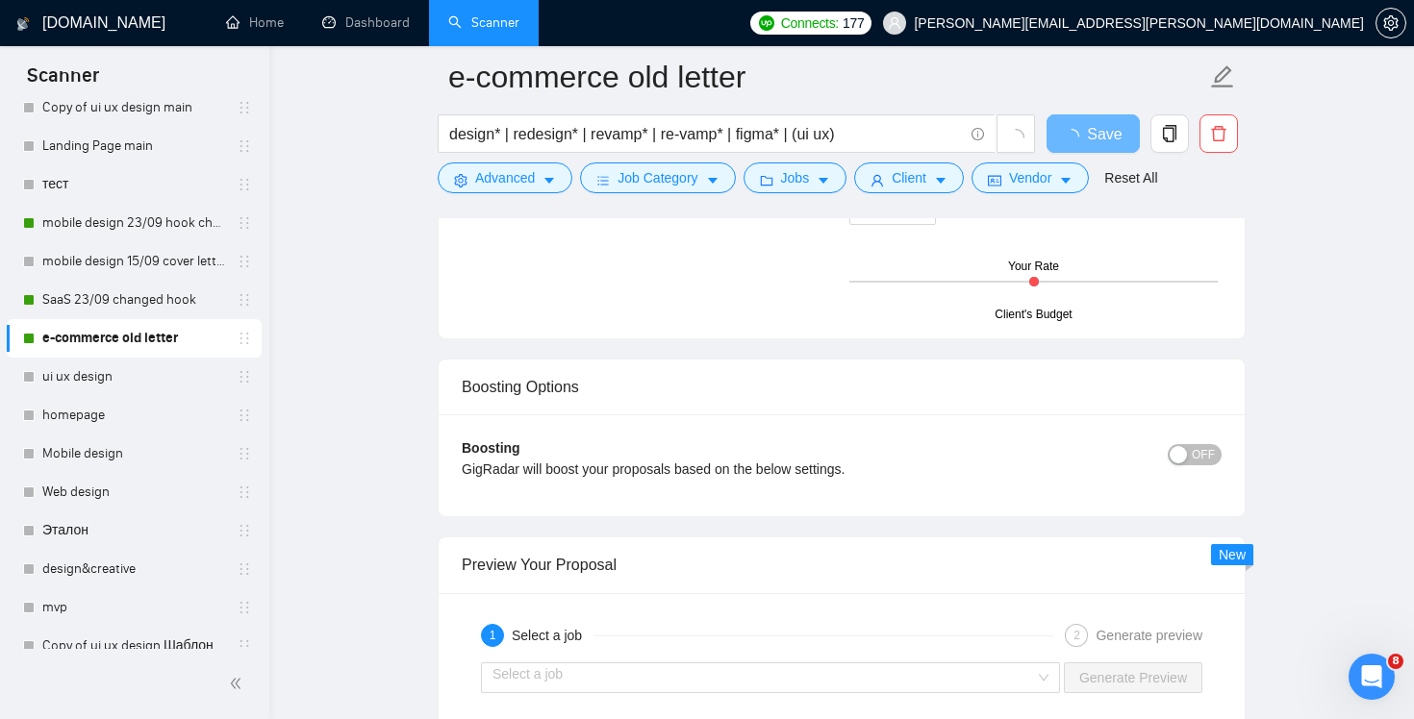
scroll to position [3621, 0]
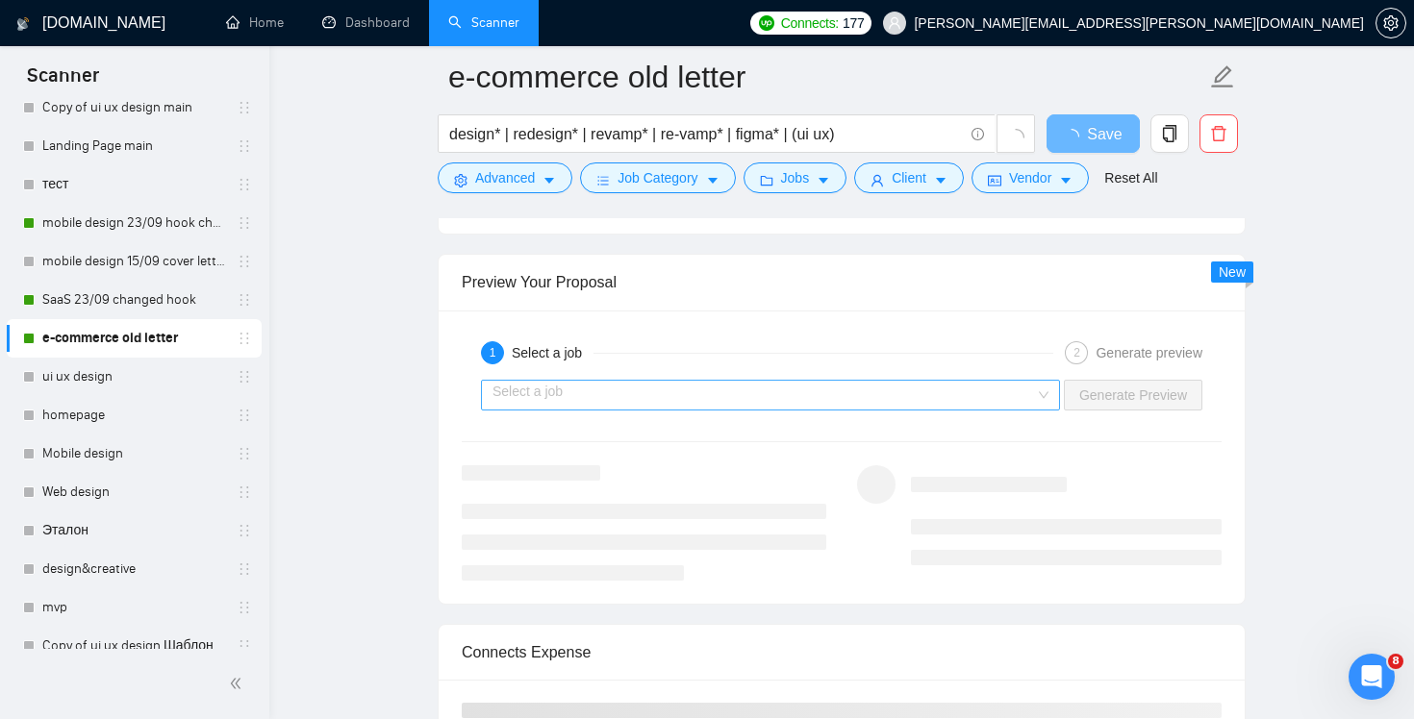
click at [1024, 397] on input "search" at bounding box center [763, 395] width 542 height 29
click at [1024, 310] on div "Preview Your Proposal" at bounding box center [842, 282] width 760 height 55
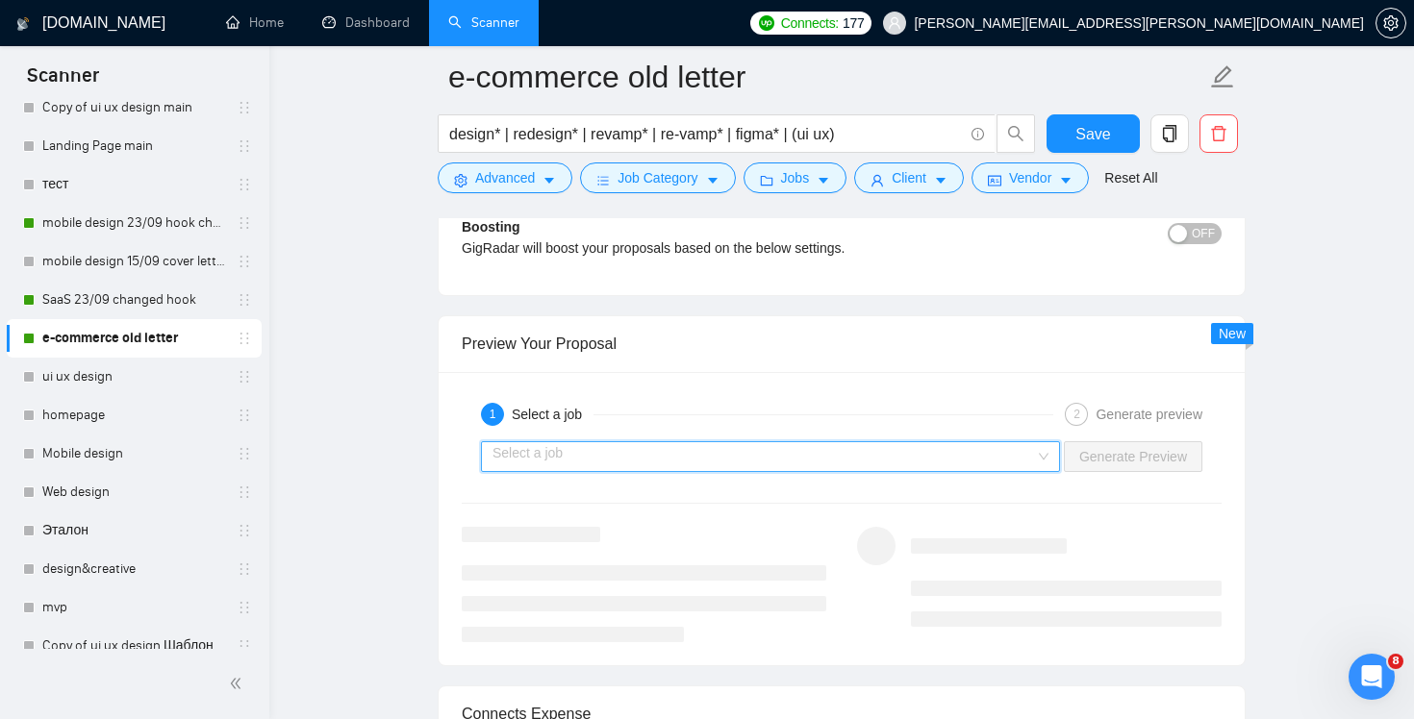
click at [1032, 453] on input "search" at bounding box center [763, 456] width 542 height 29
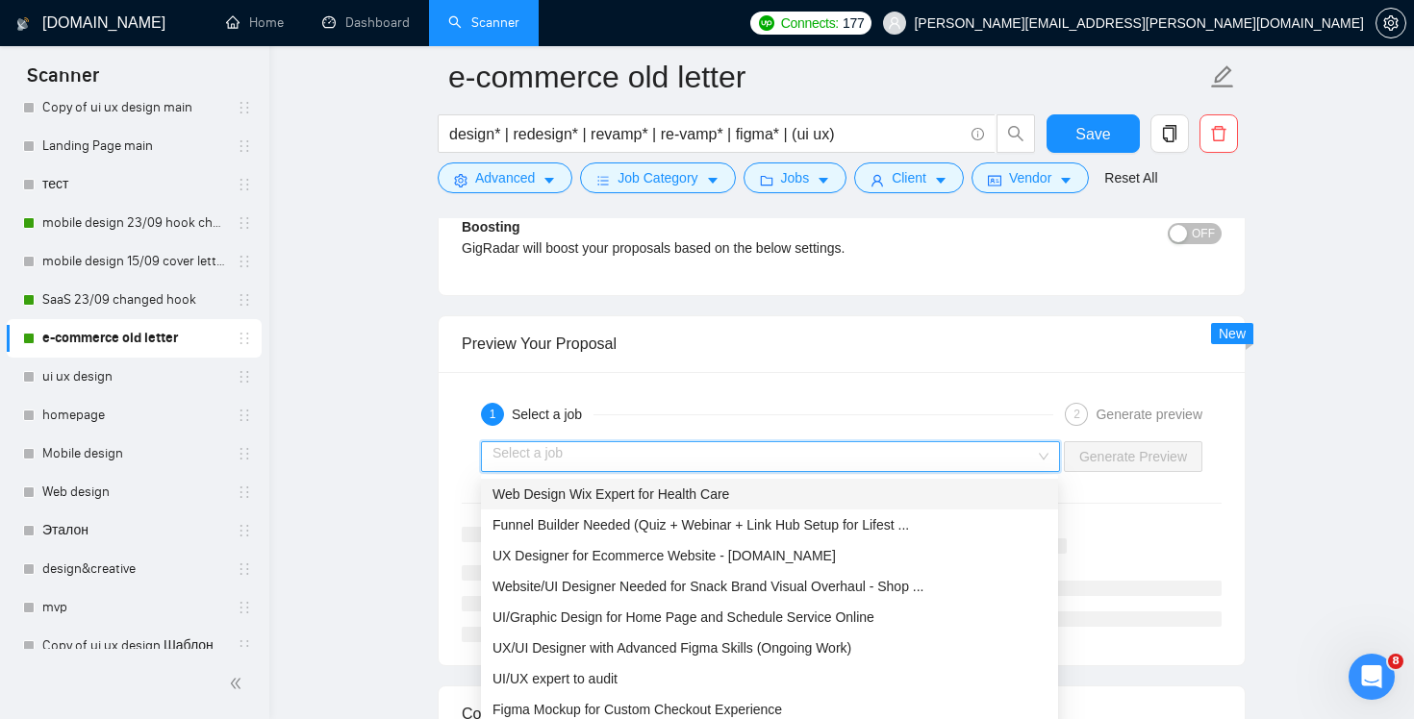
click at [969, 491] on div "Web Design Wix Expert for Health Care" at bounding box center [769, 494] width 554 height 21
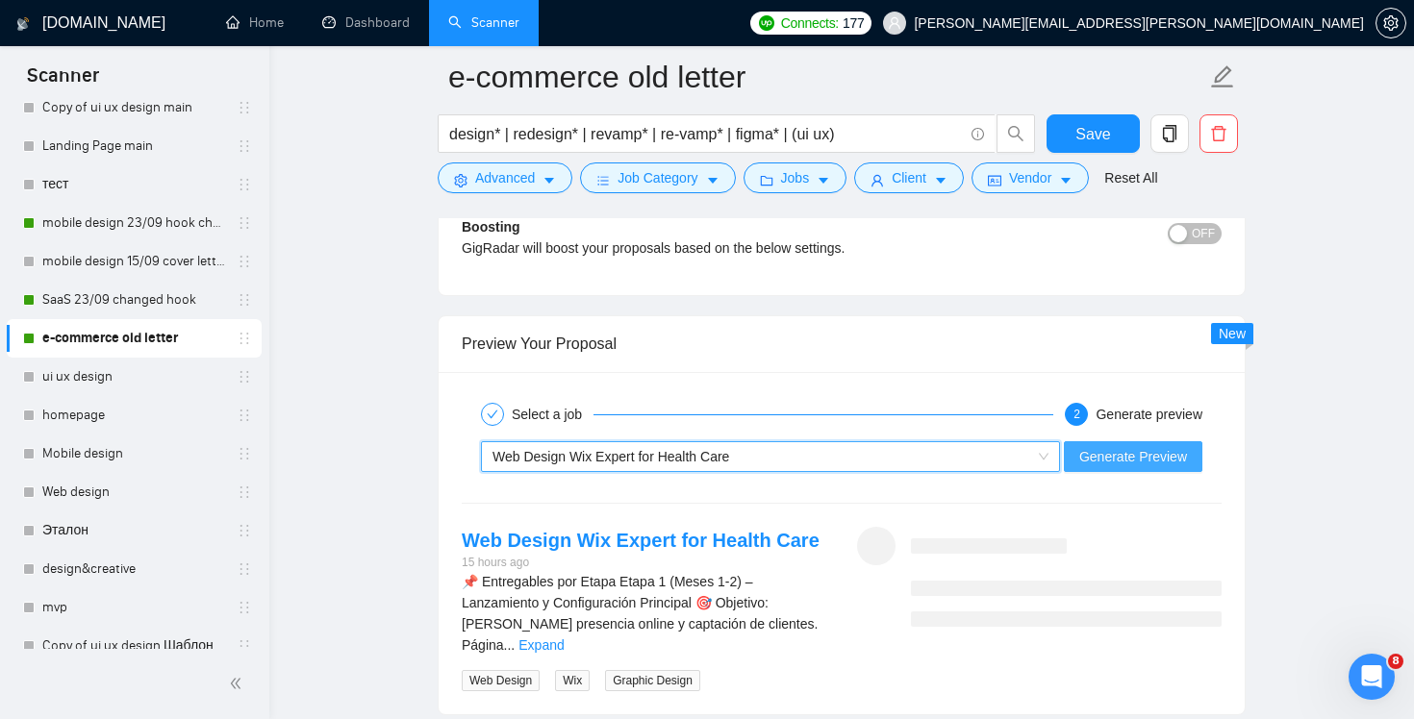
click at [1172, 446] on span "Generate Preview" at bounding box center [1133, 456] width 108 height 21
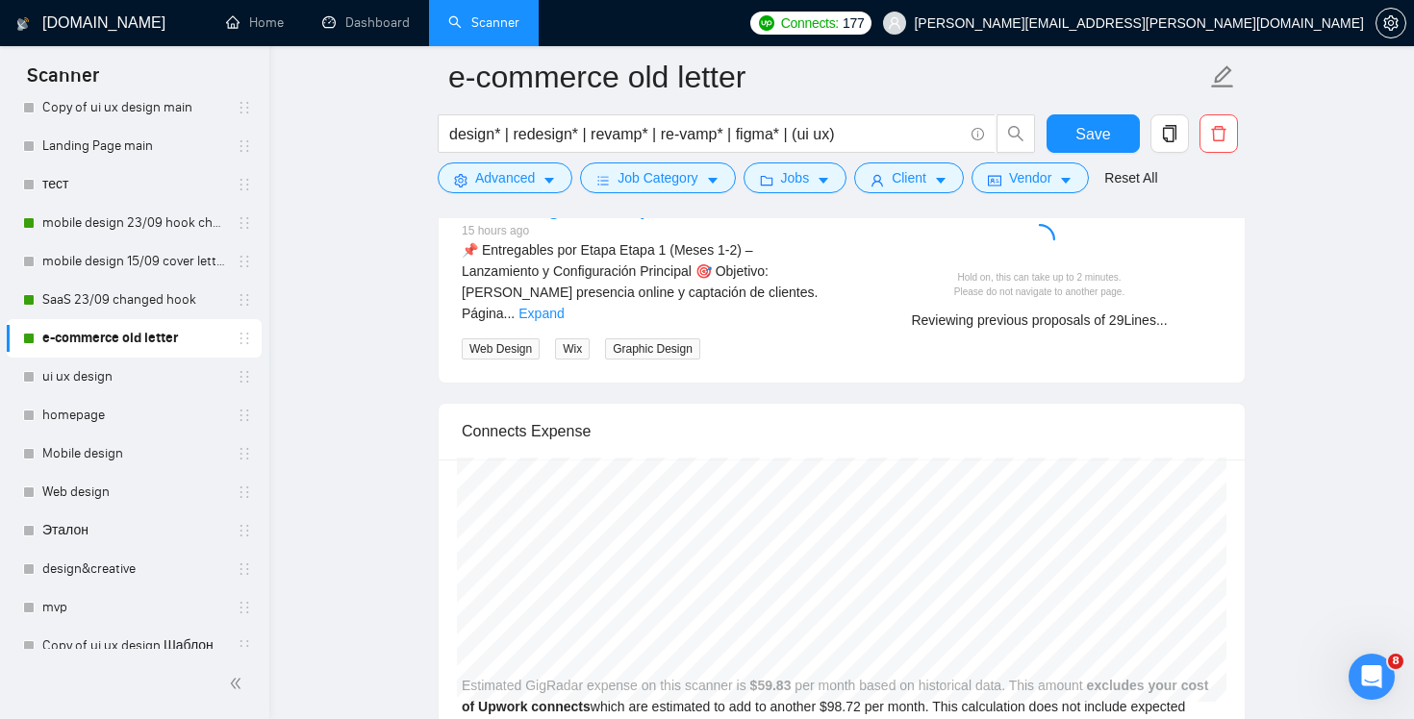
scroll to position [3739, 0]
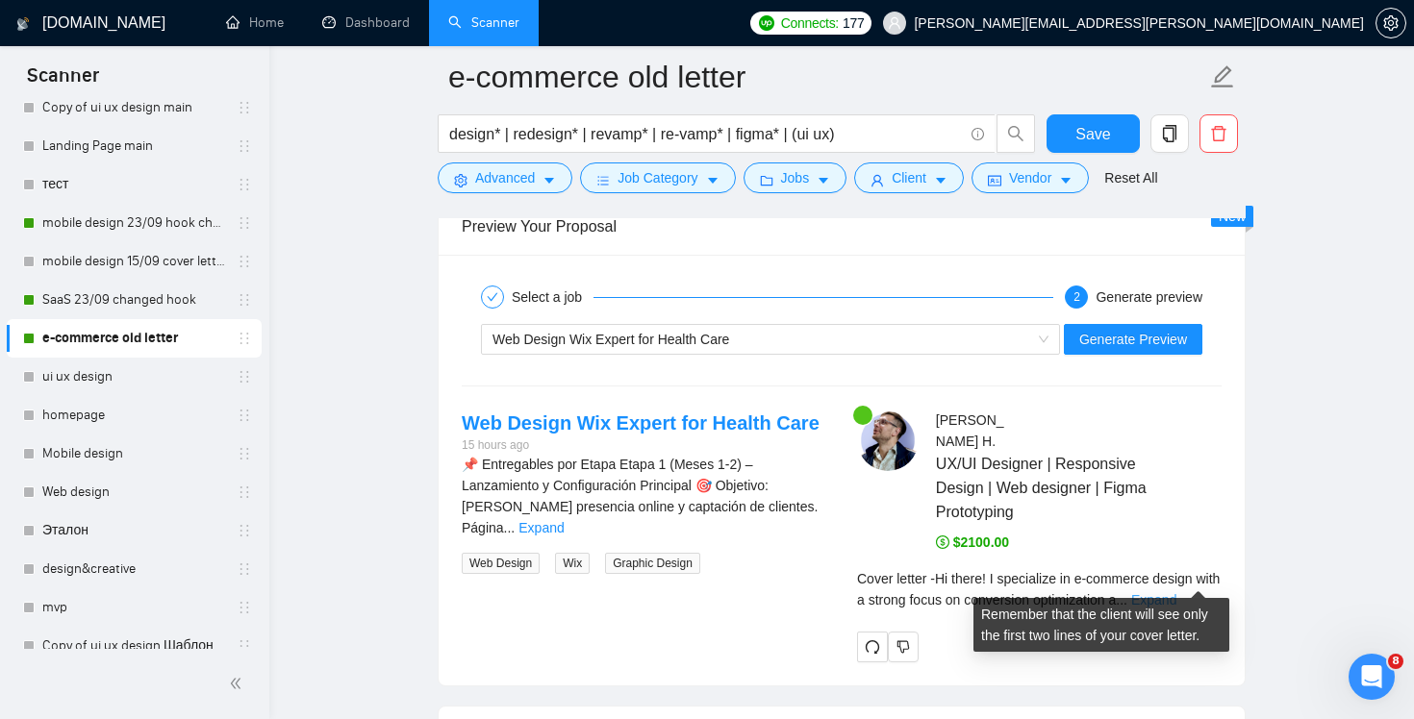
click at [1173, 593] on link "Expand" at bounding box center [1153, 600] width 45 height 15
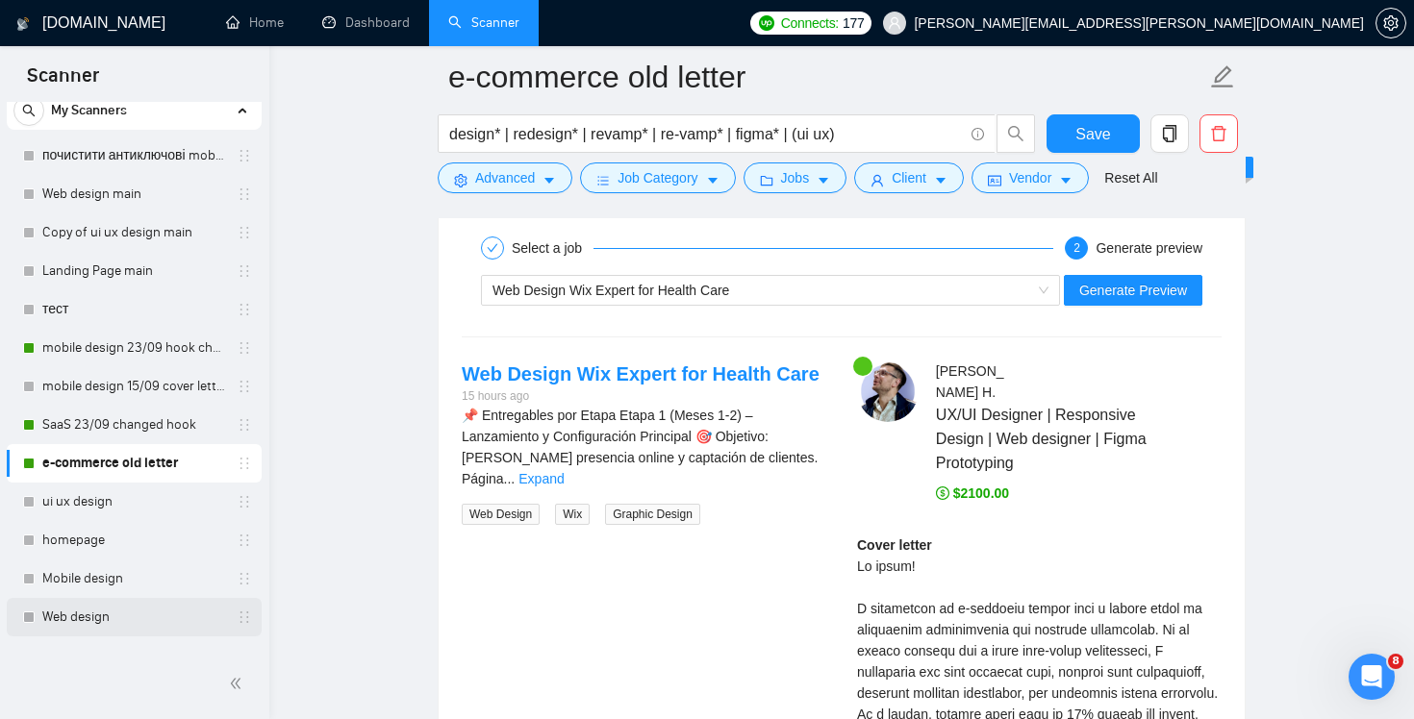
scroll to position [0, 0]
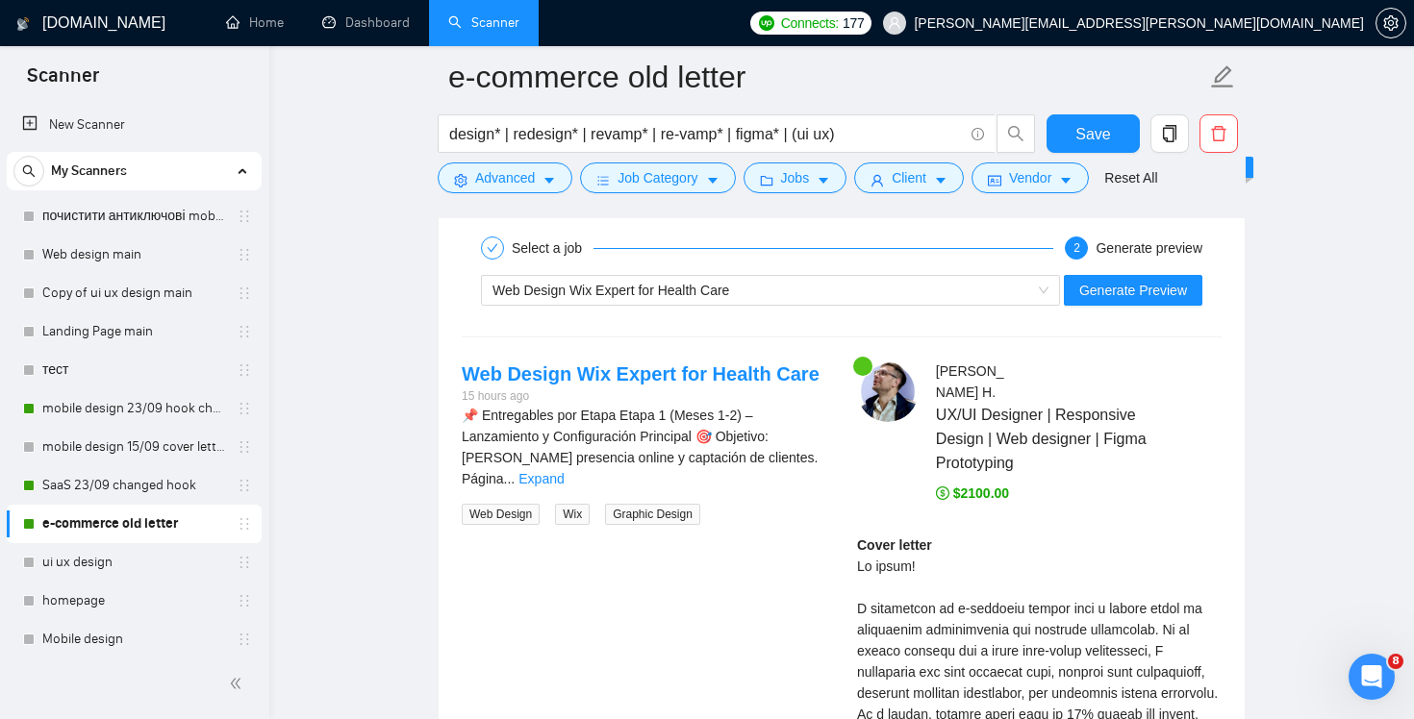
click at [74, 16] on h1 "[DOMAIN_NAME]" at bounding box center [103, 23] width 123 height 46
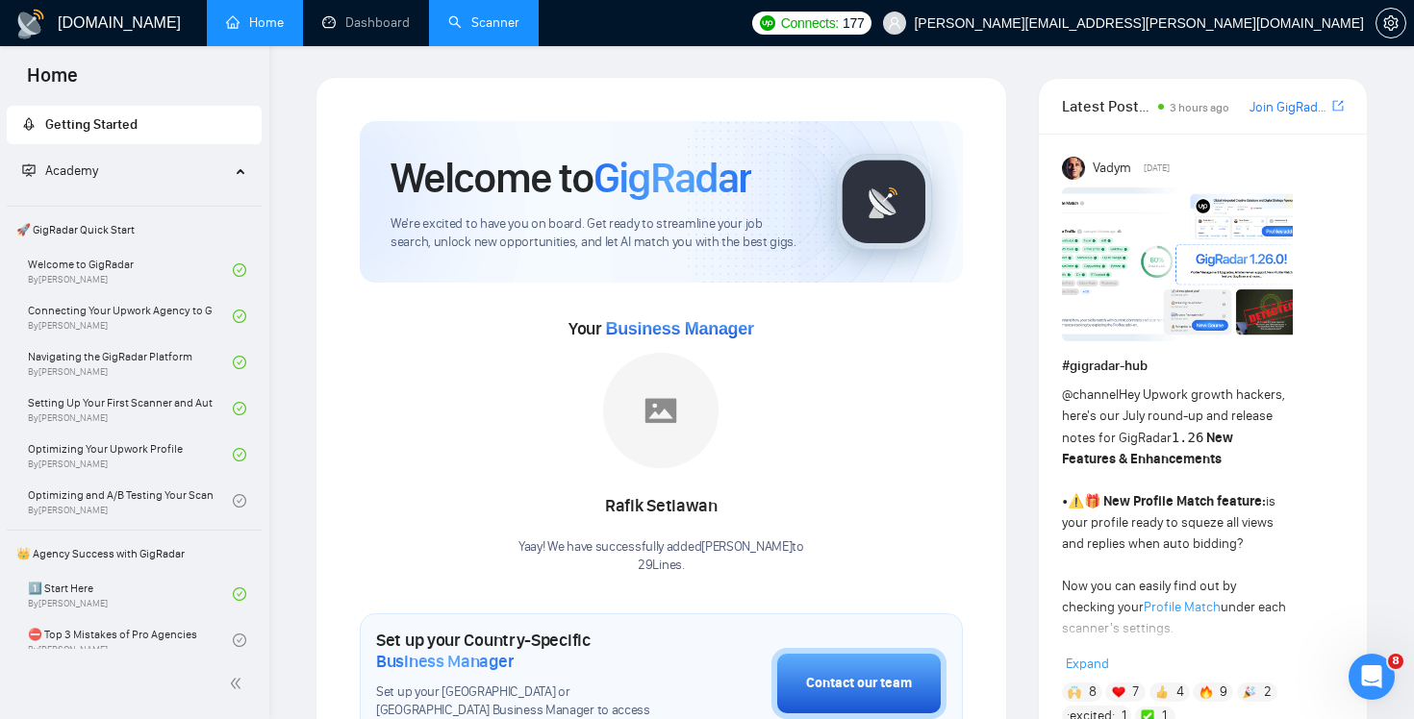
click at [489, 31] on link "Scanner" at bounding box center [483, 22] width 71 height 16
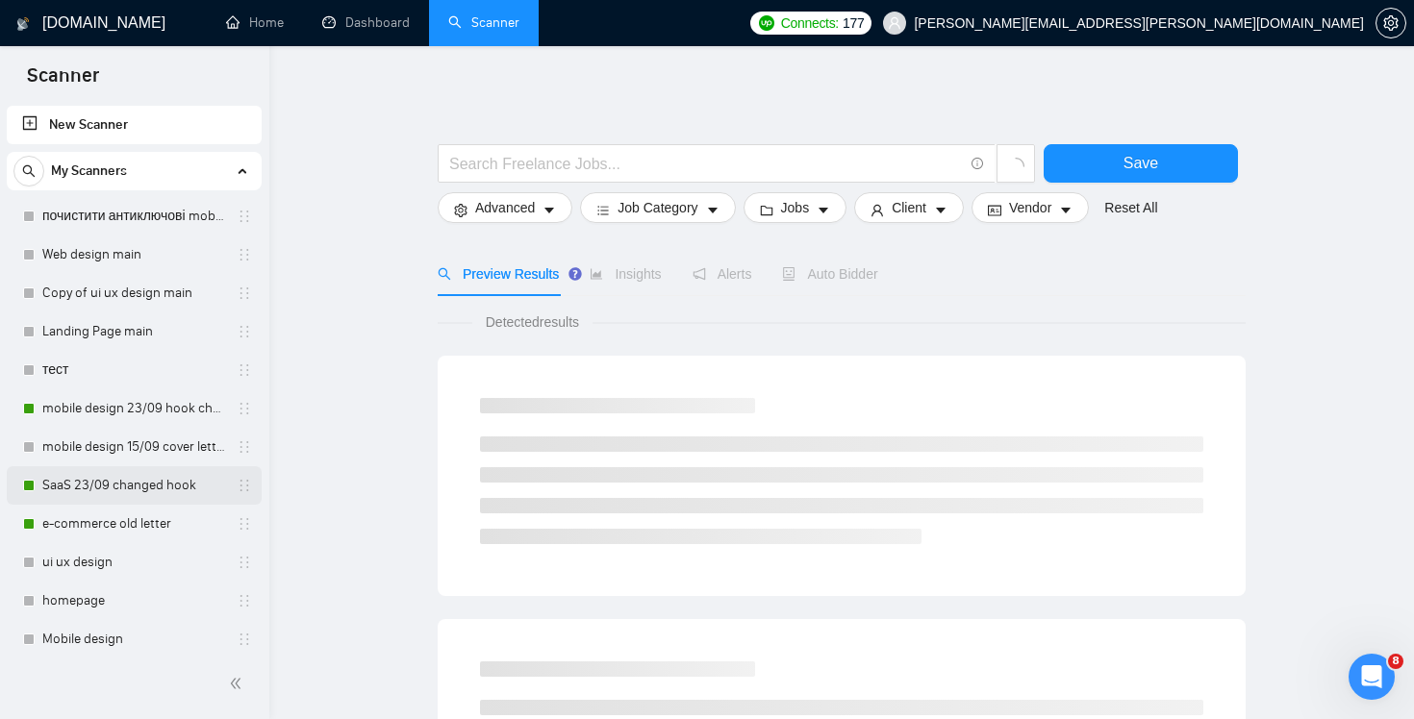
scroll to position [394, 0]
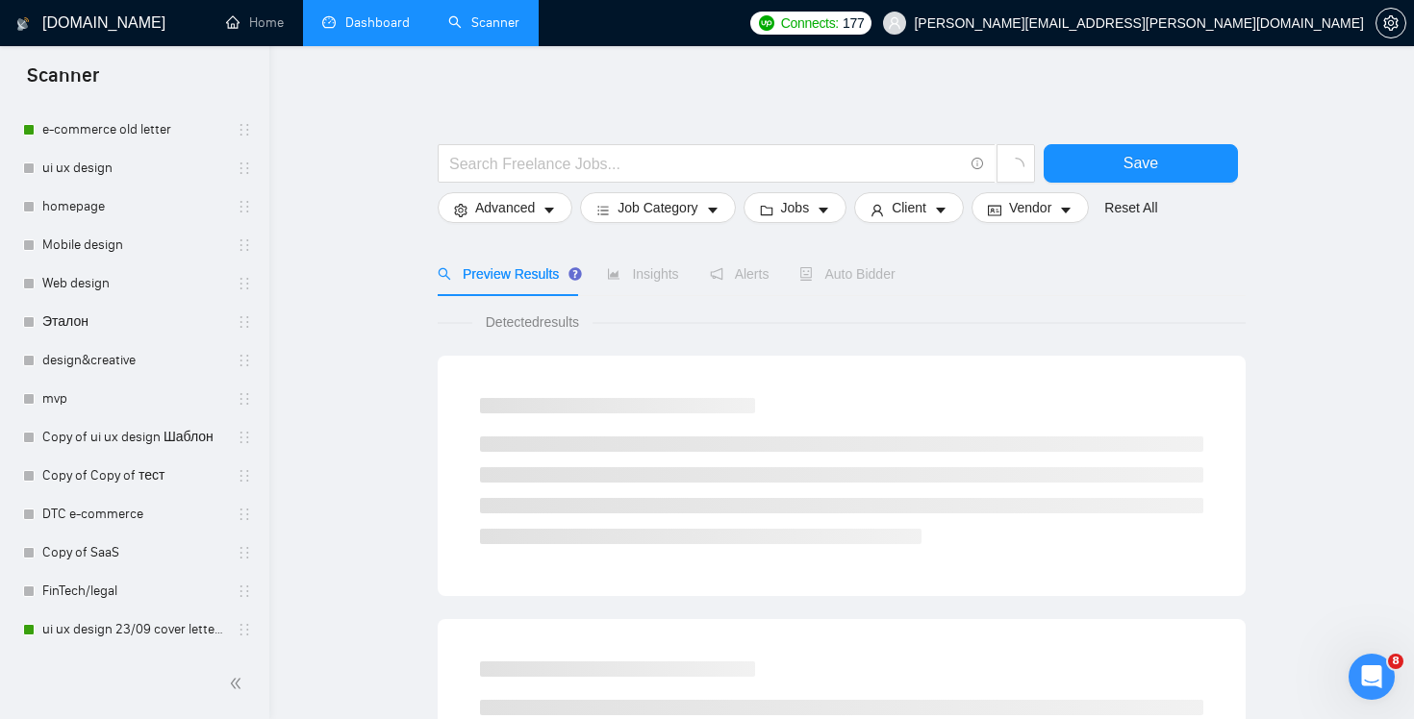
click at [347, 31] on link "Dashboard" at bounding box center [366, 22] width 88 height 16
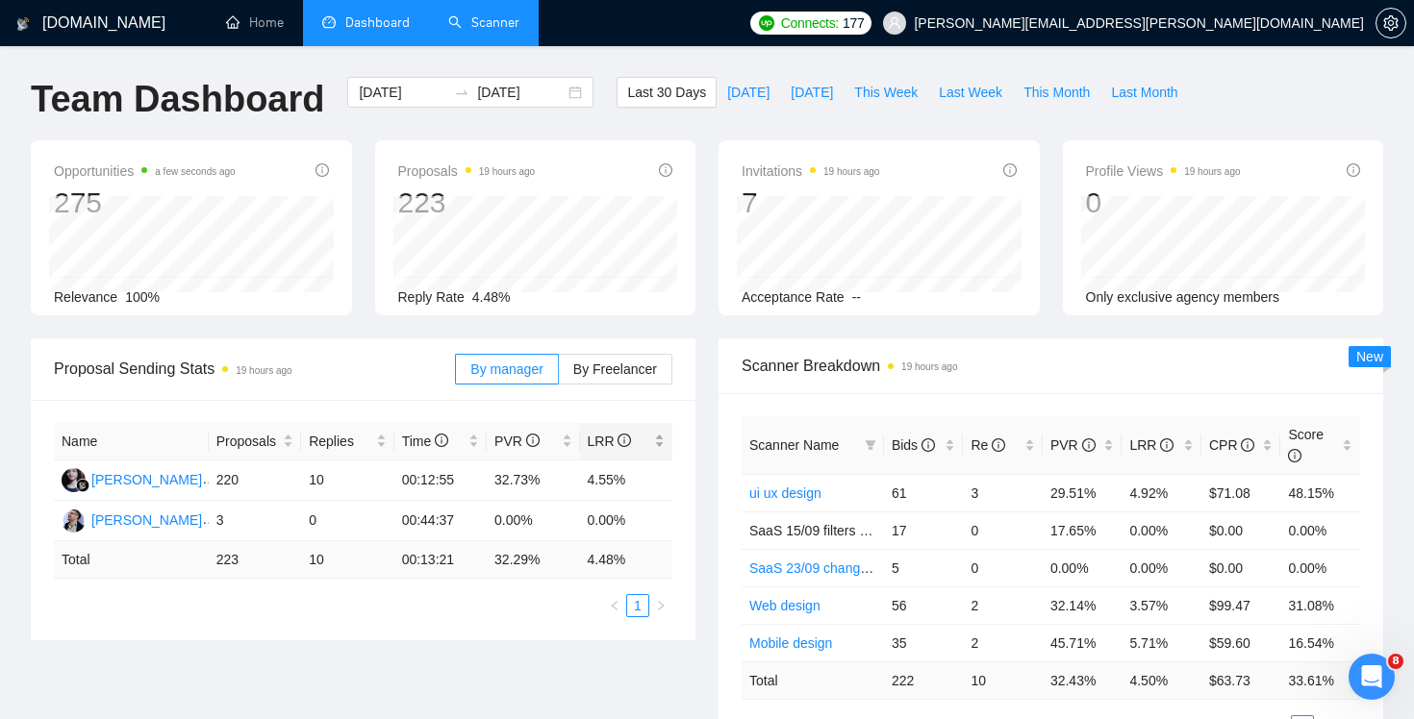
scroll to position [94, 0]
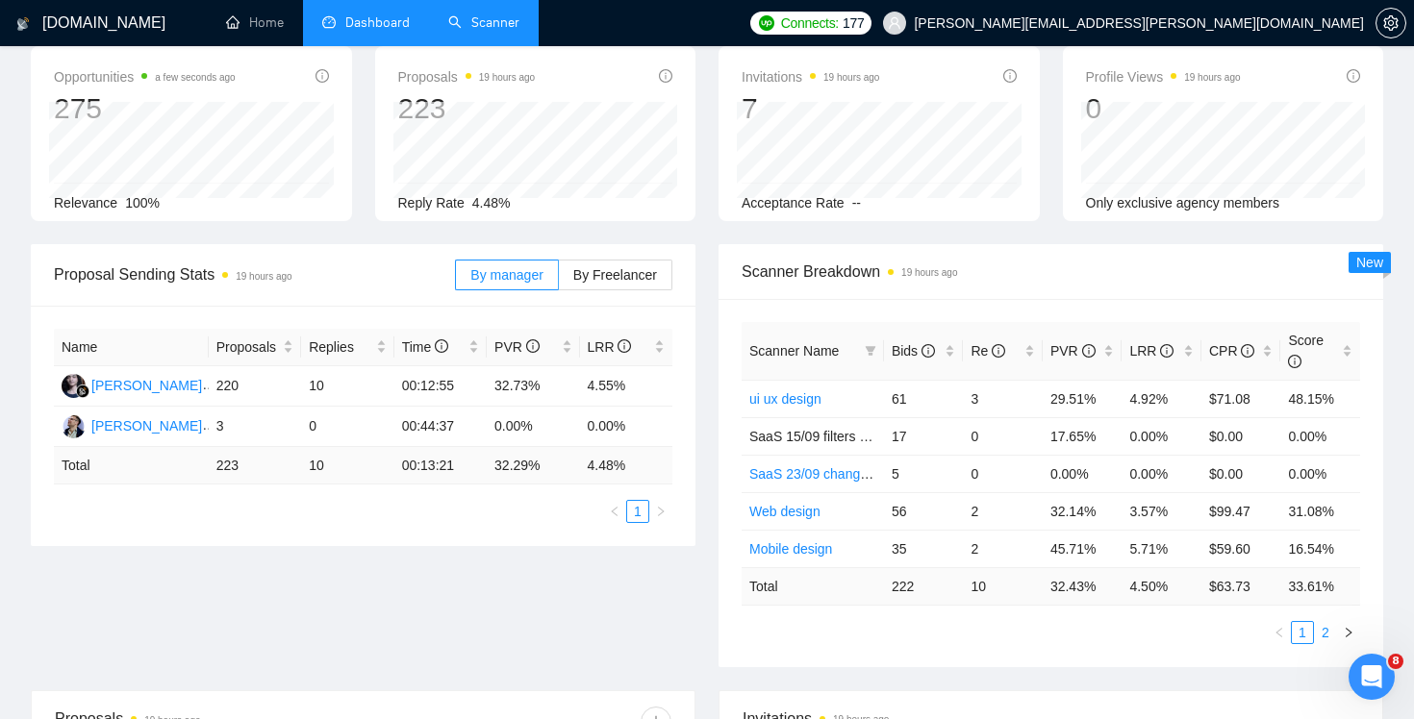
click at [1325, 627] on link "2" at bounding box center [1325, 632] width 21 height 21
click at [1301, 628] on link "1" at bounding box center [1302, 632] width 21 height 21
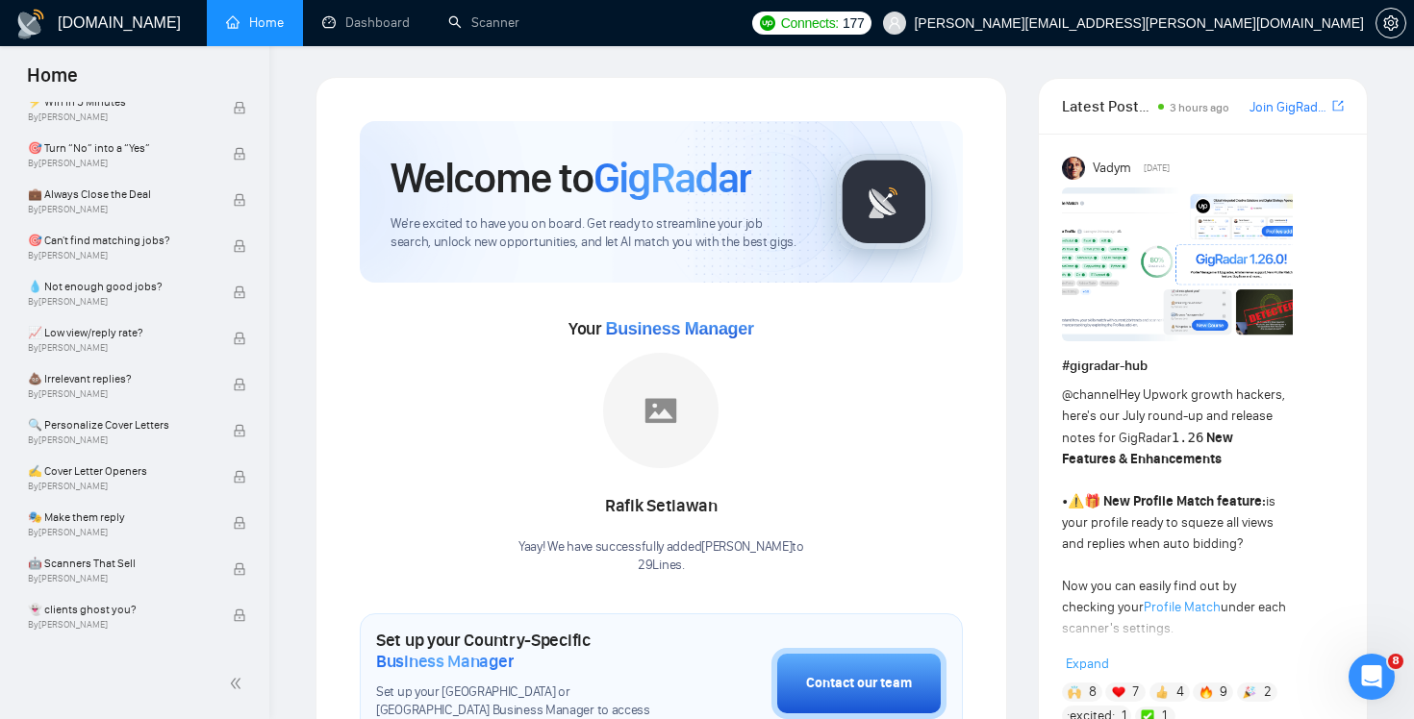
scroll to position [1213, 0]
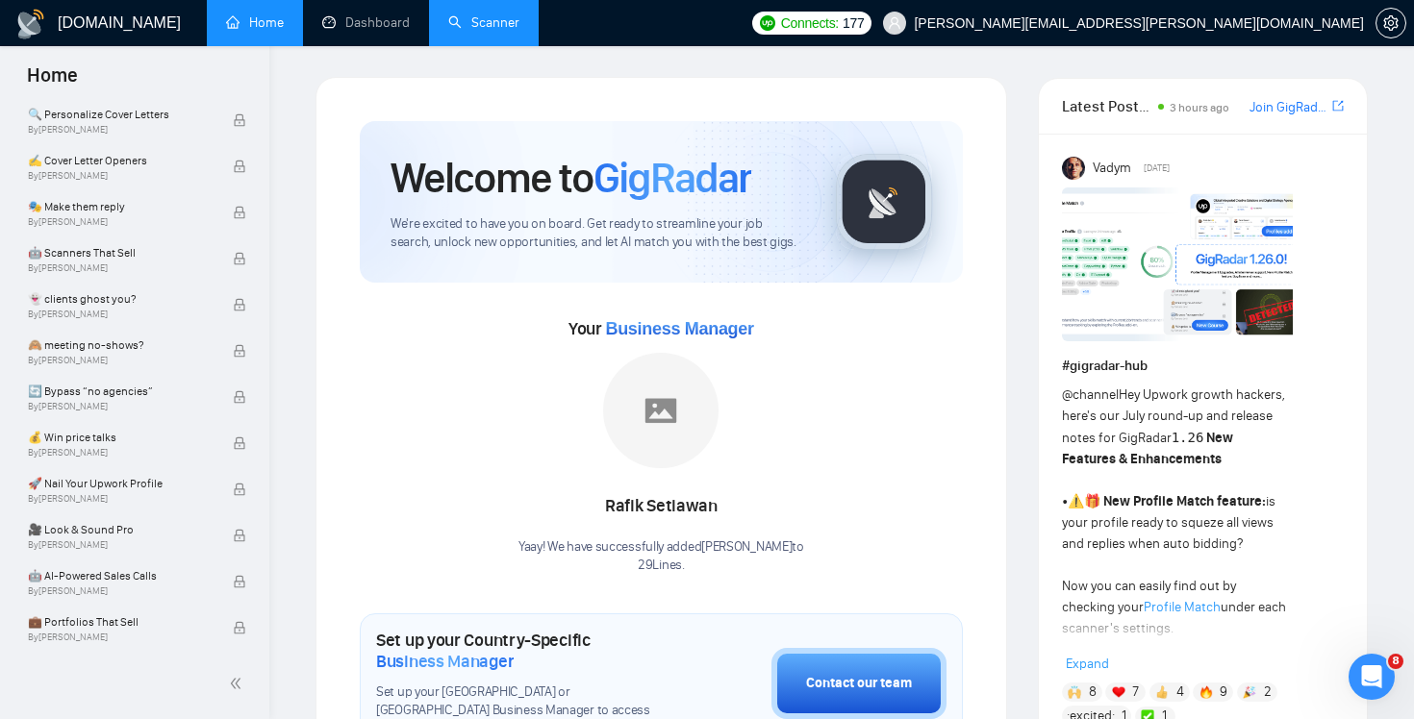
click at [480, 31] on link "Scanner" at bounding box center [483, 22] width 71 height 16
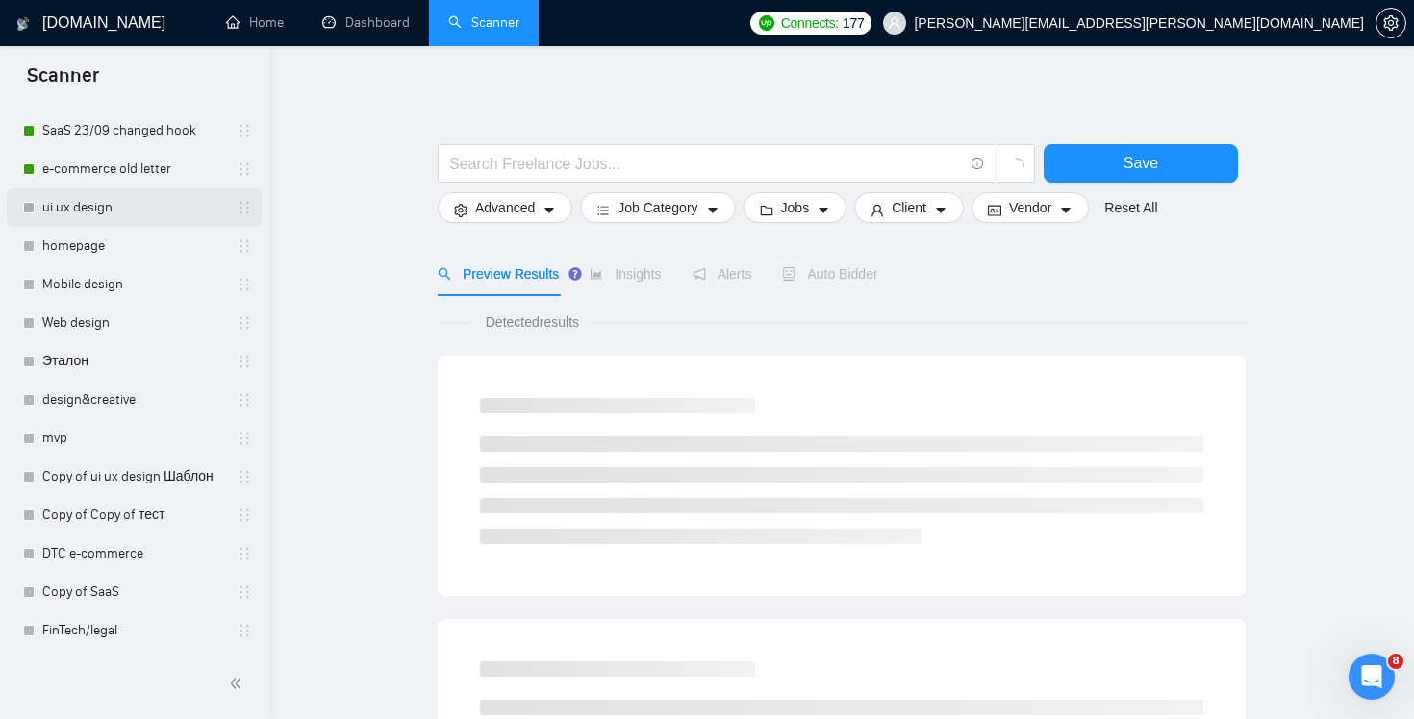
scroll to position [394, 0]
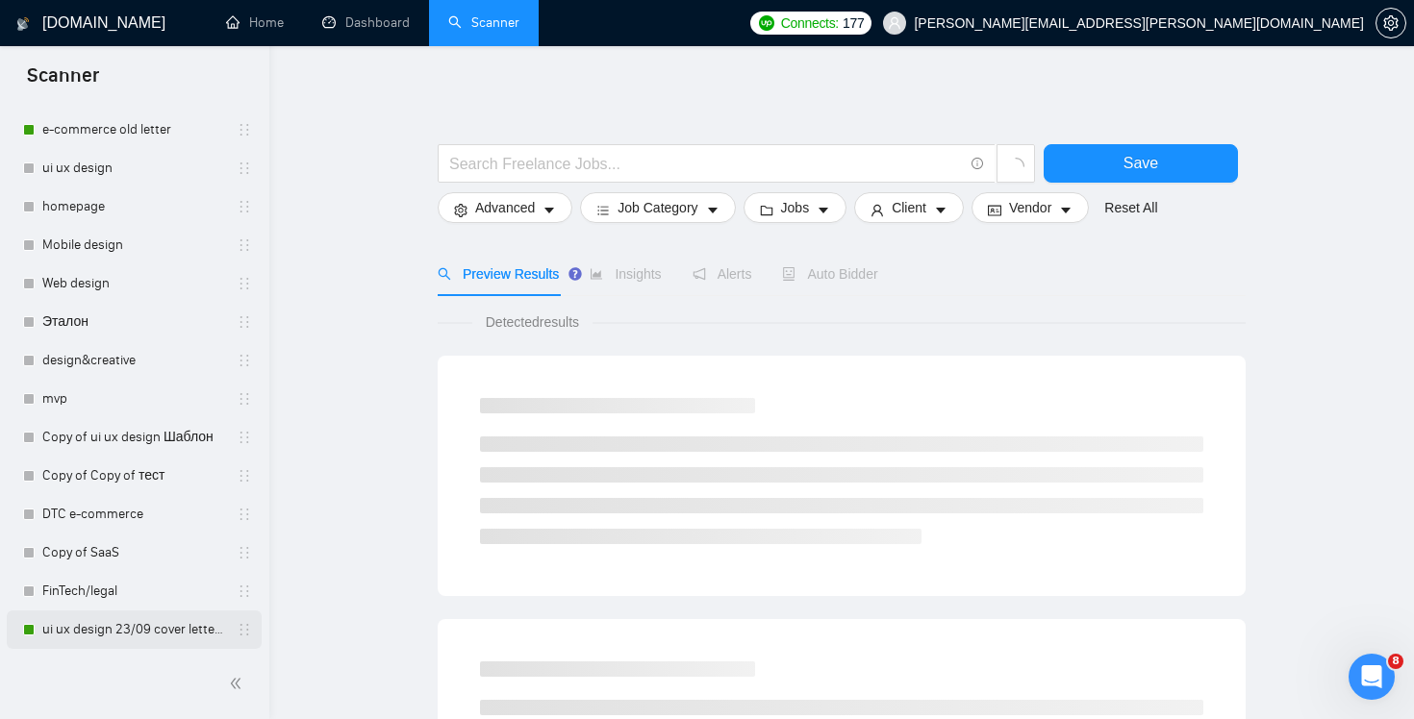
click at [139, 633] on link "ui ux design 23/09 cover letter changed & cases revised" at bounding box center [133, 630] width 183 height 38
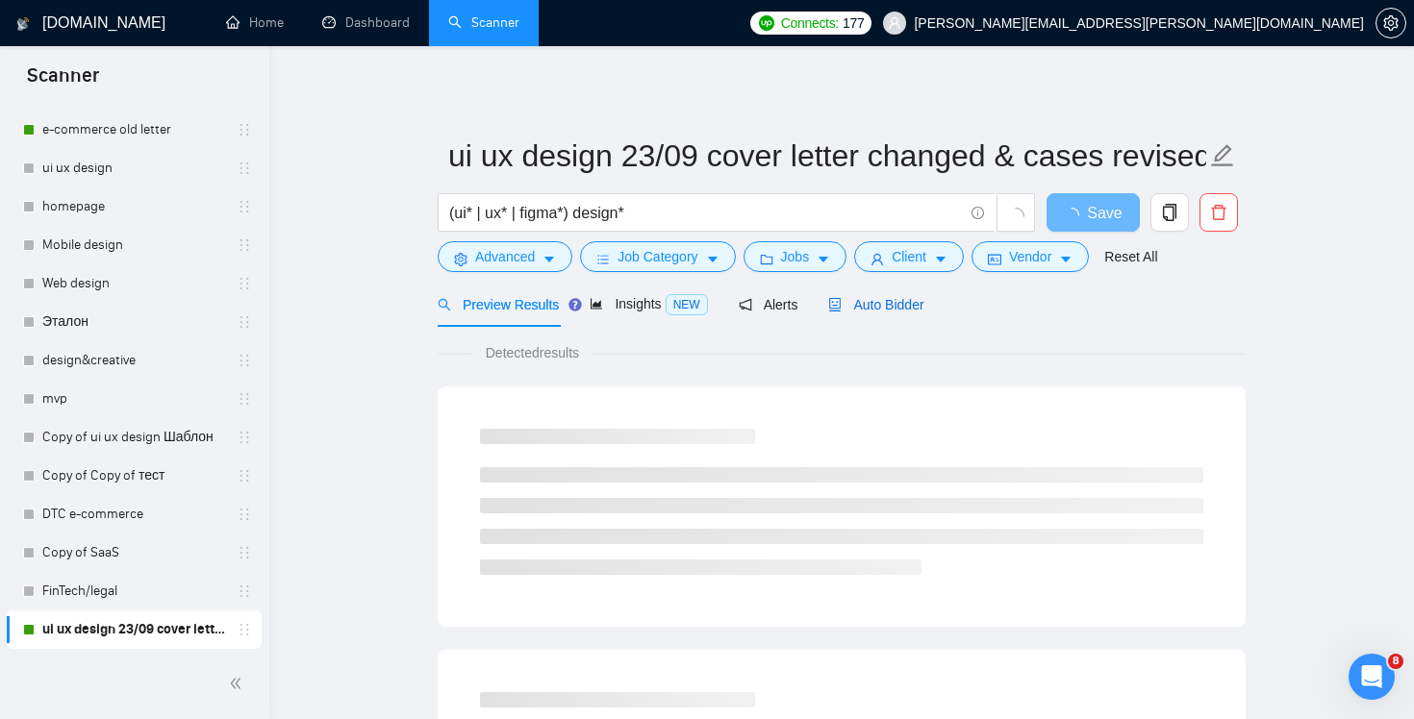
click at [895, 302] on span "Auto Bidder" at bounding box center [875, 304] width 95 height 15
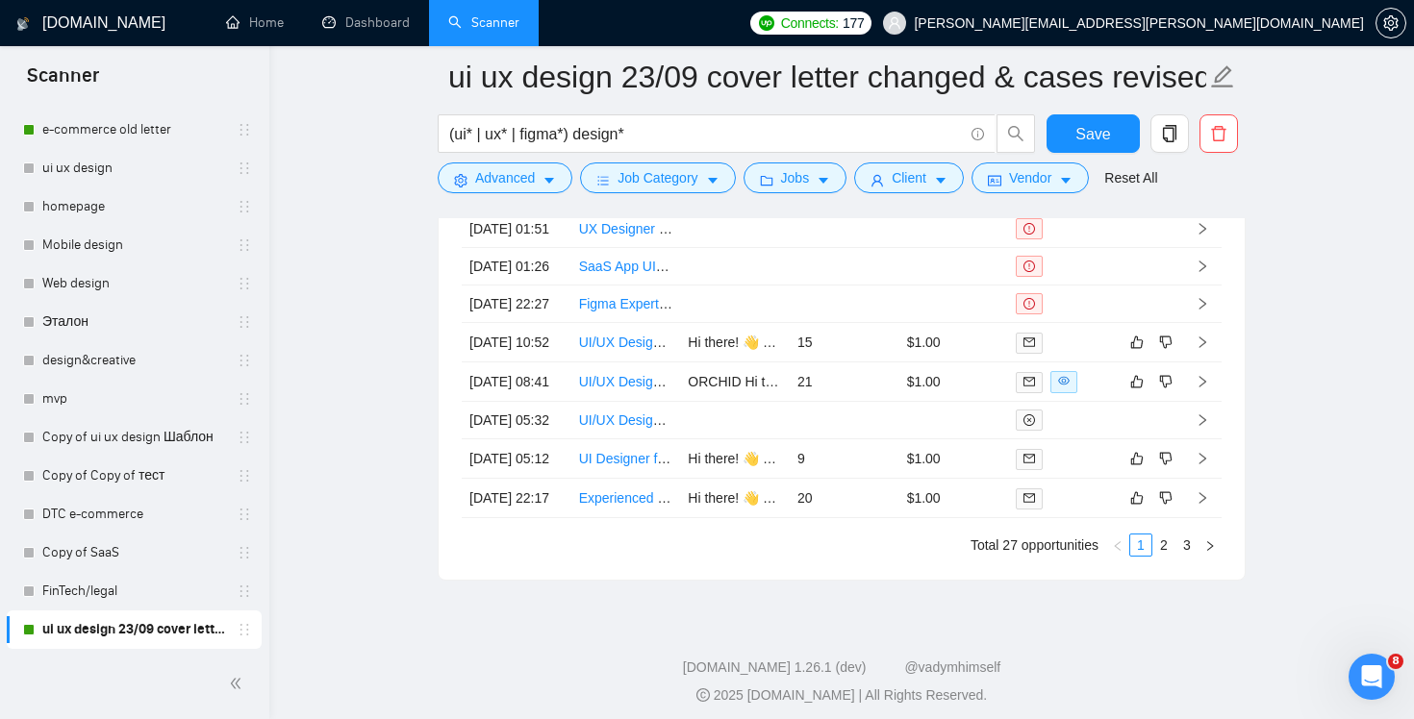
scroll to position [4771, 0]
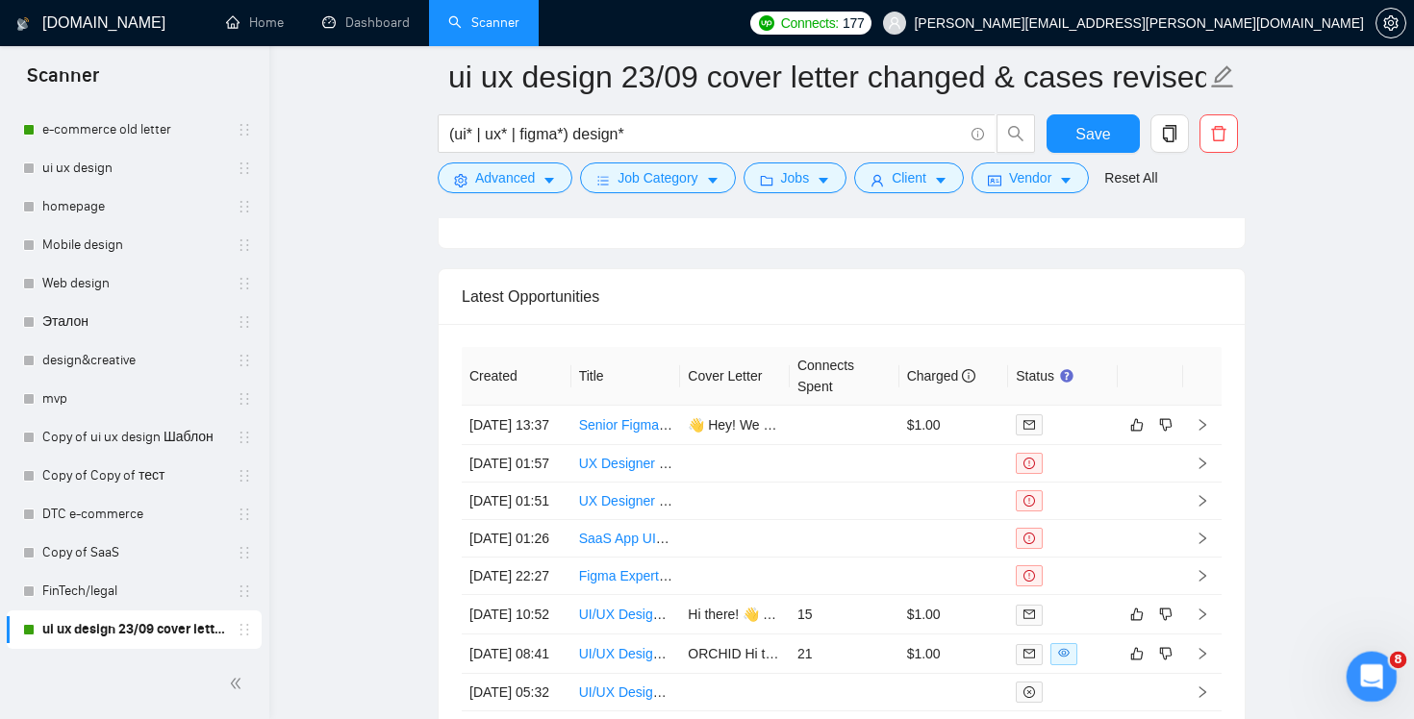
click at [1363, 662] on icon "Открыть службу сообщений Intercom" at bounding box center [1369, 675] width 32 height 32
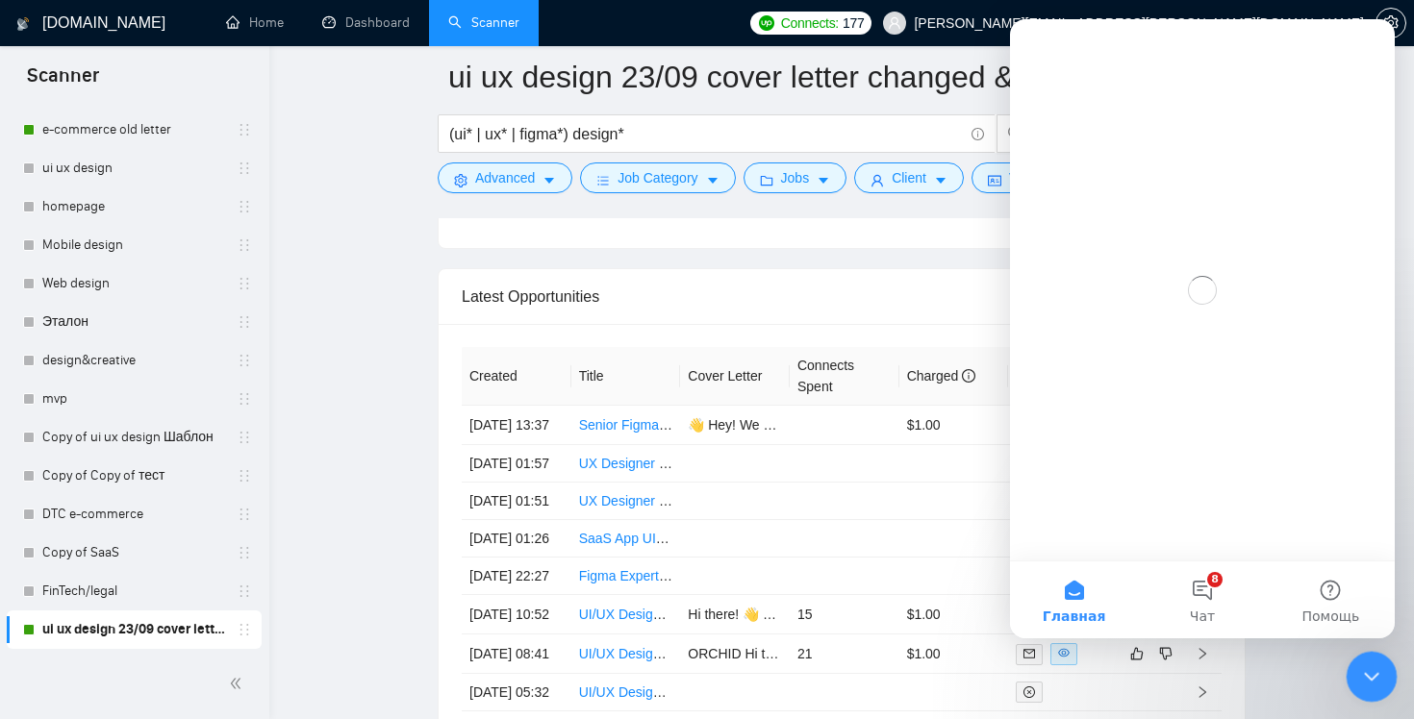
scroll to position [0, 0]
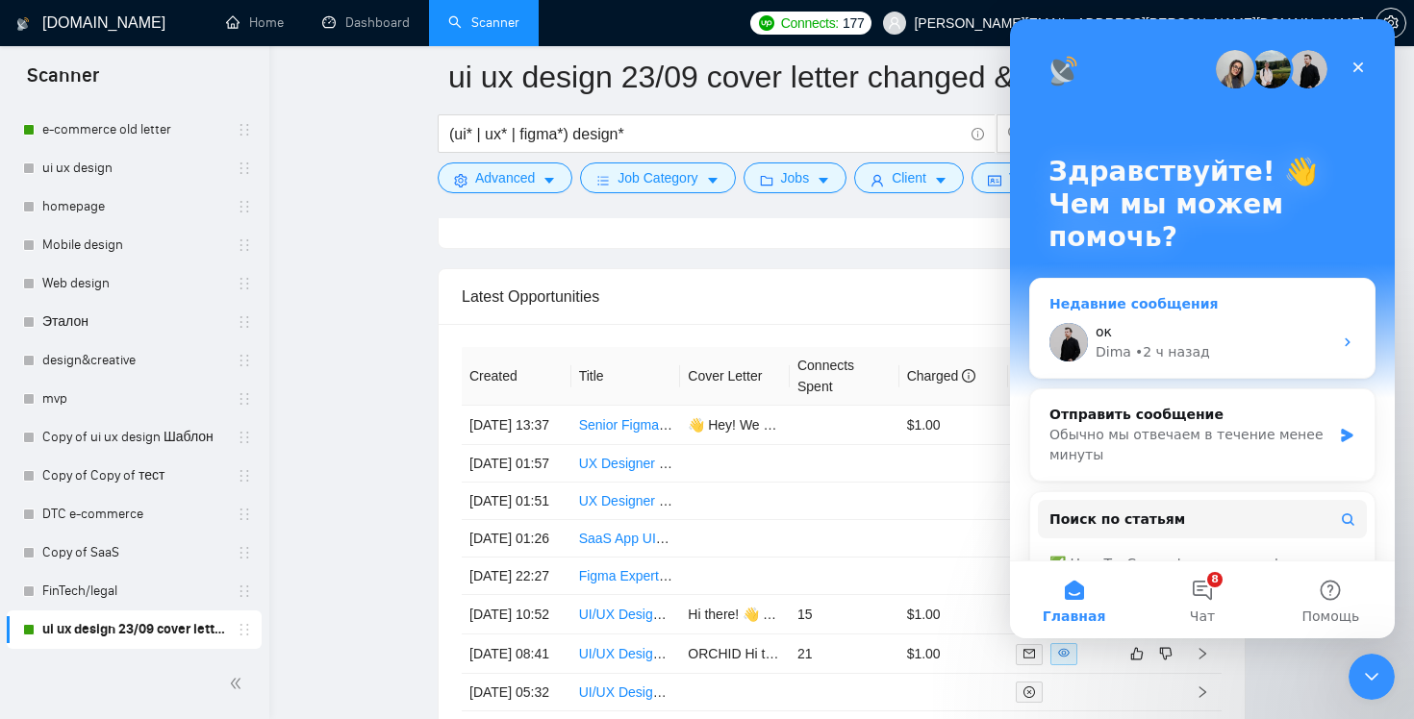
click at [1268, 341] on div "ок" at bounding box center [1214, 332] width 237 height 20
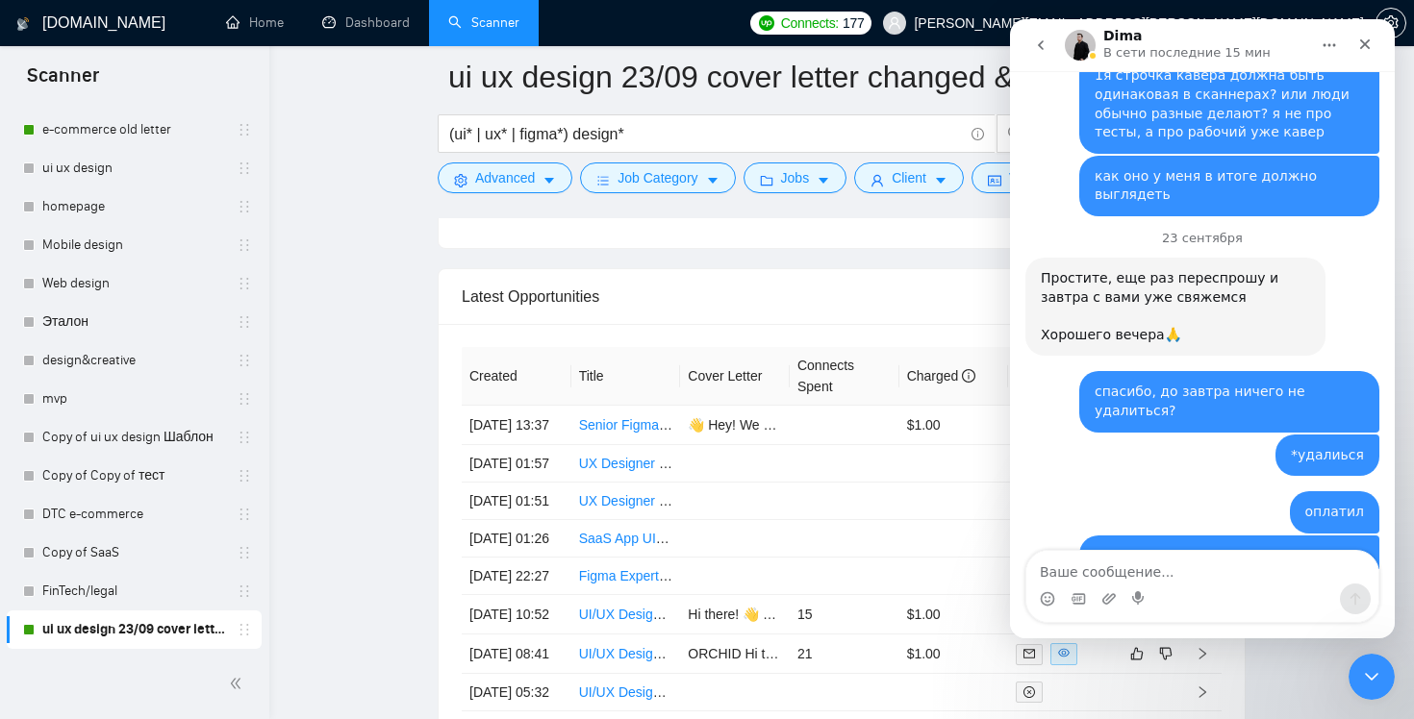
scroll to position [3644, 0]
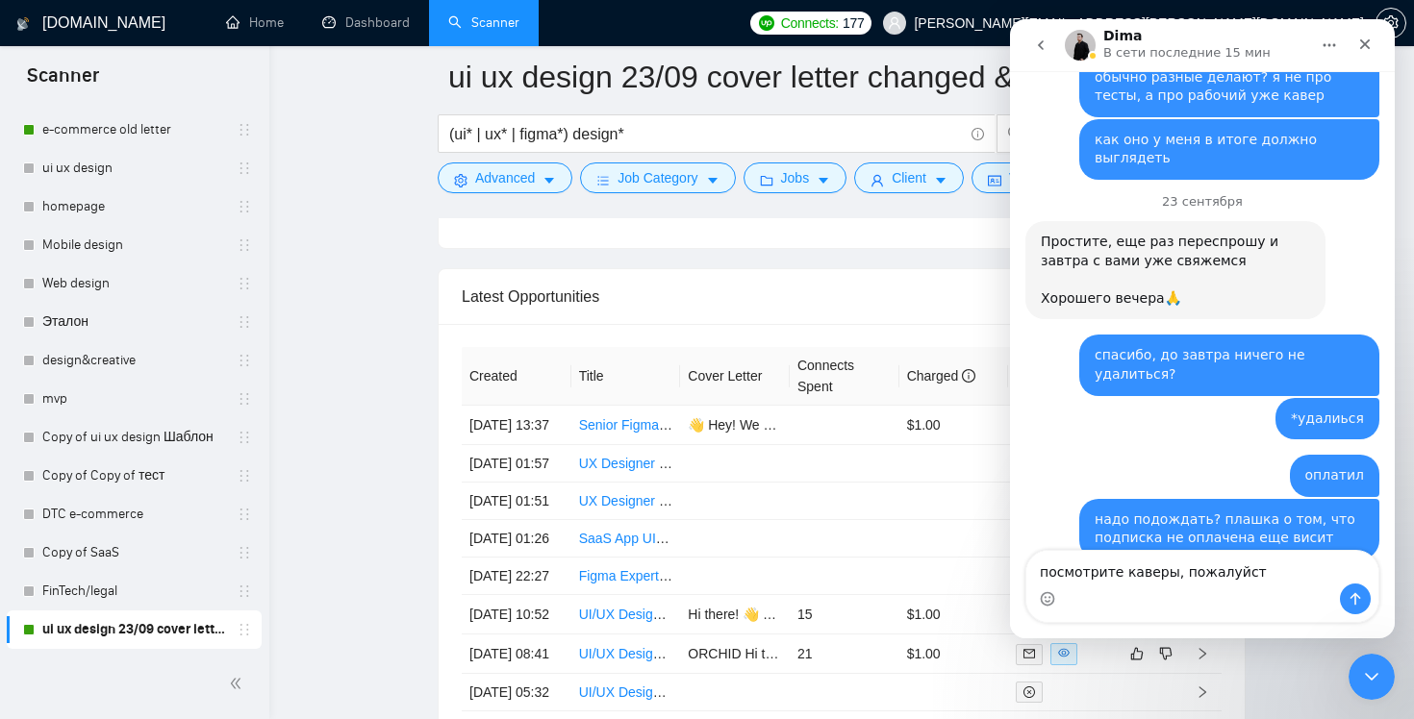
type textarea "посмотрите каверы, пожалуйста"
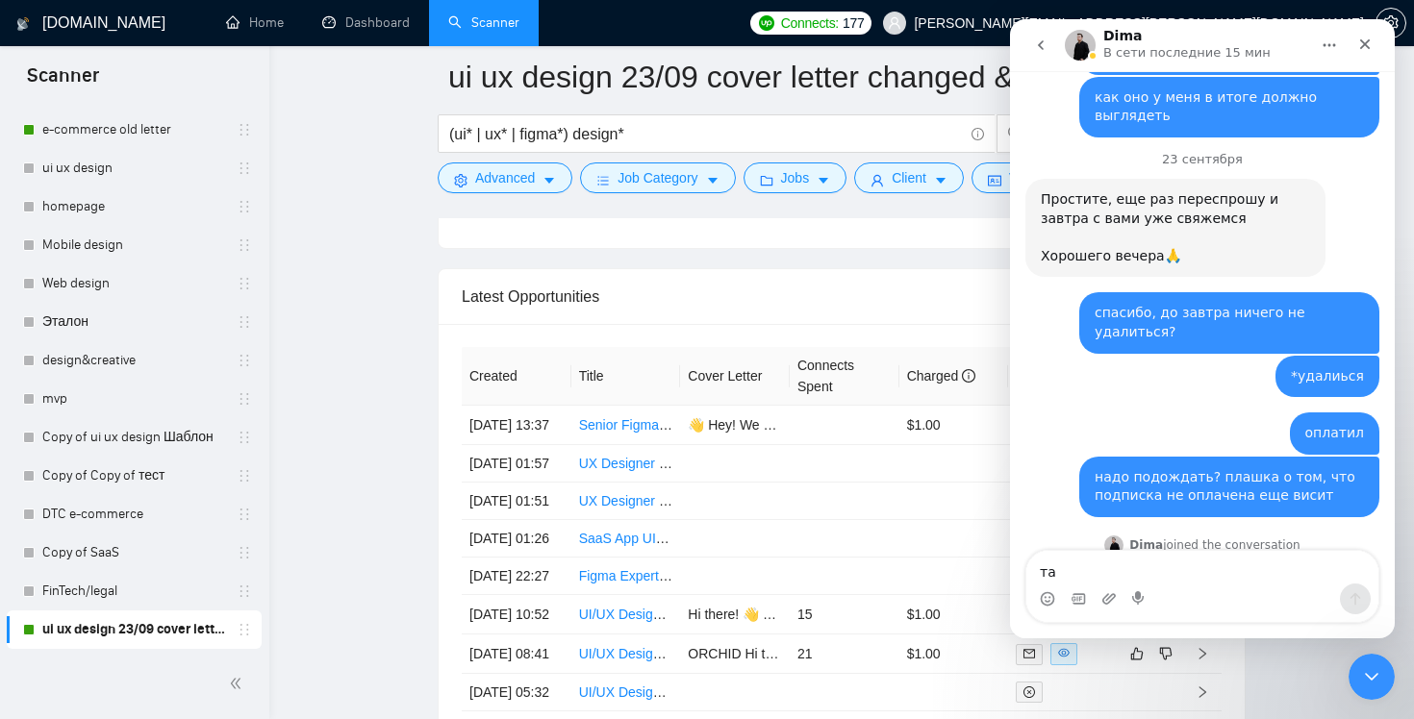
scroll to position [3701, 0]
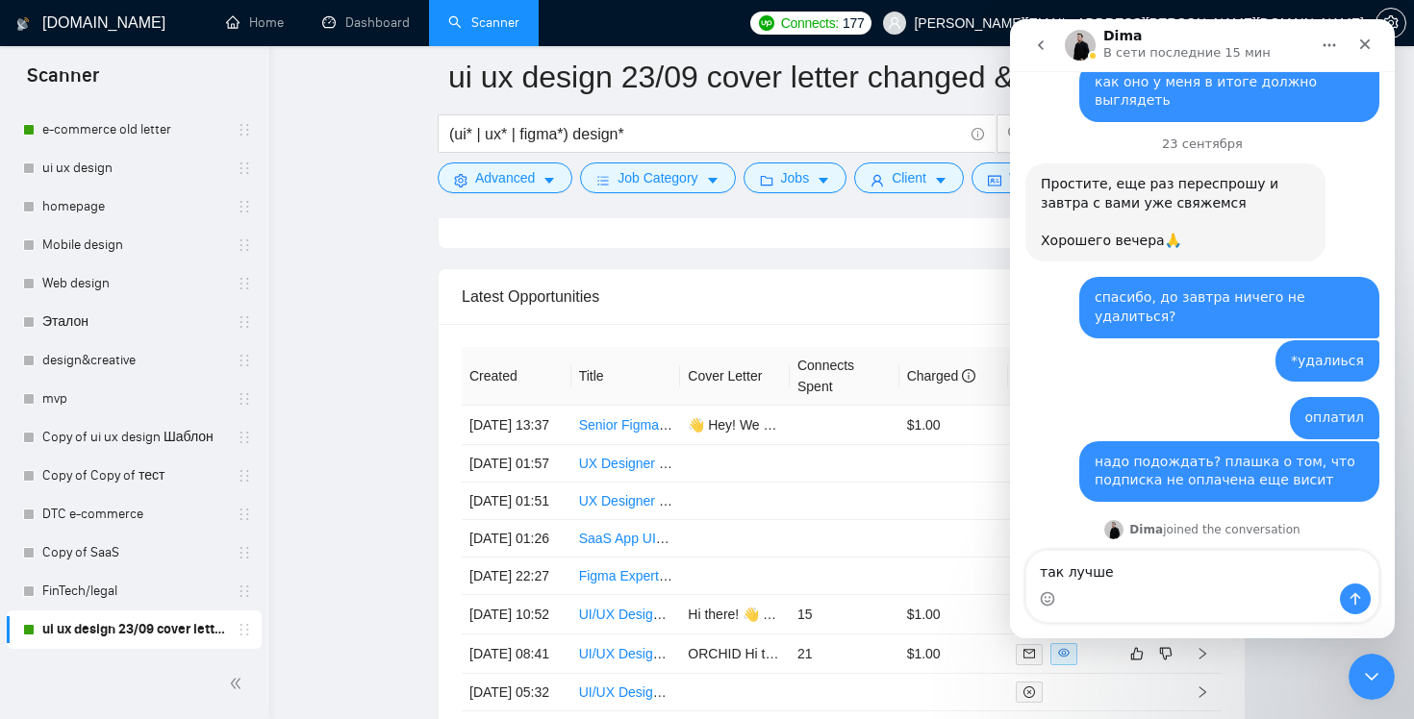
type textarea "так лучше?"
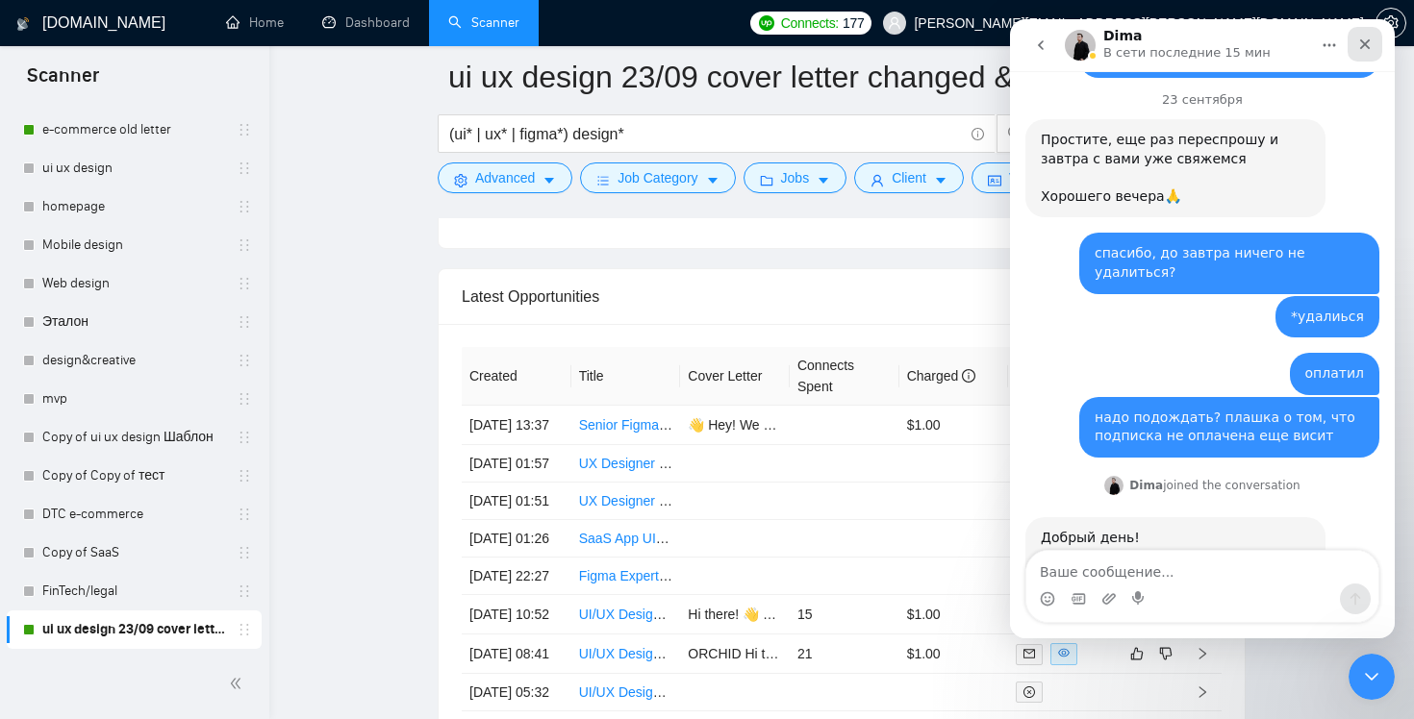
click at [1364, 38] on icon "Закрыть" at bounding box center [1364, 44] width 15 height 15
